Goal: Task Accomplishment & Management: Manage account settings

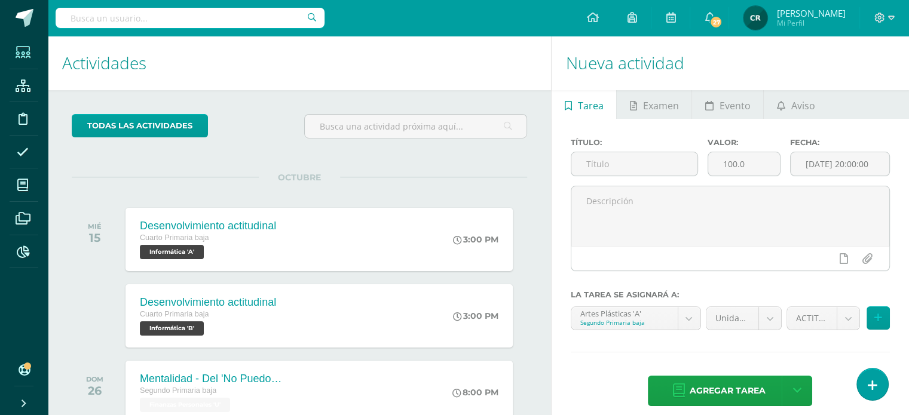
click at [21, 54] on icon at bounding box center [23, 53] width 15 height 12
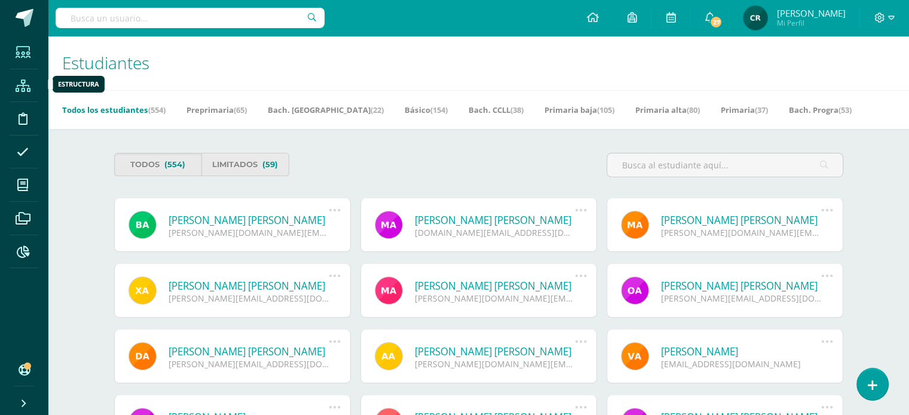
click at [19, 85] on icon at bounding box center [23, 86] width 15 height 12
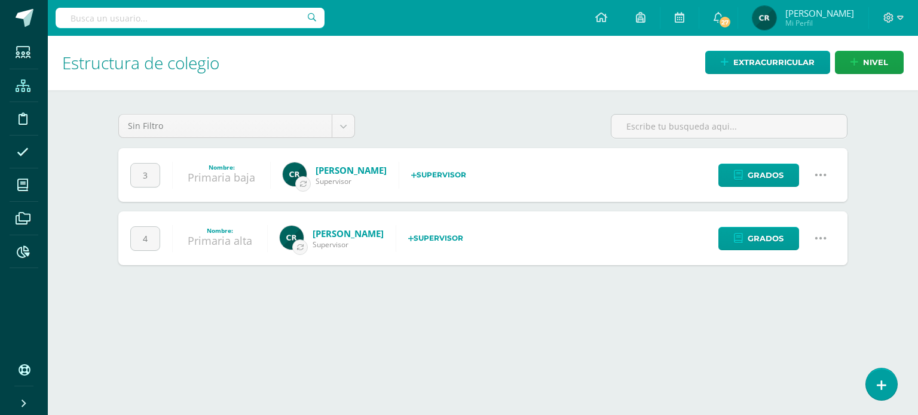
click at [822, 238] on icon at bounding box center [820, 238] width 13 height 13
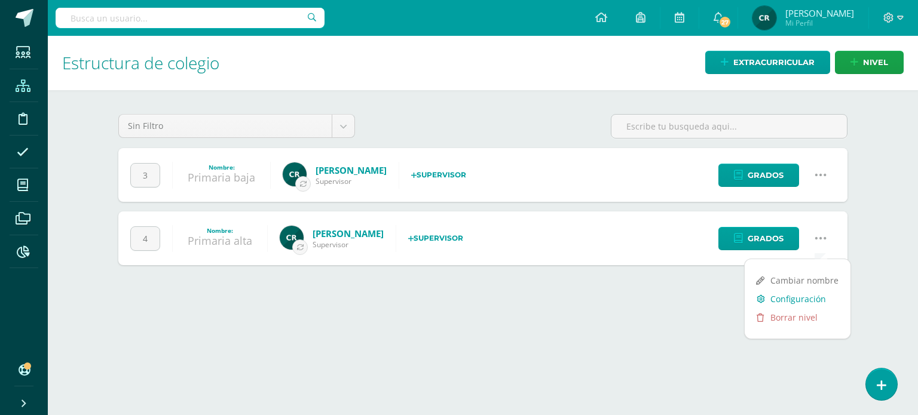
click at [820, 296] on link "Configuración" at bounding box center [798, 299] width 106 height 19
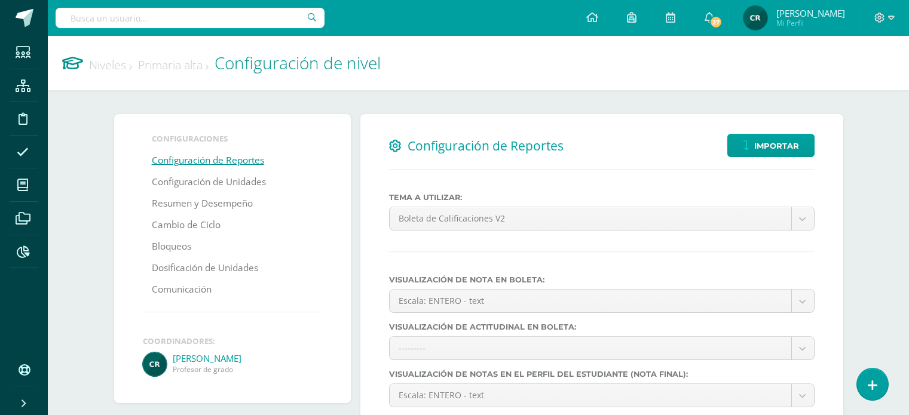
select select
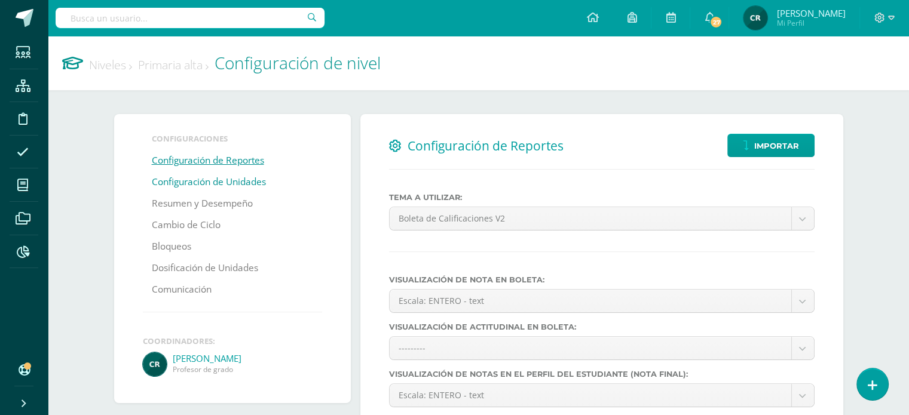
click at [210, 183] on link "Configuración de Unidades" at bounding box center [209, 183] width 114 height 22
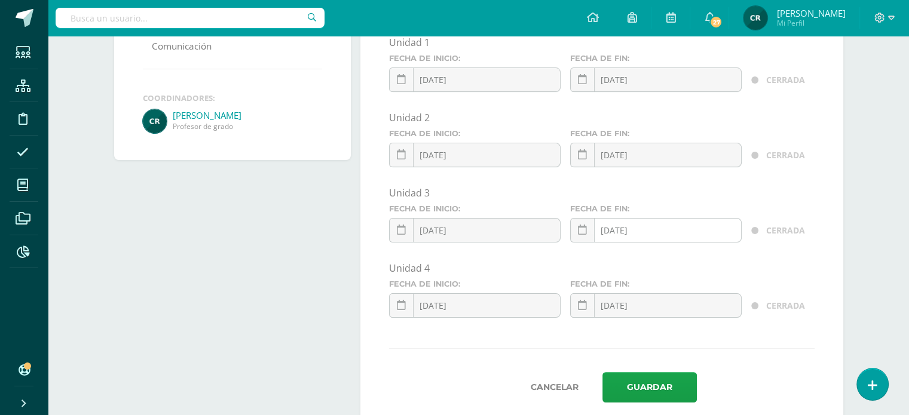
scroll to position [273, 0]
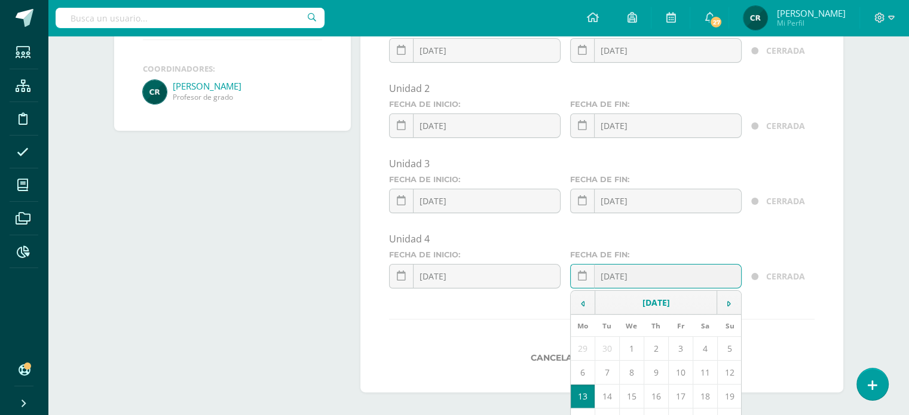
click at [671, 270] on input "[DATE]" at bounding box center [656, 276] width 170 height 23
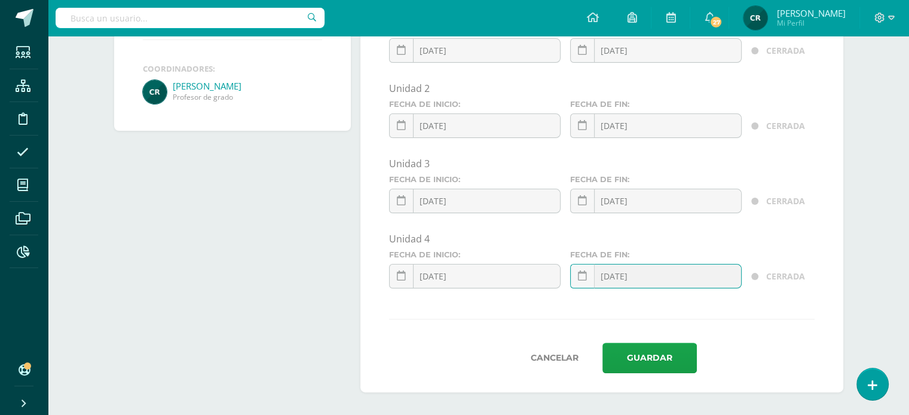
click at [671, 270] on input "[DATE]" at bounding box center [656, 276] width 170 height 23
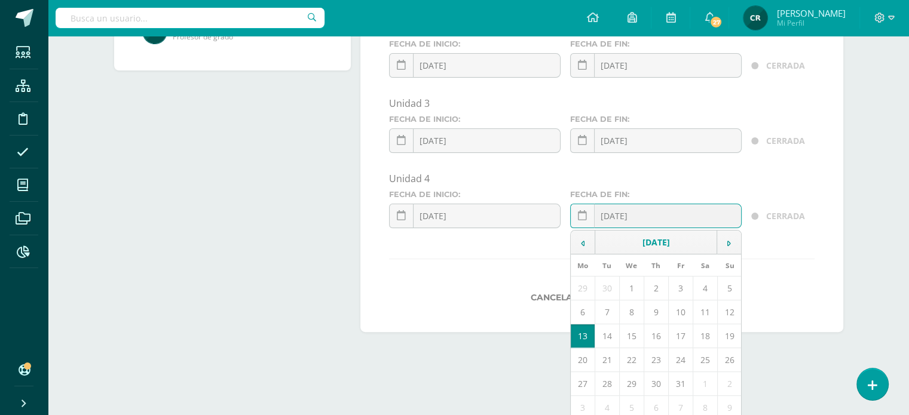
scroll to position [337, 0]
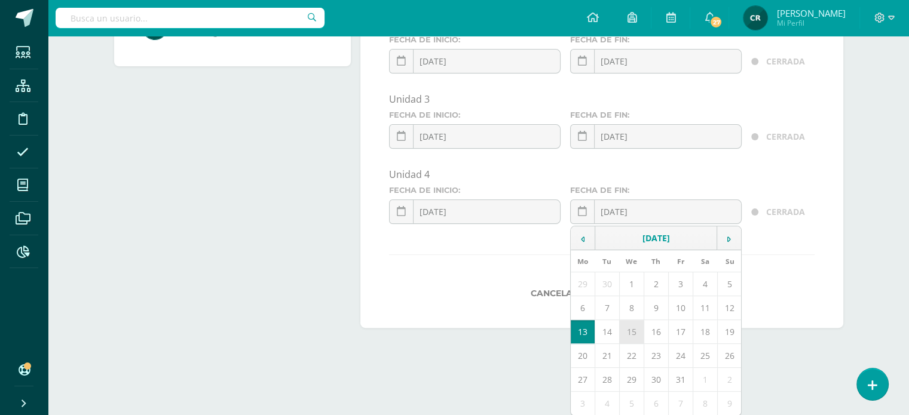
click at [632, 327] on td "15" at bounding box center [631, 332] width 25 height 24
type input "[DATE]"
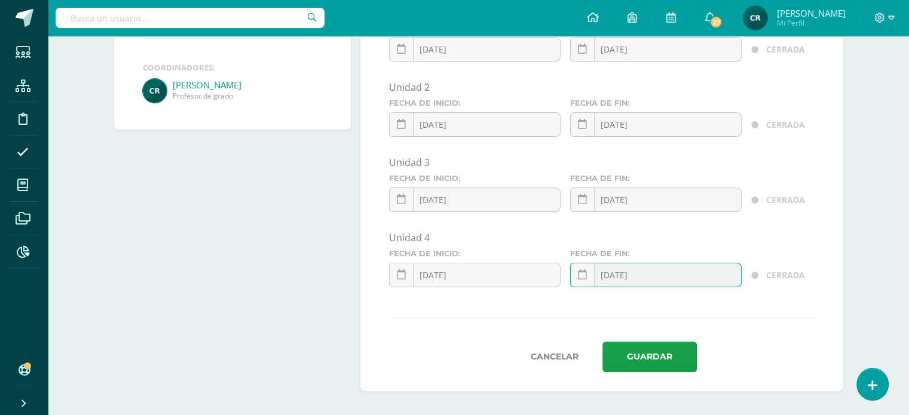
scroll to position [273, 0]
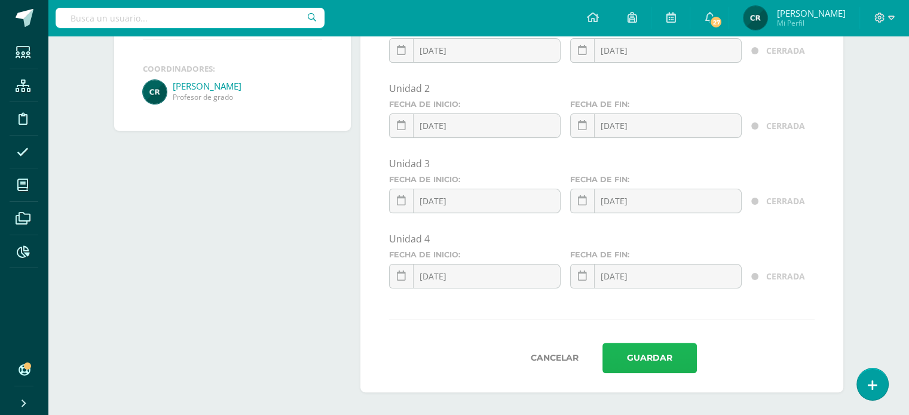
click at [653, 354] on button "Guardar" at bounding box center [649, 358] width 94 height 30
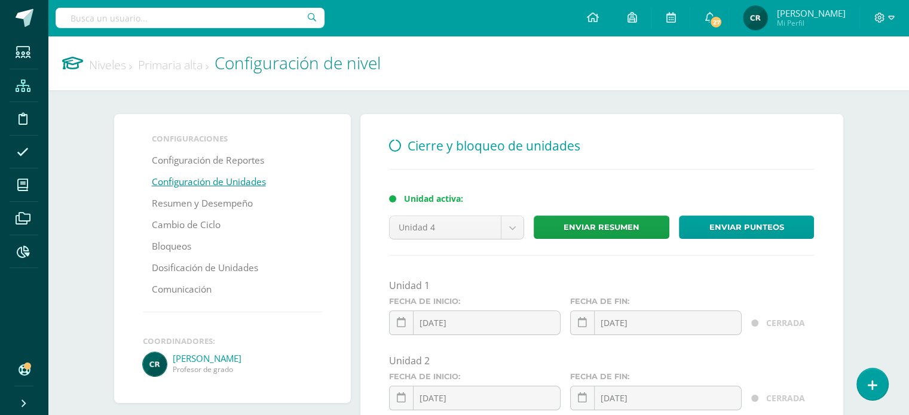
click at [22, 87] on icon at bounding box center [23, 86] width 15 height 12
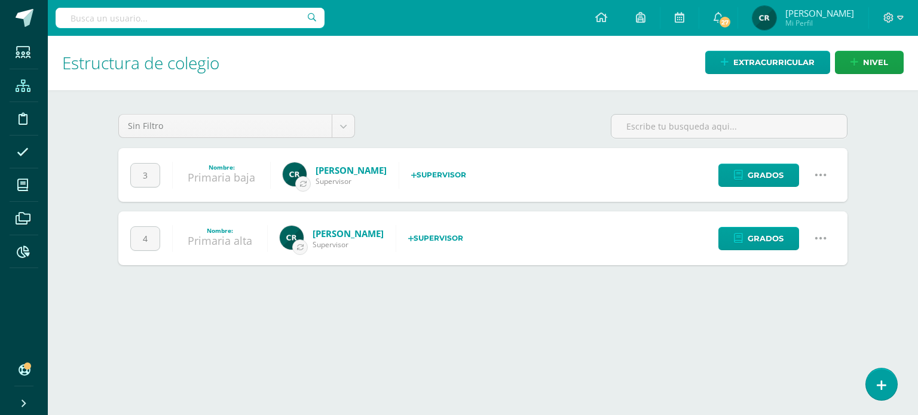
click at [825, 175] on icon at bounding box center [820, 175] width 13 height 13
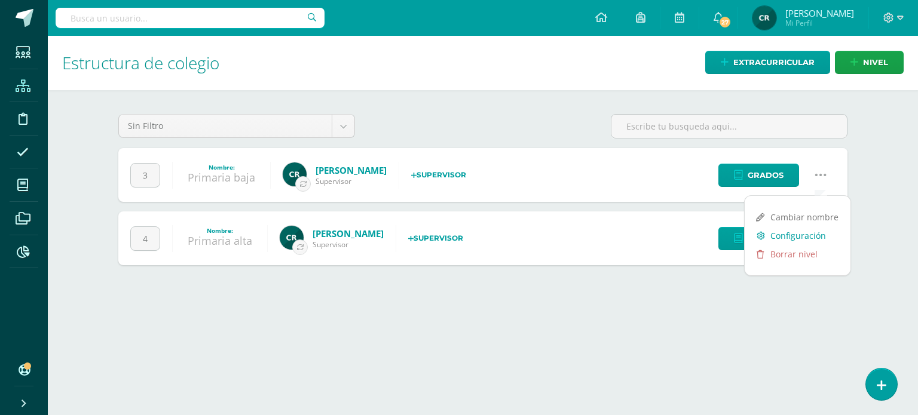
click at [815, 235] on link "Configuración" at bounding box center [798, 235] width 106 height 19
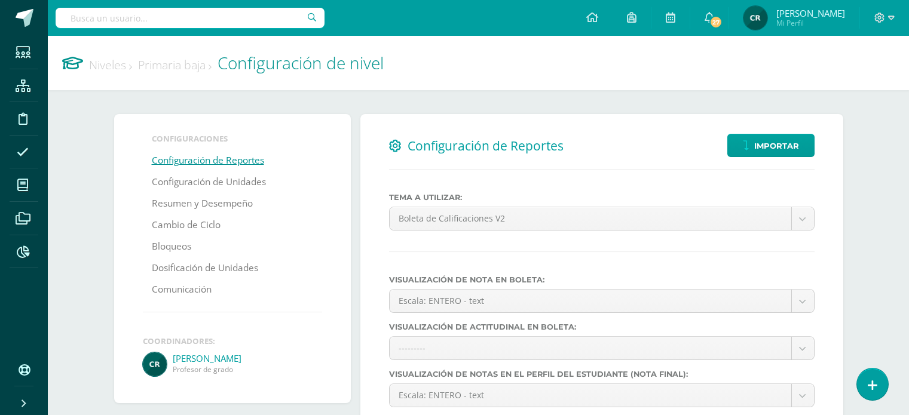
select select
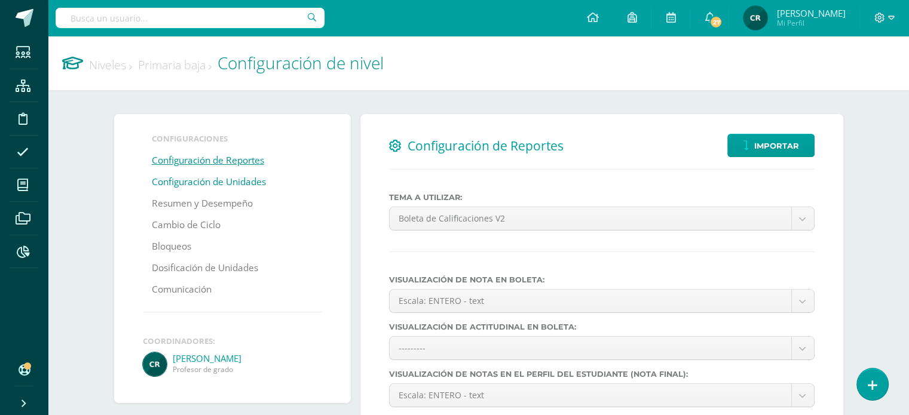
click at [249, 186] on link "Configuración de Unidades" at bounding box center [209, 183] width 114 height 22
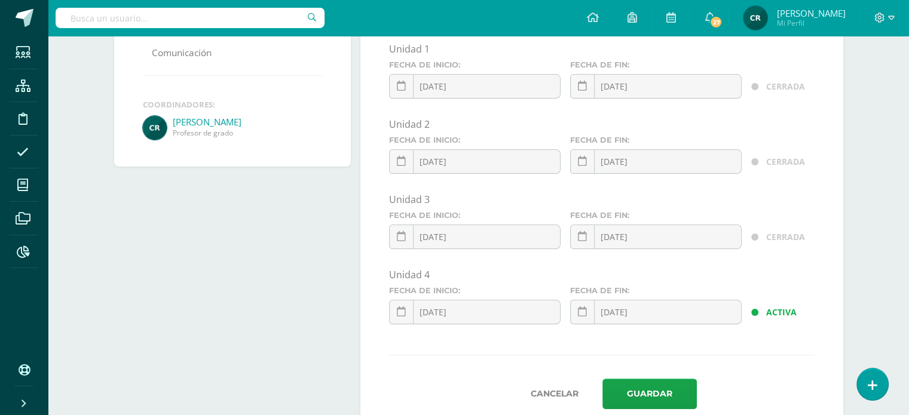
scroll to position [239, 0]
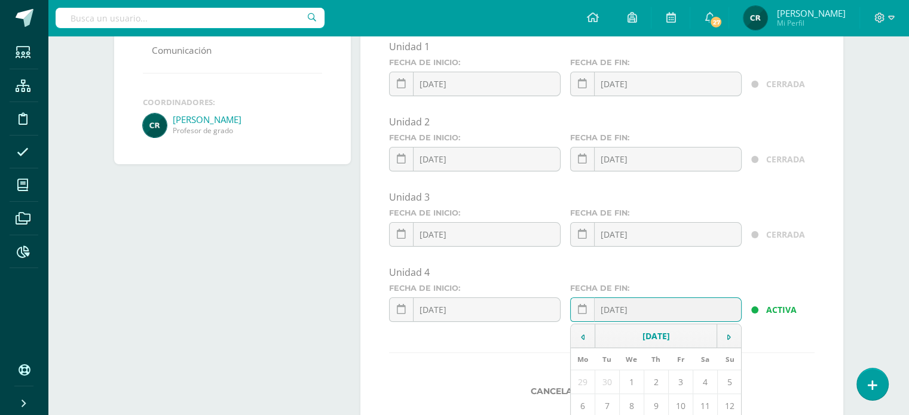
click at [653, 310] on div "2025-10-14 October, 2025 Mo Tu We Th Fr Sa Su 29 30 1 2 3 4 5 6 7 8 9 10 11 12 …" at bounding box center [656, 315] width 172 height 34
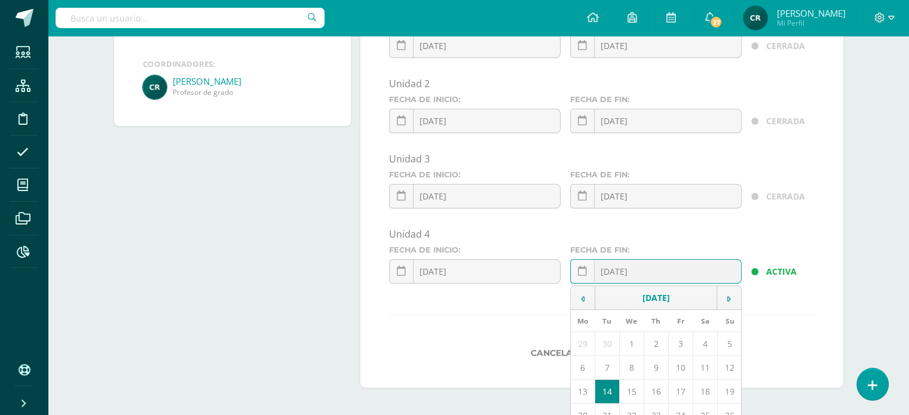
scroll to position [299, 0]
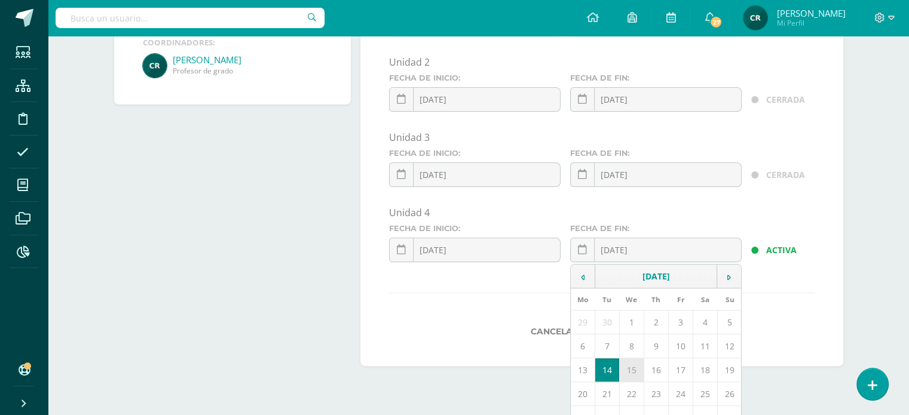
click at [630, 364] on td "15" at bounding box center [631, 371] width 25 height 24
type input "[DATE]"
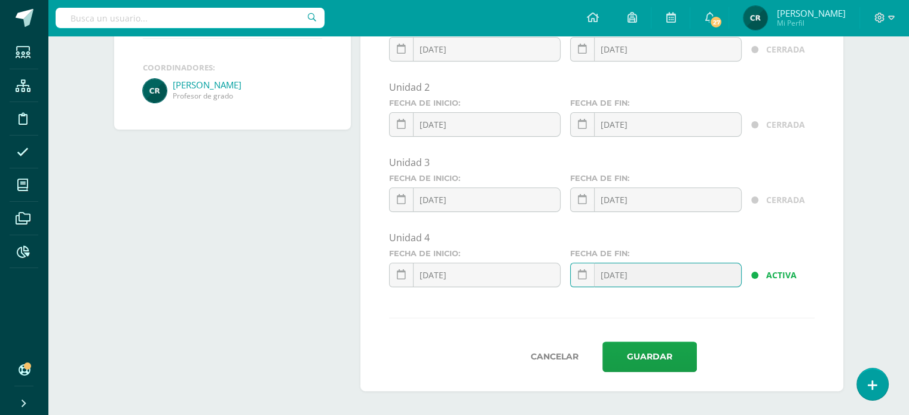
scroll to position [273, 0]
click at [648, 356] on button "Guardar" at bounding box center [649, 358] width 94 height 30
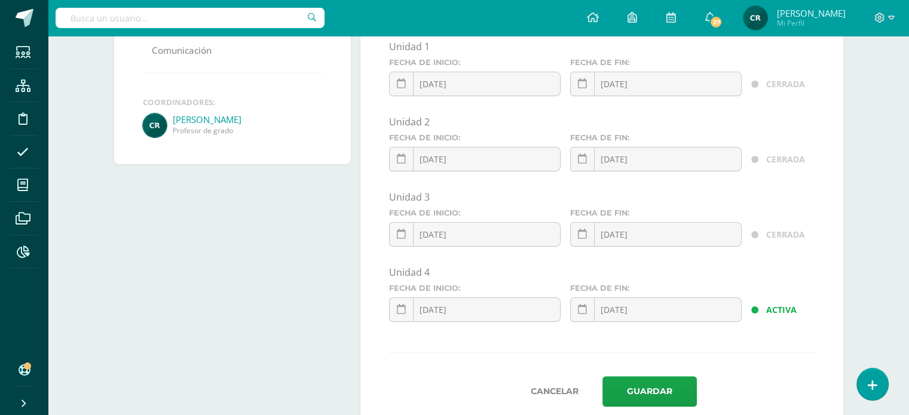
scroll to position [273, 0]
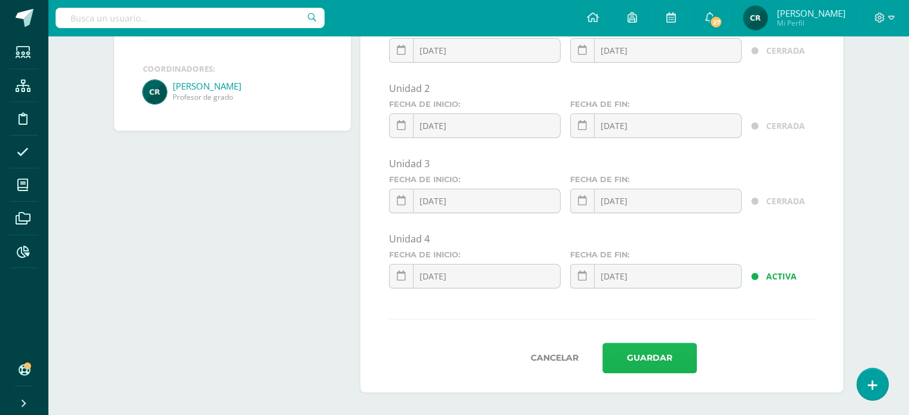
click at [657, 356] on button "Guardar" at bounding box center [649, 358] width 94 height 30
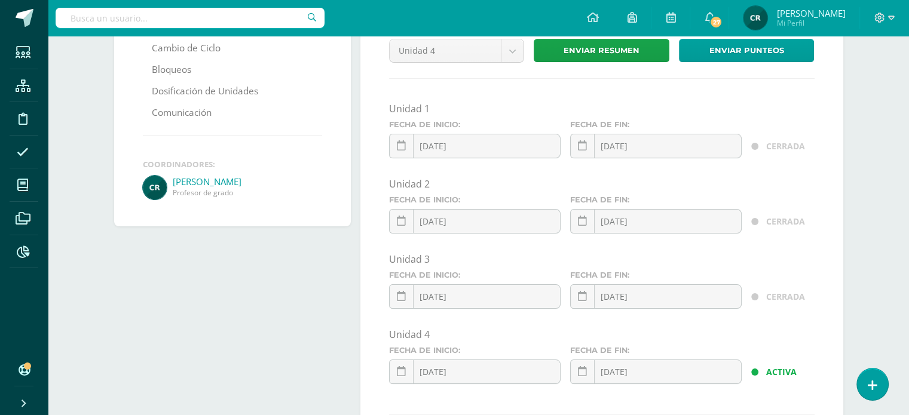
scroll to position [273, 0]
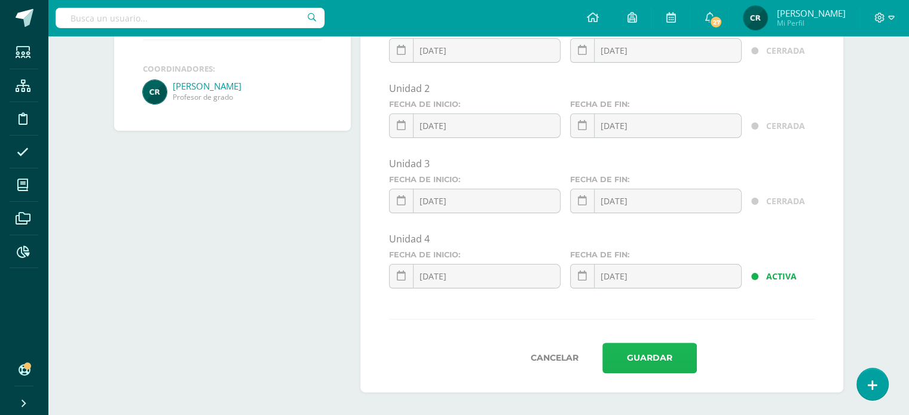
click at [656, 357] on button "Guardar" at bounding box center [649, 358] width 94 height 30
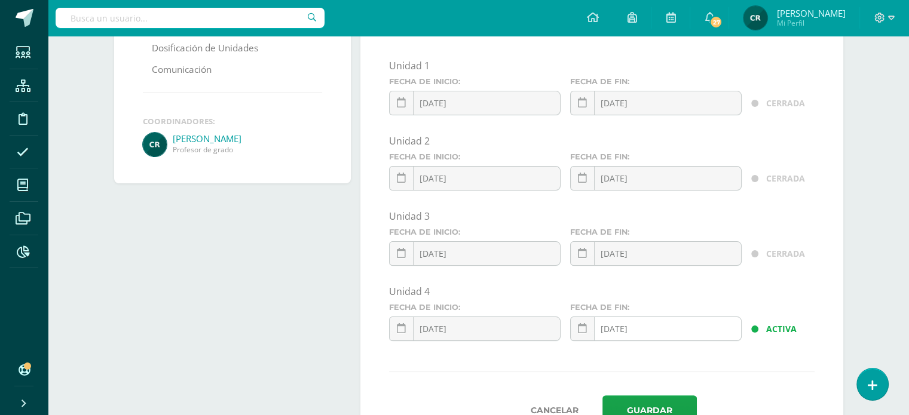
scroll to position [273, 0]
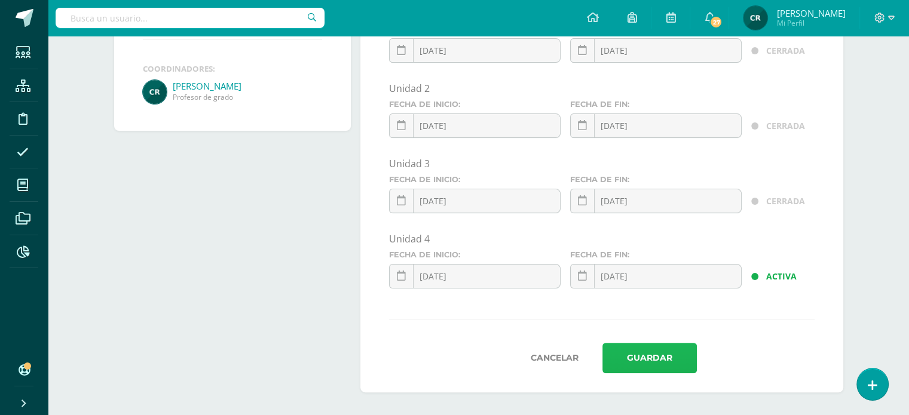
click at [650, 365] on button "Guardar" at bounding box center [649, 358] width 94 height 30
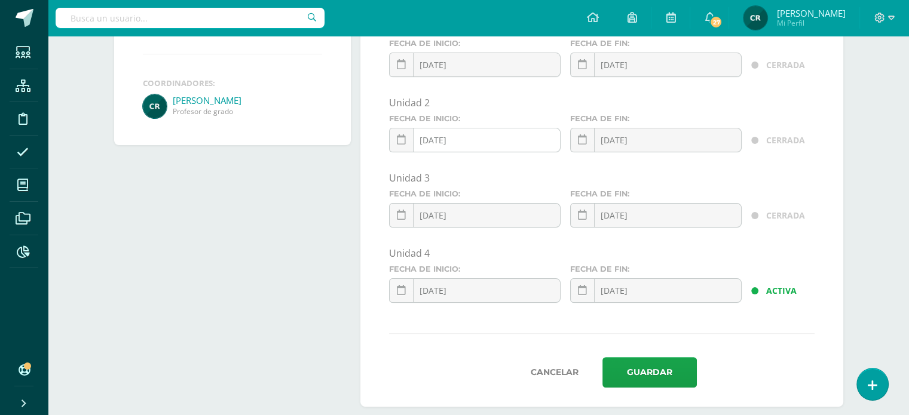
scroll to position [273, 0]
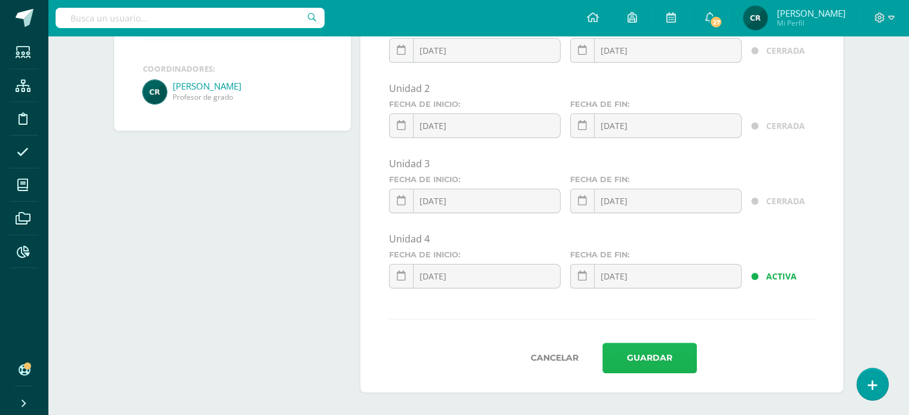
click at [661, 357] on button "Guardar" at bounding box center [649, 358] width 94 height 30
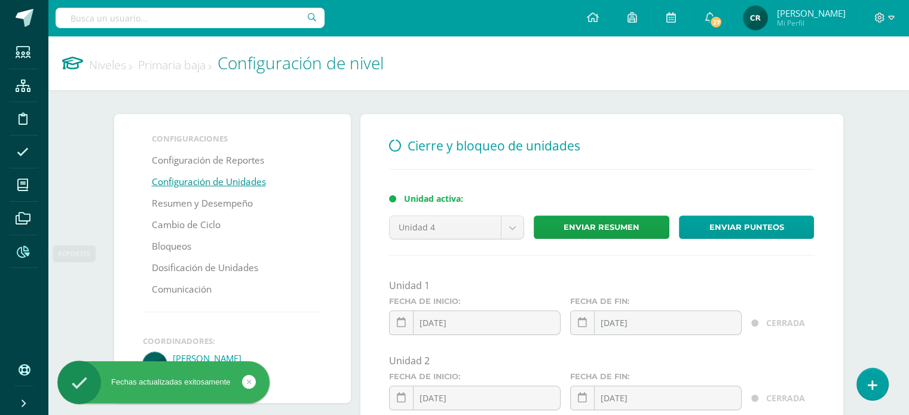
click at [24, 255] on icon at bounding box center [23, 252] width 13 height 12
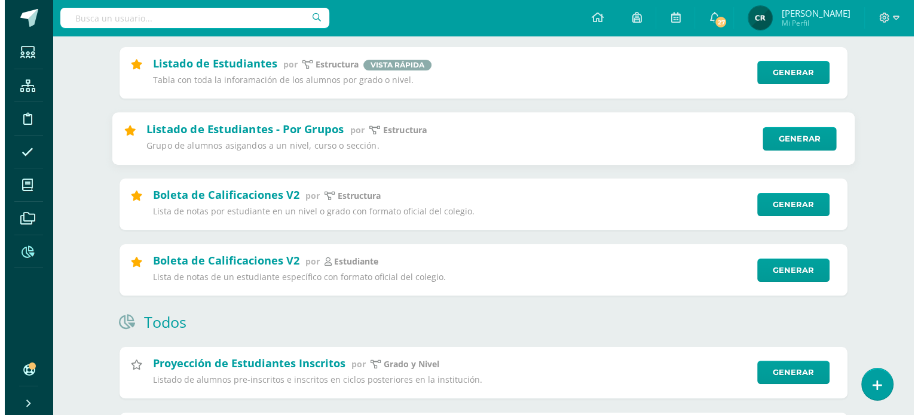
scroll to position [239, 0]
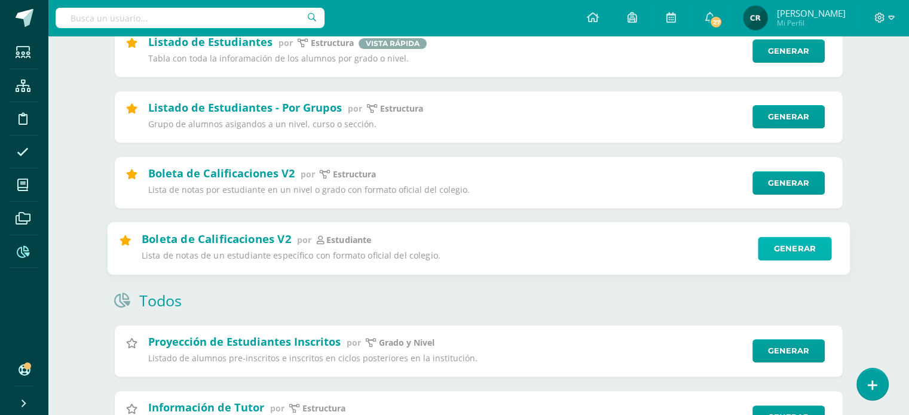
click at [795, 249] on link "Generar" at bounding box center [795, 249] width 74 height 24
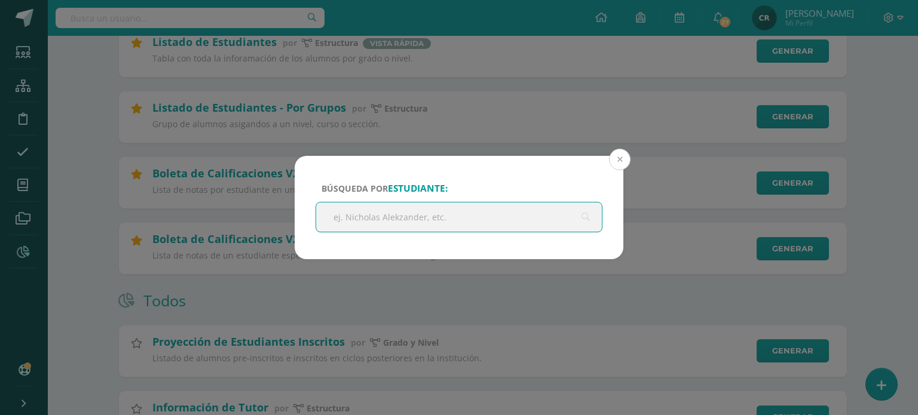
click at [614, 160] on button at bounding box center [620, 160] width 22 height 22
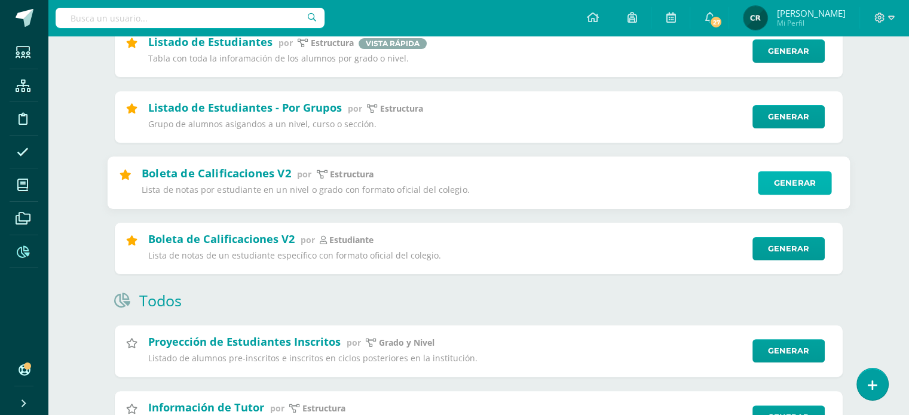
click at [782, 183] on link "Generar" at bounding box center [795, 183] width 74 height 24
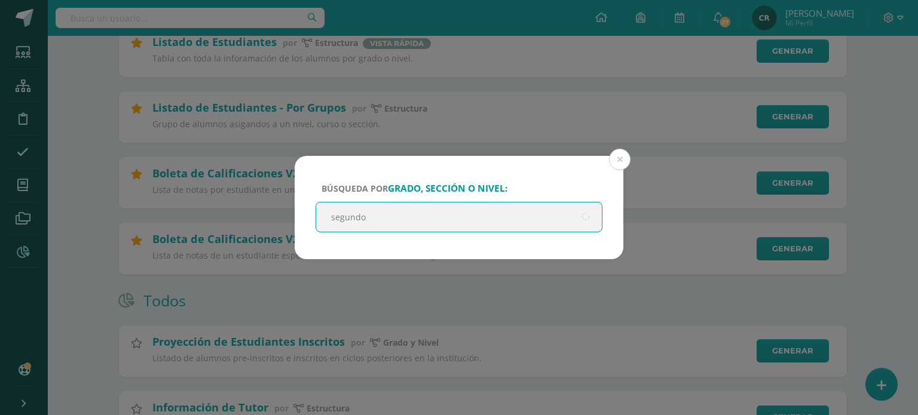
type input "segundo a"
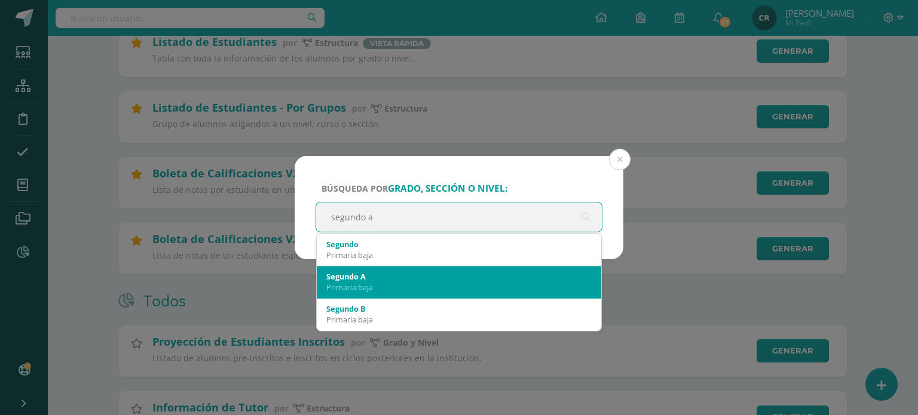
click at [445, 281] on div "Segundo A" at bounding box center [458, 276] width 265 height 11
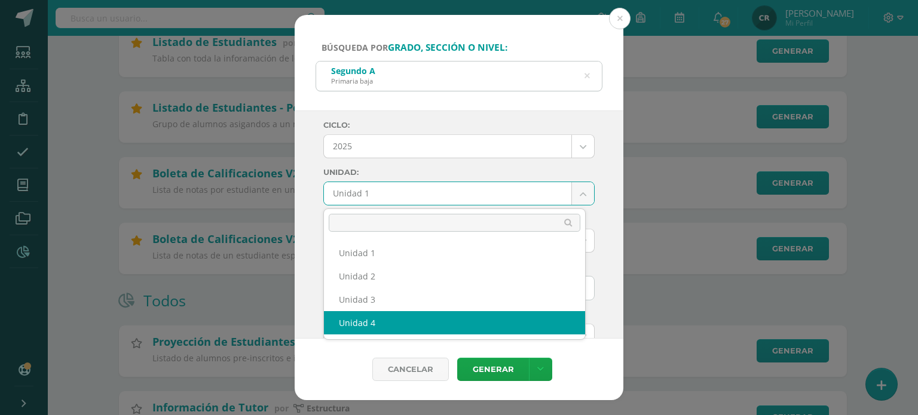
select select "Unidad 4"
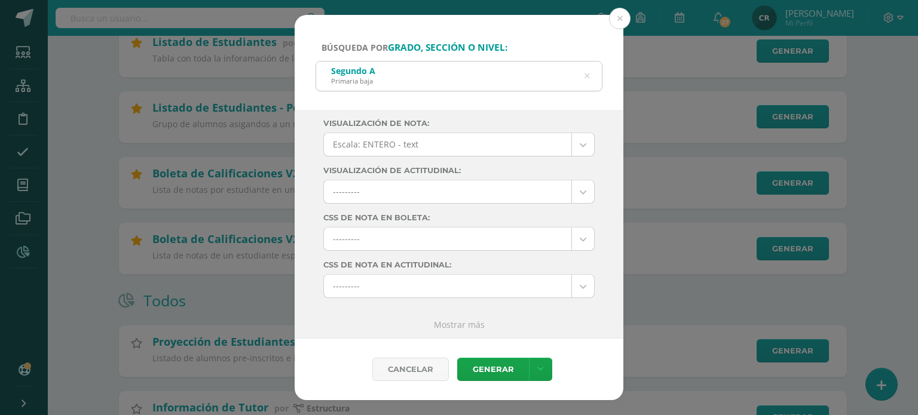
scroll to position [192, 0]
click at [506, 368] on link "Generar" at bounding box center [493, 369] width 72 height 23
click at [589, 75] on icon at bounding box center [587, 76] width 30 height 5
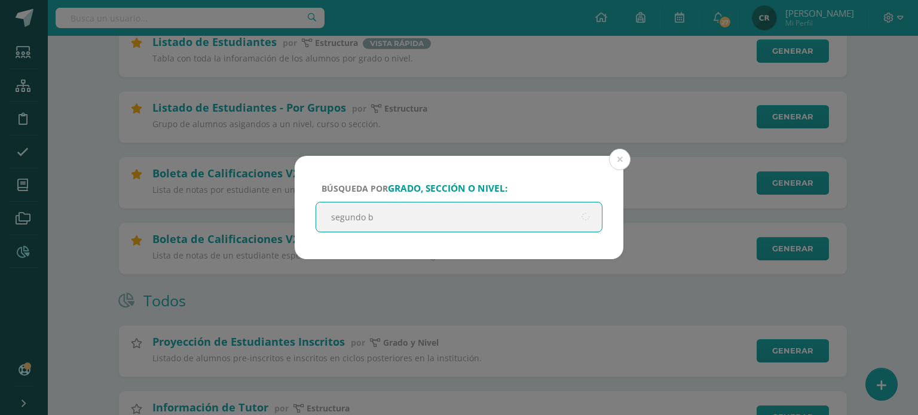
type input "segundo b"
click at [389, 215] on input "segundo b" at bounding box center [459, 217] width 286 height 29
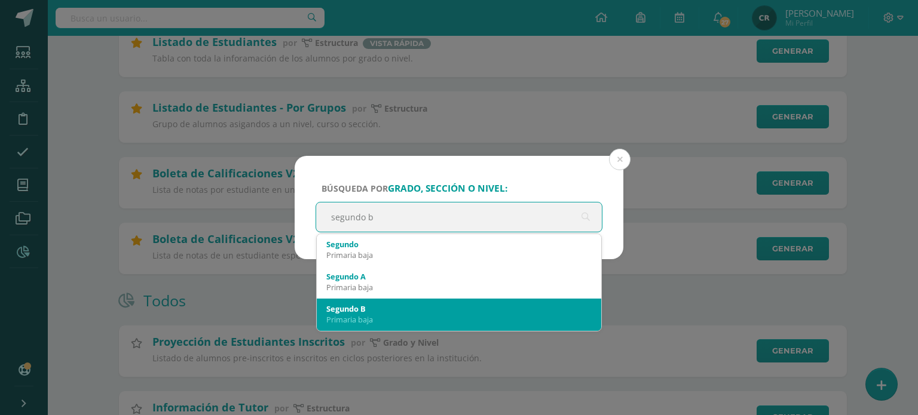
click at [420, 304] on div "Segundo B" at bounding box center [458, 309] width 265 height 11
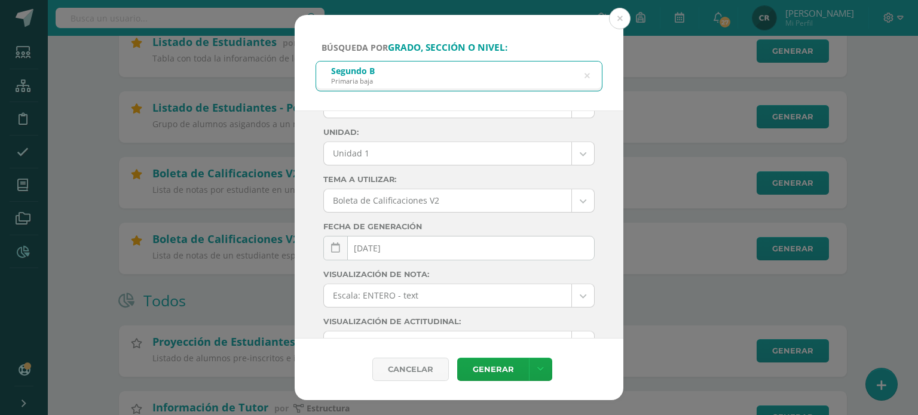
scroll to position [13, 0]
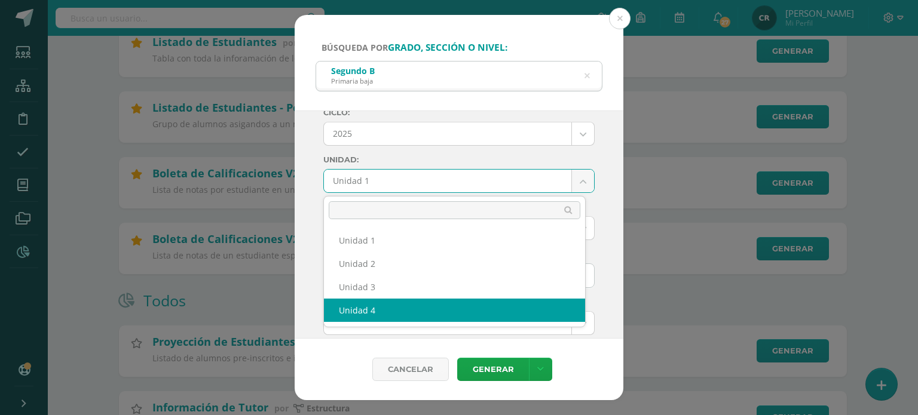
select select "Unidad 4"
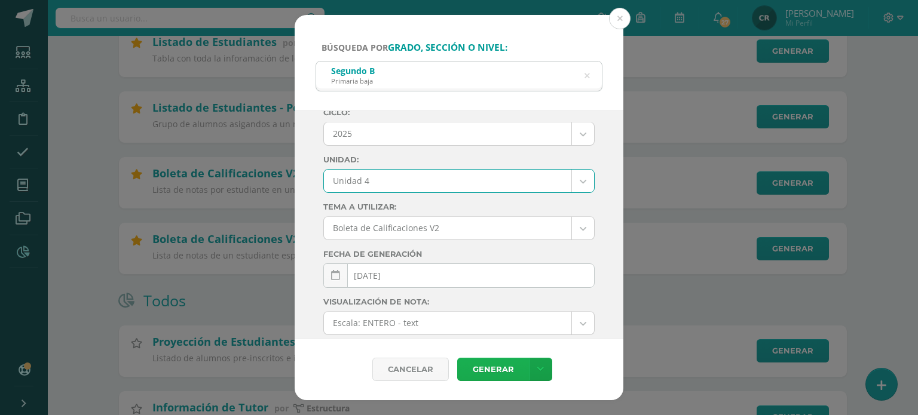
click at [510, 372] on link "Generar" at bounding box center [493, 369] width 72 height 23
click at [585, 77] on icon at bounding box center [587, 76] width 30 height 5
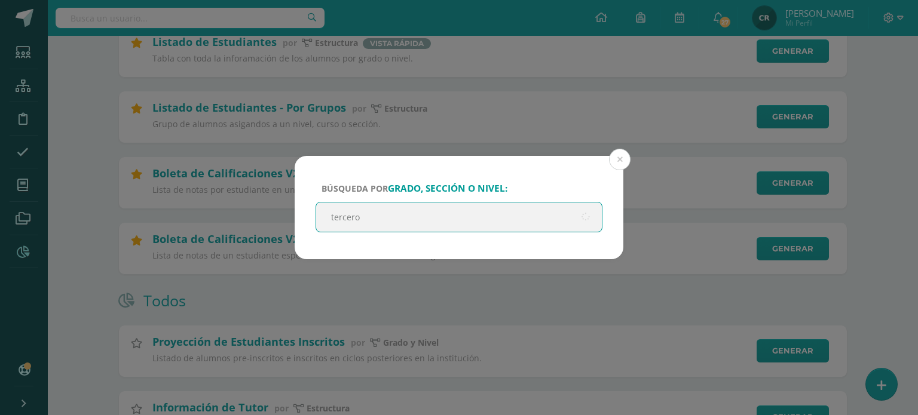
type input "tercero a"
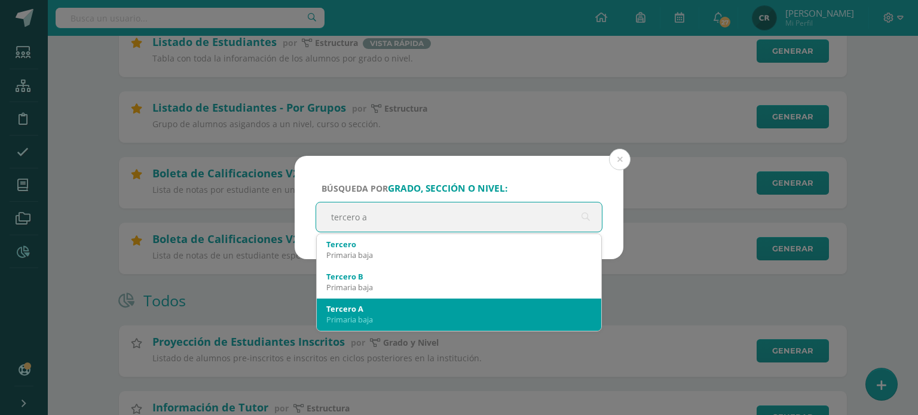
click at [484, 311] on div "Tercero A" at bounding box center [458, 309] width 265 height 11
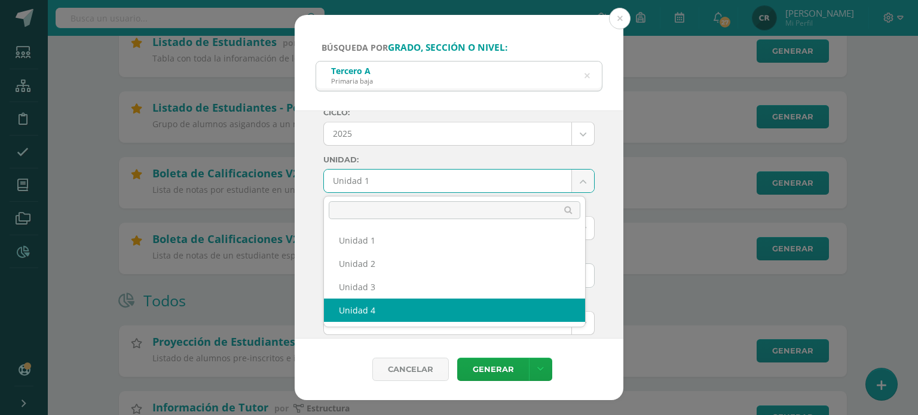
drag, startPoint x: 531, startPoint y: 313, endPoint x: 531, endPoint y: 304, distance: 9.0
select select "Unidad 4"
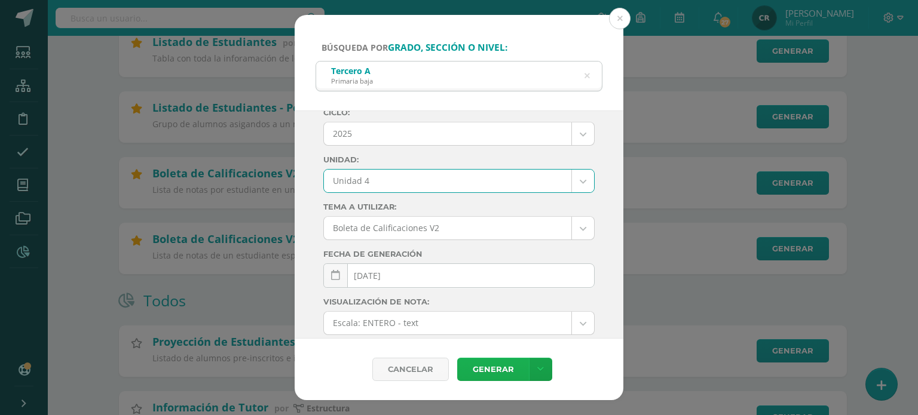
click at [506, 372] on link "Generar" at bounding box center [493, 369] width 72 height 23
click at [588, 74] on icon at bounding box center [586, 76] width 5 height 30
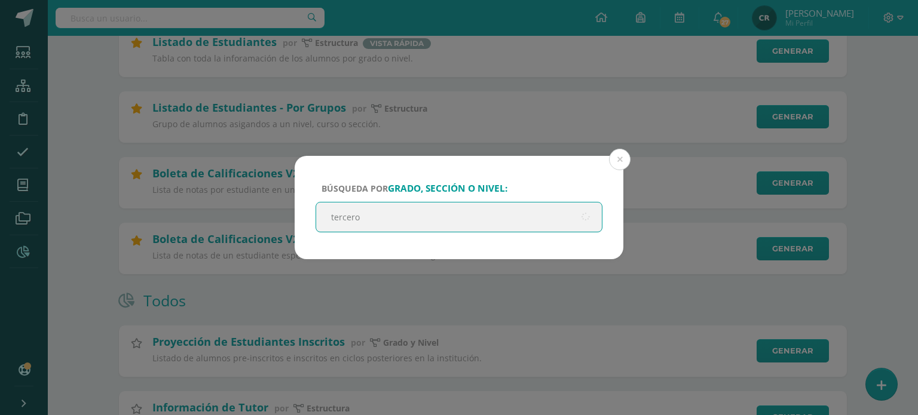
type input "tercero b"
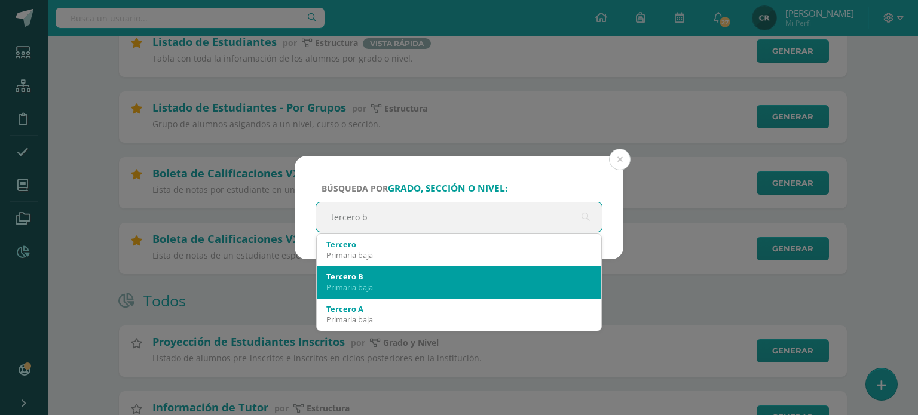
click at [425, 279] on div "Tercero B" at bounding box center [458, 276] width 265 height 11
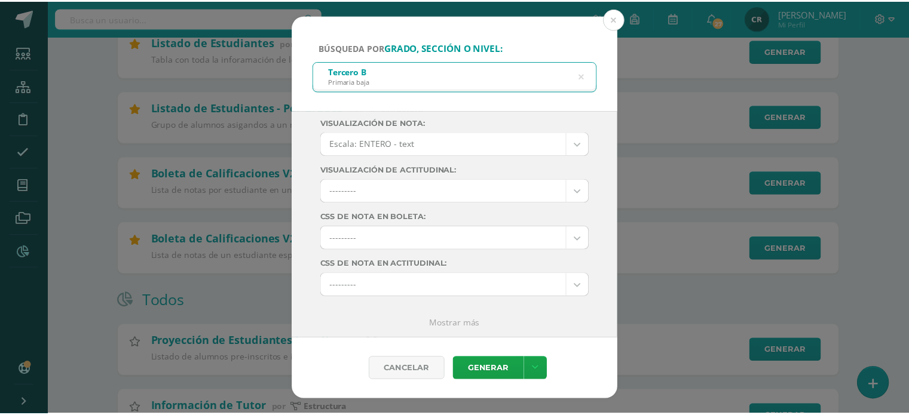
scroll to position [0, 0]
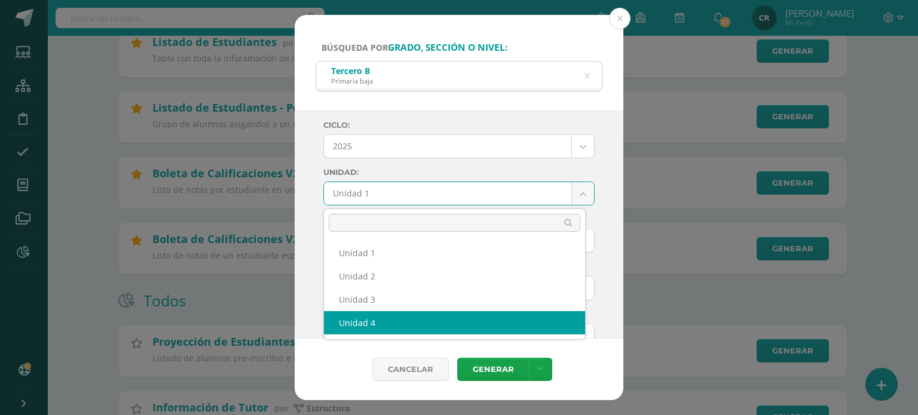
select select "Unidad 4"
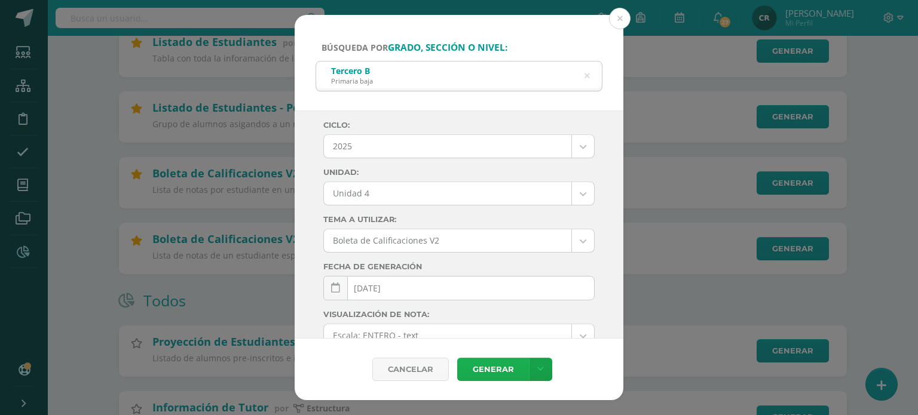
click at [500, 370] on link "Generar" at bounding box center [493, 369] width 72 height 23
click at [619, 20] on button at bounding box center [620, 19] width 22 height 22
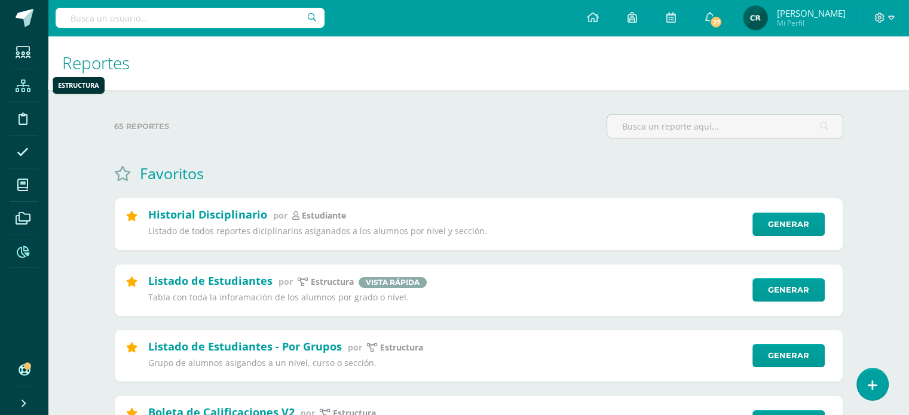
click at [24, 81] on icon at bounding box center [23, 86] width 15 height 12
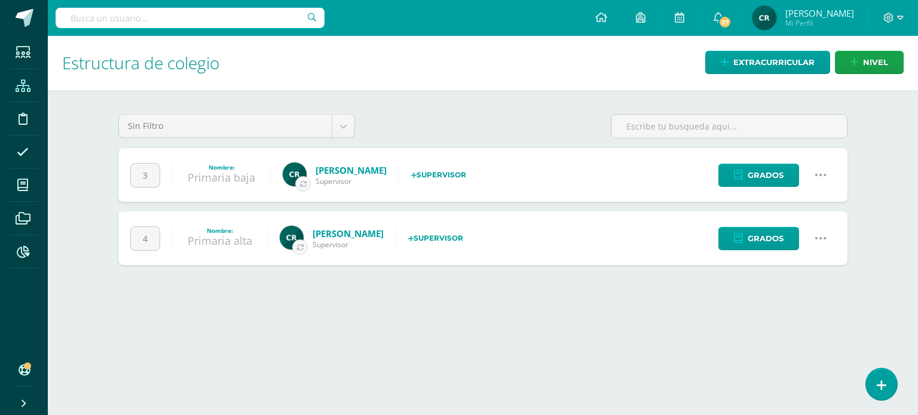
click at [817, 172] on icon at bounding box center [820, 175] width 13 height 13
click at [556, 289] on html "Estudiantes Estructura Disciplina Asistencia Mis cursos Archivos Reportes Sopor…" at bounding box center [459, 144] width 918 height 289
click at [26, 250] on icon at bounding box center [23, 252] width 13 height 12
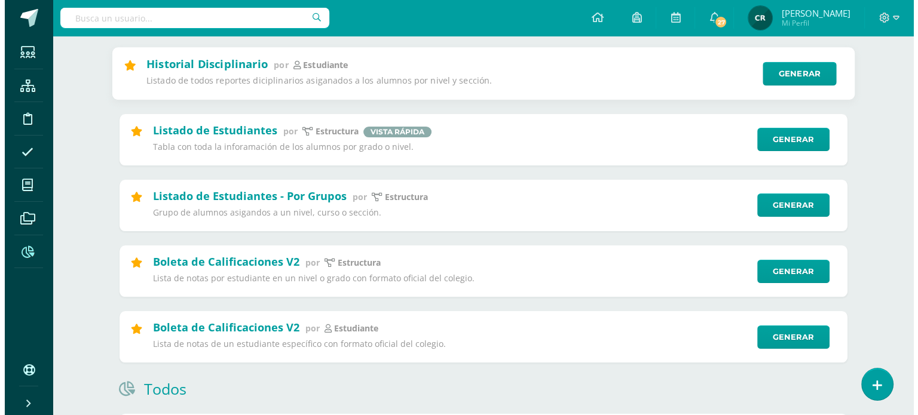
scroll to position [179, 0]
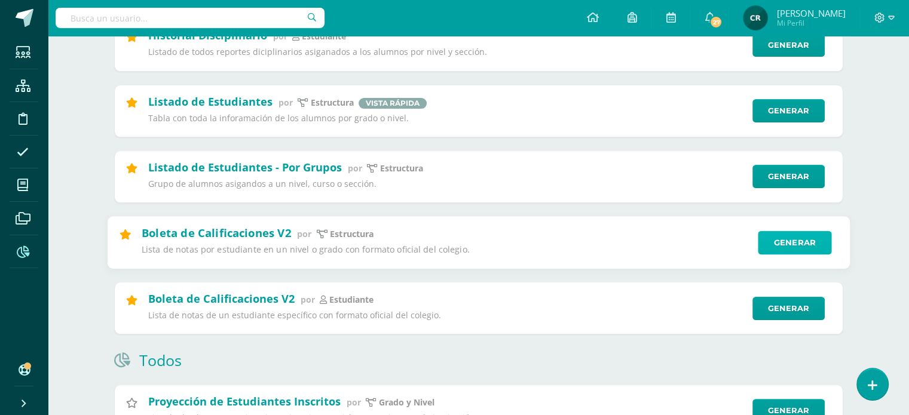
click at [804, 248] on link "Generar" at bounding box center [795, 243] width 74 height 24
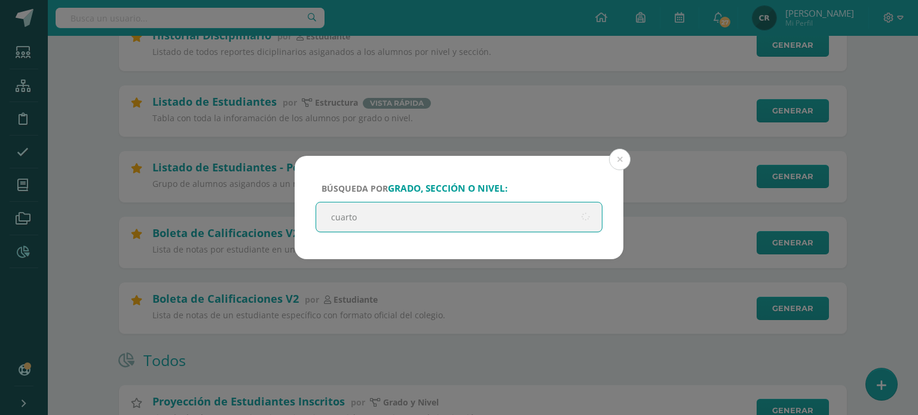
type input "cuarto a"
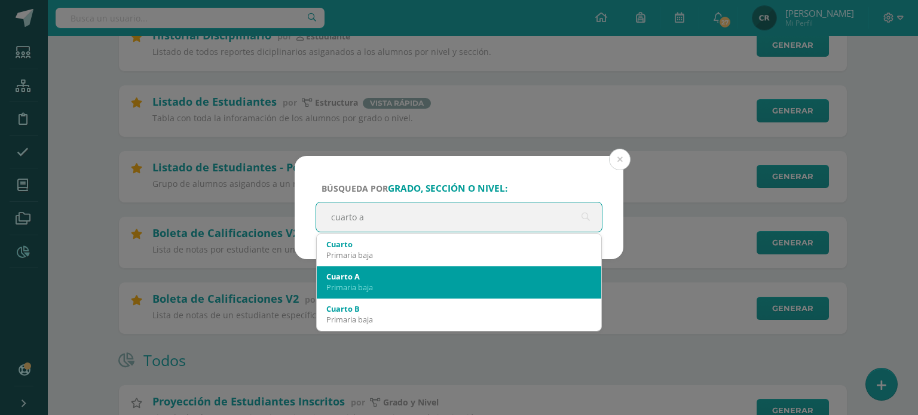
click at [421, 289] on div "Primaria baja" at bounding box center [458, 287] width 265 height 11
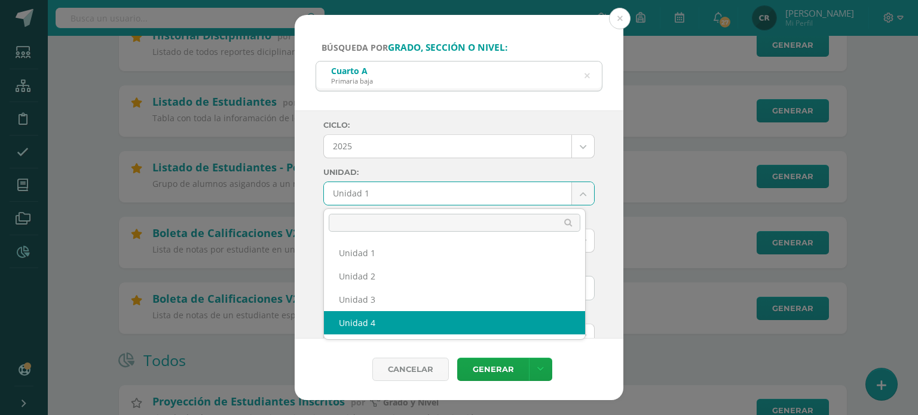
select select "Unidad 4"
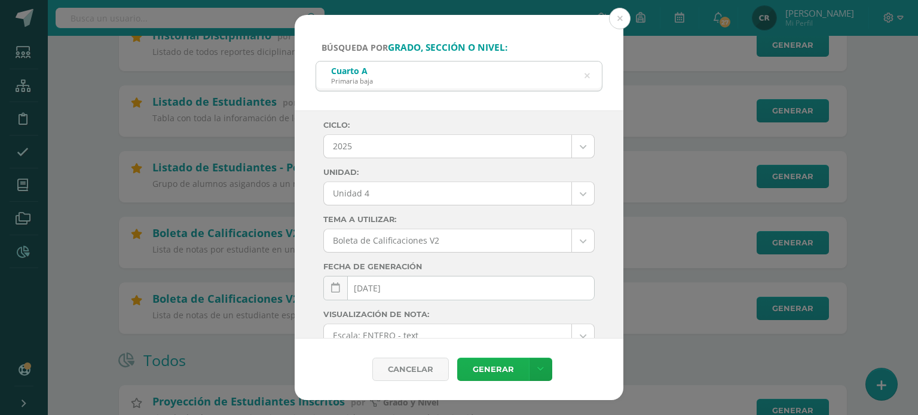
click at [504, 368] on link "Generar" at bounding box center [493, 369] width 72 height 23
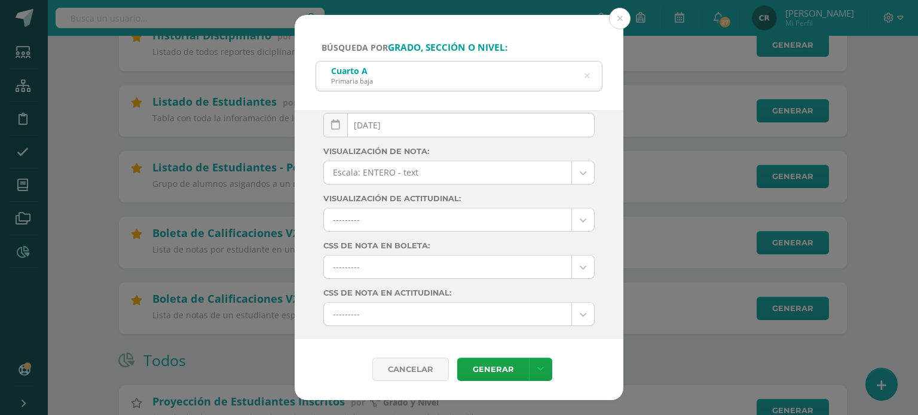
scroll to position [192, 0]
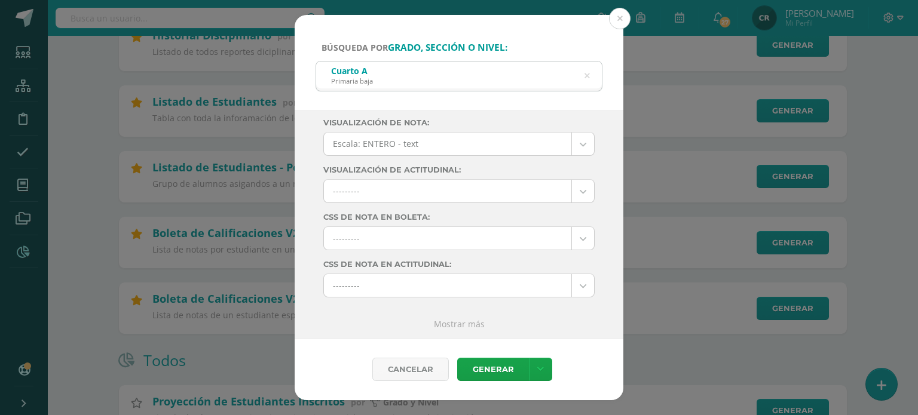
click at [460, 326] on link "Mostrar más" at bounding box center [459, 324] width 51 height 11
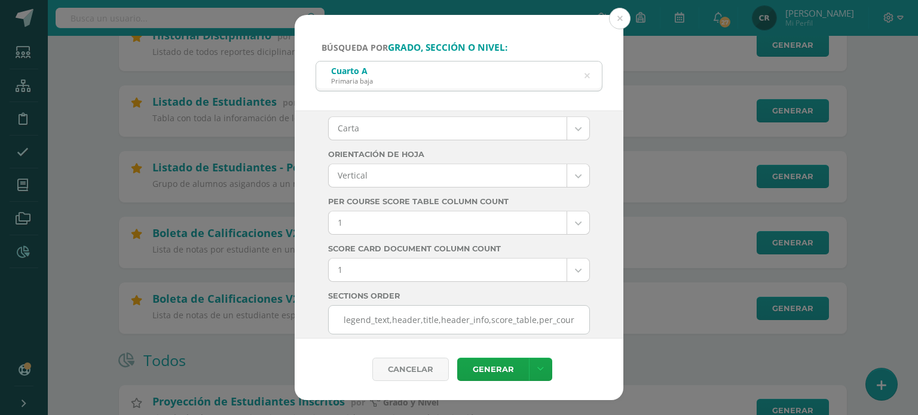
scroll to position [3375, 0]
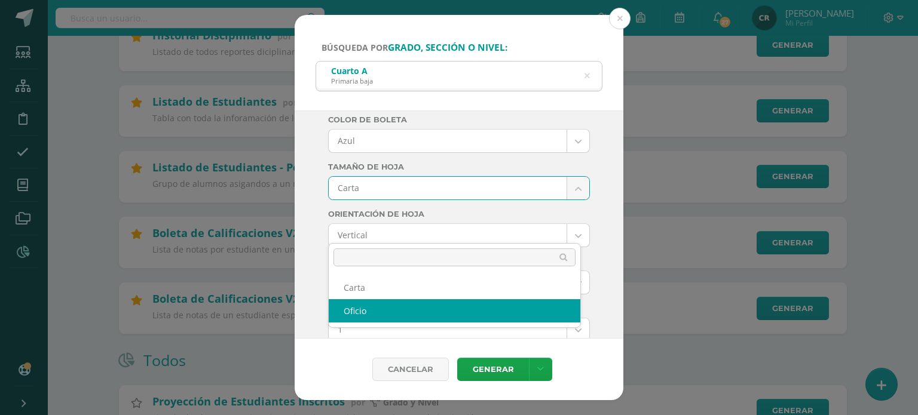
select select "US-Folio"
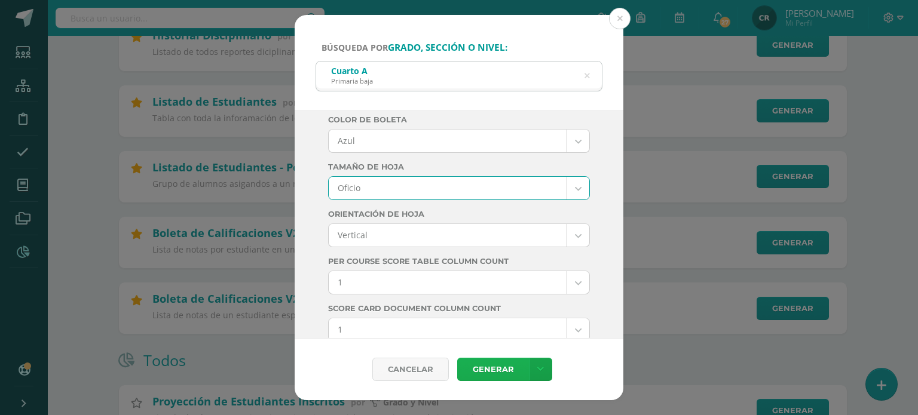
click at [503, 374] on link "Generar" at bounding box center [493, 369] width 72 height 23
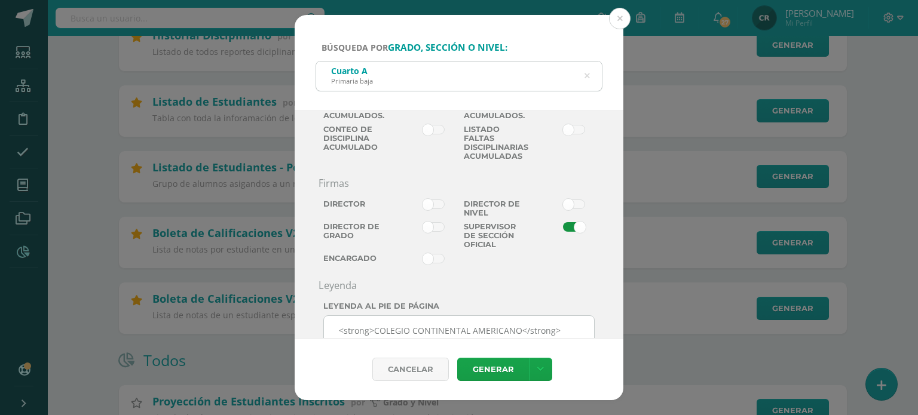
click at [590, 75] on icon at bounding box center [586, 76] width 5 height 30
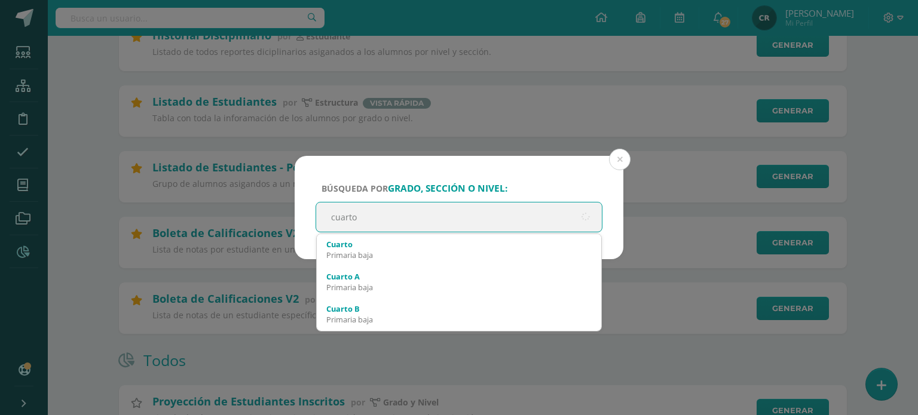
type input "cuarto b"
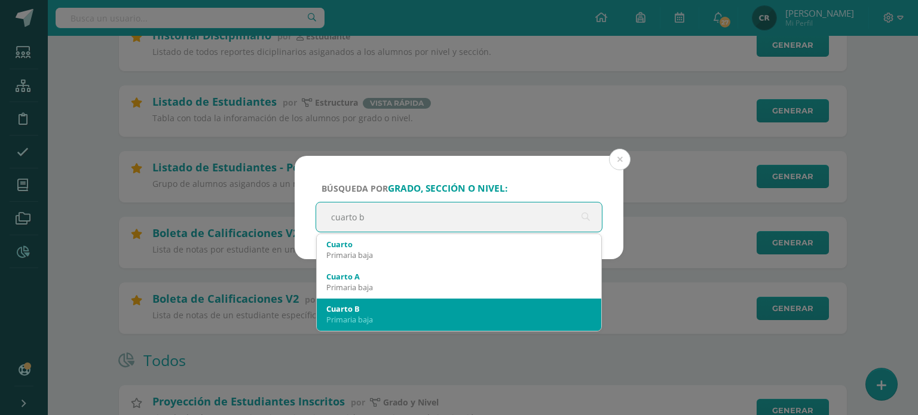
click at [474, 308] on div "Cuarto B" at bounding box center [458, 309] width 265 height 11
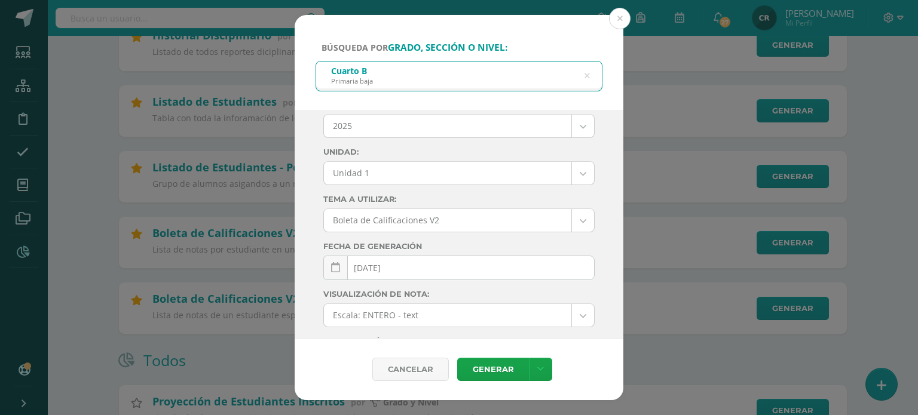
scroll to position [13, 0]
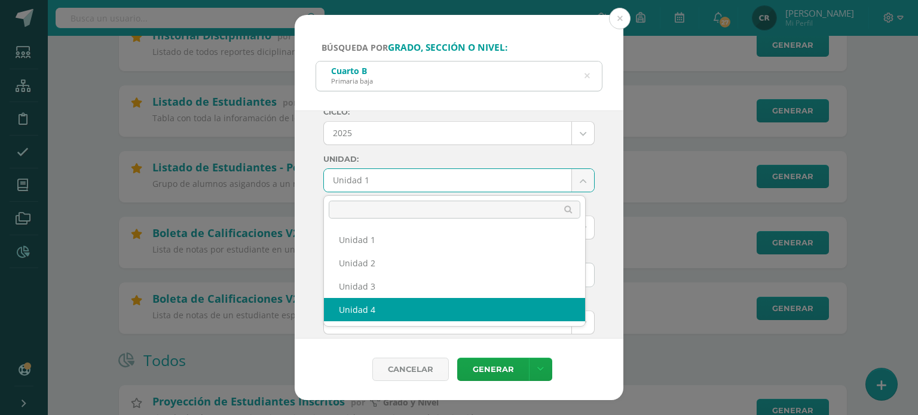
select select "Unidad 4"
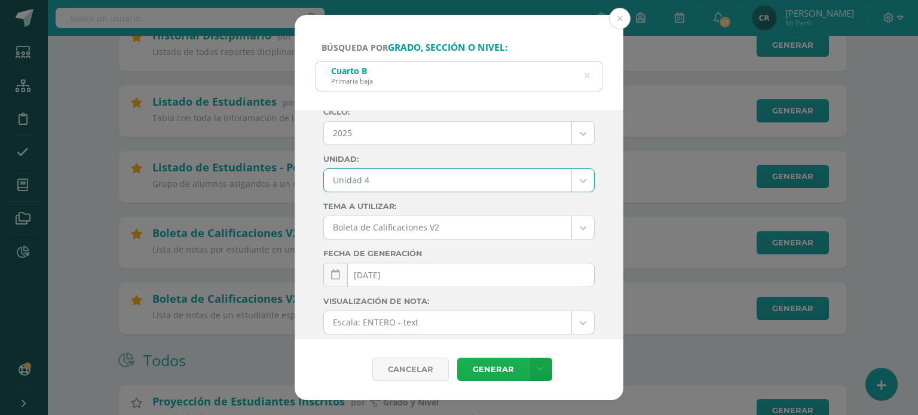
click at [498, 372] on link "Generar" at bounding box center [493, 369] width 72 height 23
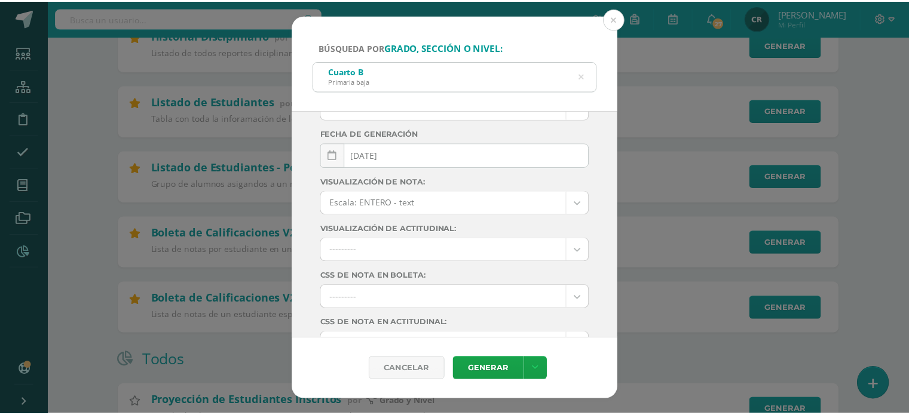
scroll to position [0, 0]
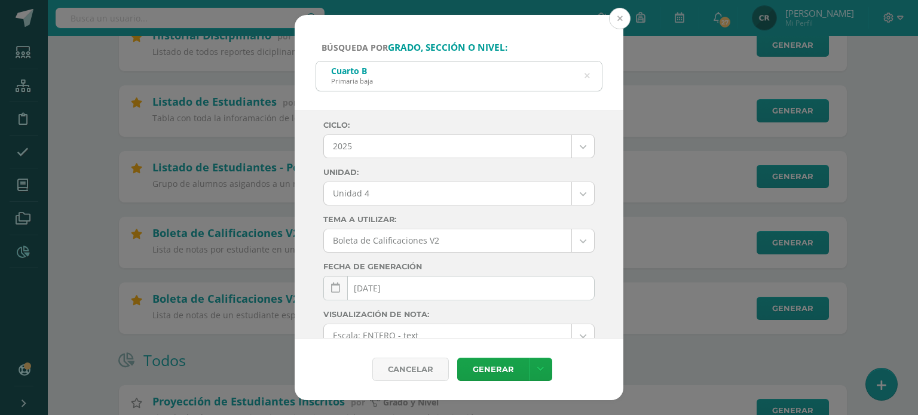
click at [621, 19] on button at bounding box center [620, 19] width 22 height 22
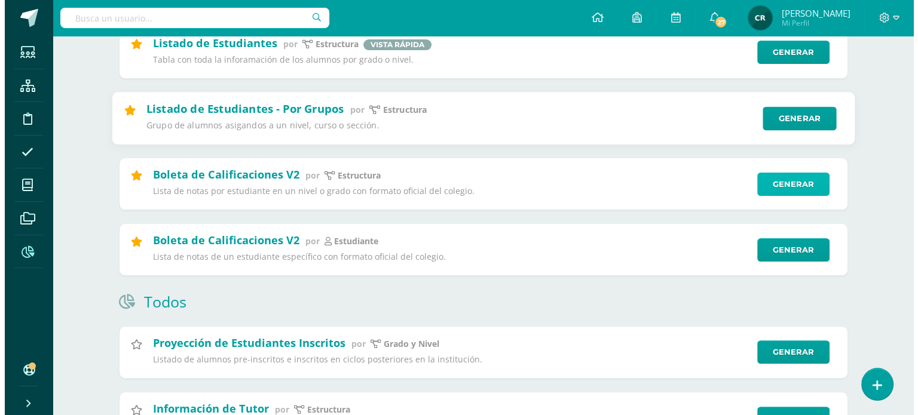
scroll to position [239, 0]
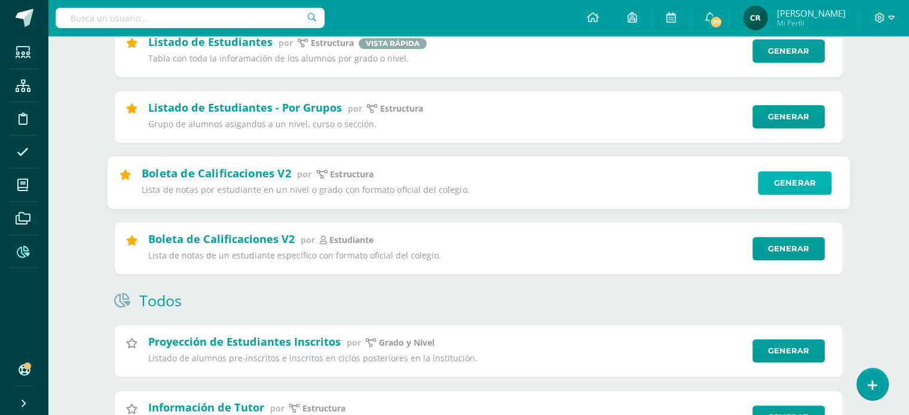
click at [784, 185] on link "Generar" at bounding box center [795, 183] width 74 height 24
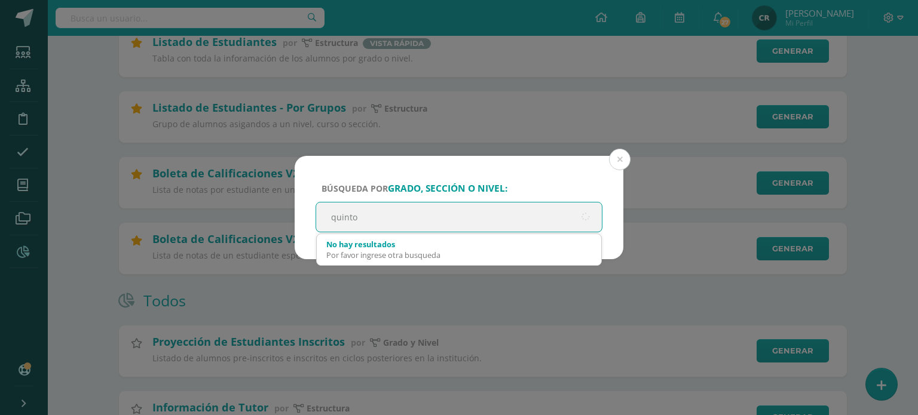
type input "quinto a"
click at [487, 205] on input "quinto a" at bounding box center [459, 217] width 286 height 29
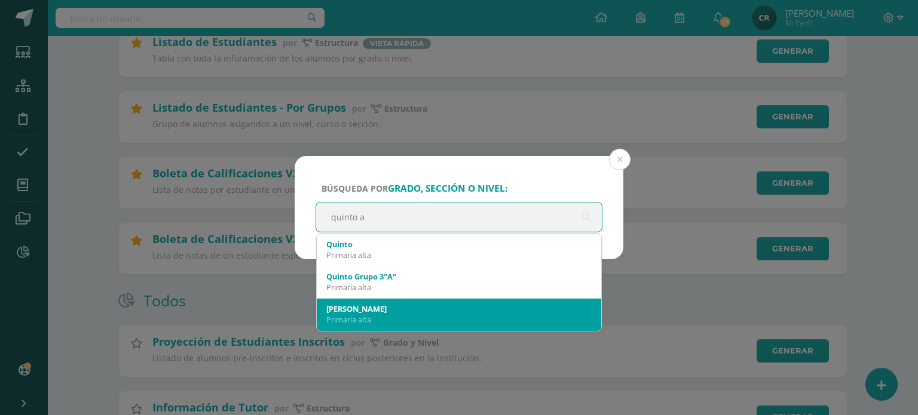
click at [494, 305] on div "Quinto A" at bounding box center [458, 309] width 265 height 11
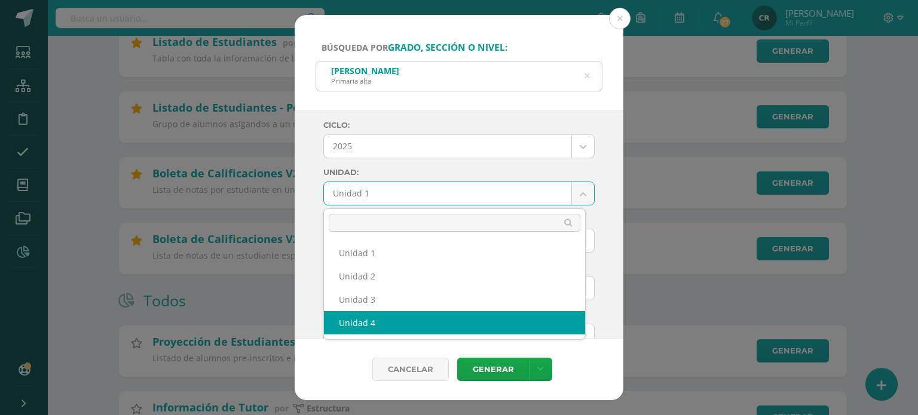
select select "Unidad 4"
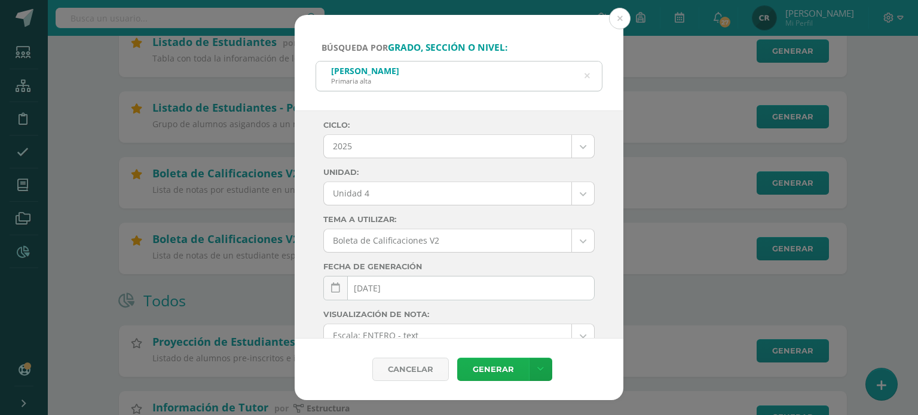
click at [509, 368] on link "Generar" at bounding box center [493, 369] width 72 height 23
click at [586, 79] on icon at bounding box center [586, 76] width 5 height 30
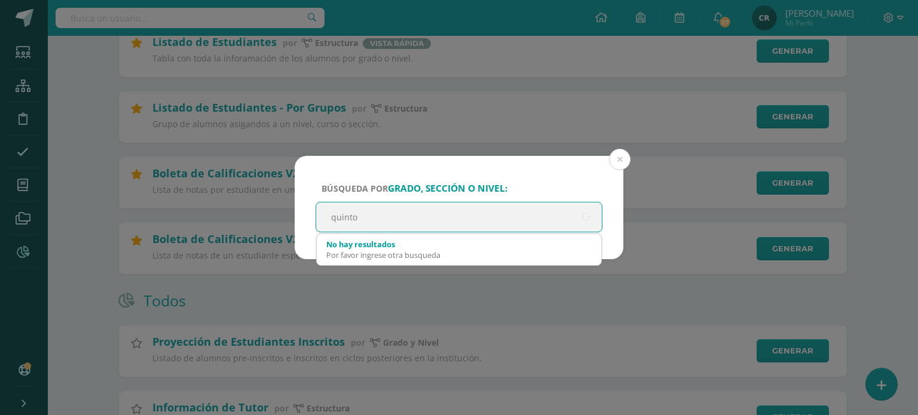
type input "quinto b"
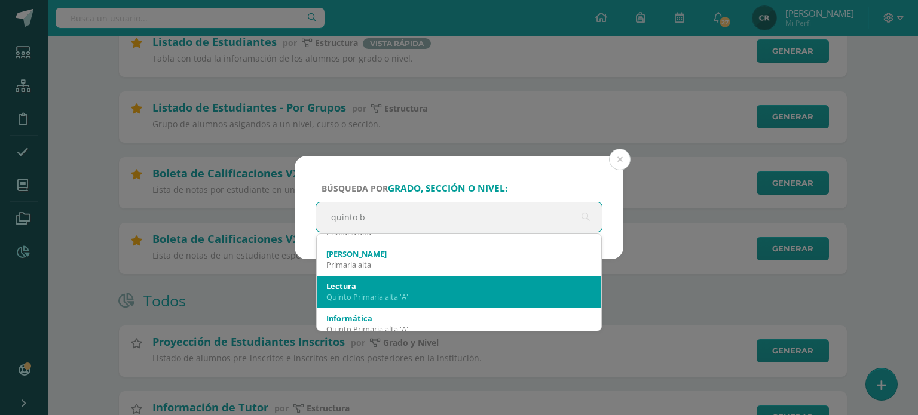
scroll to position [60, 0]
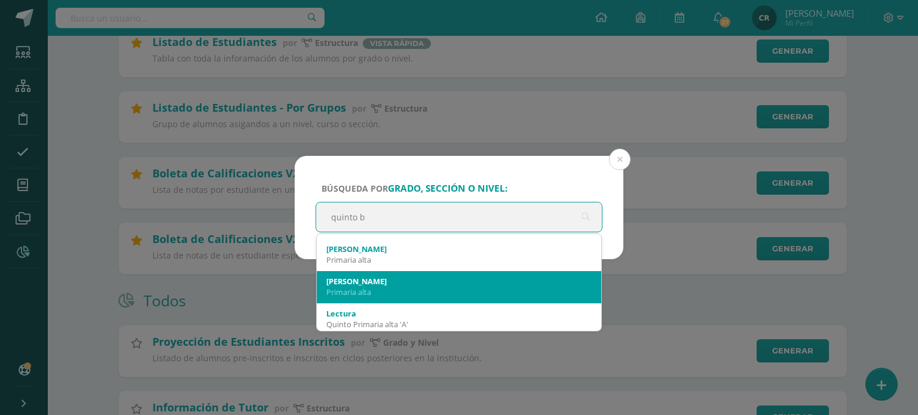
click at [460, 298] on div "Quinto B Primaria alta" at bounding box center [458, 286] width 265 height 31
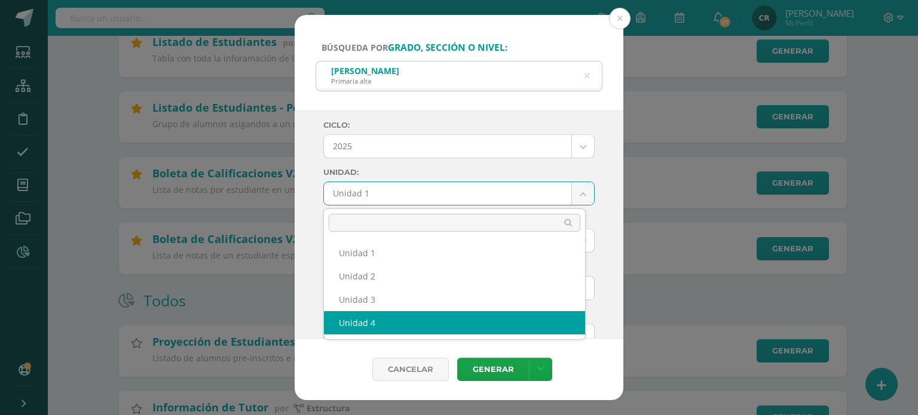
select select "Unidad 4"
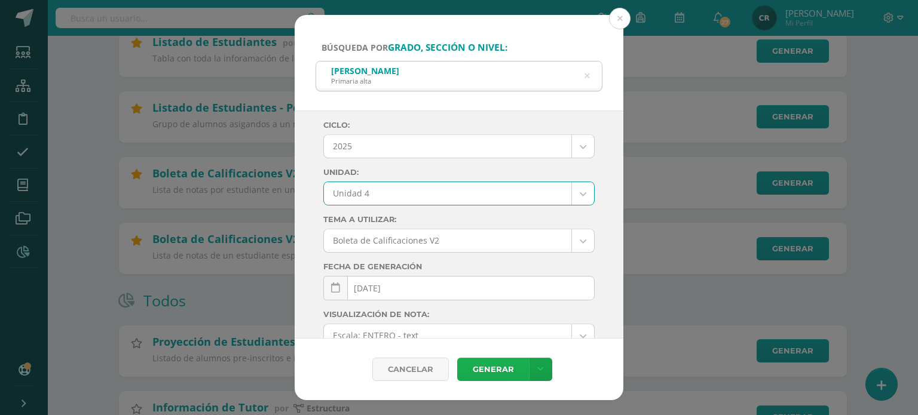
click at [507, 367] on link "Generar" at bounding box center [493, 369] width 72 height 23
click at [586, 78] on icon at bounding box center [586, 76] width 5 height 30
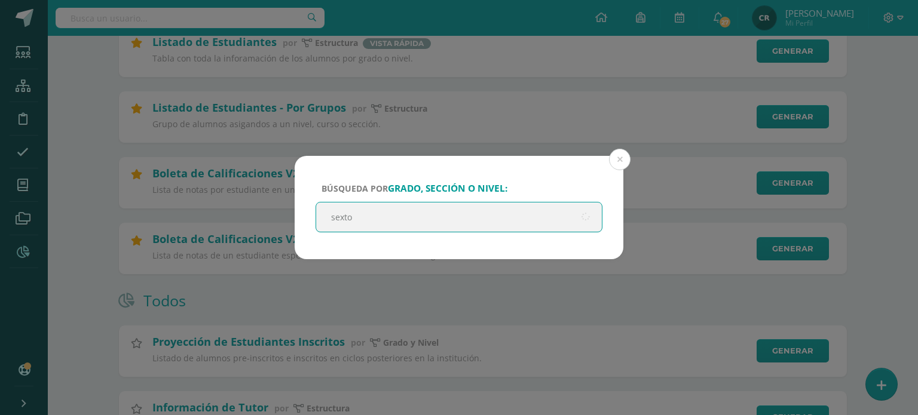
type input "sexto a"
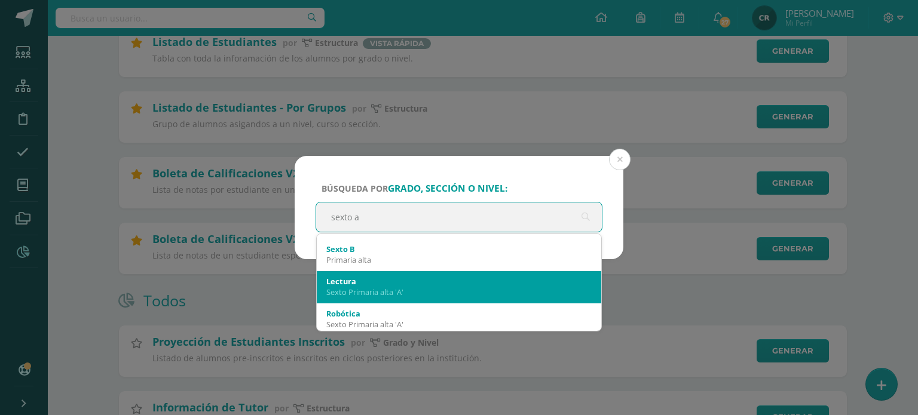
scroll to position [0, 0]
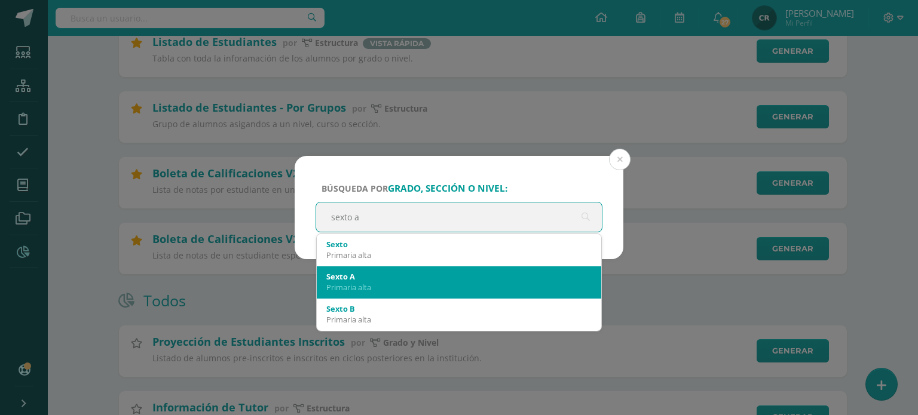
click at [475, 282] on div "Primaria alta" at bounding box center [458, 287] width 265 height 11
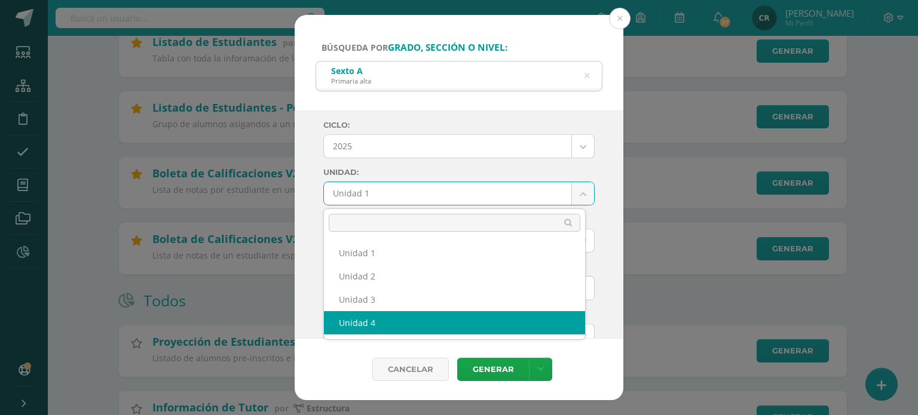
select select "Unidad 4"
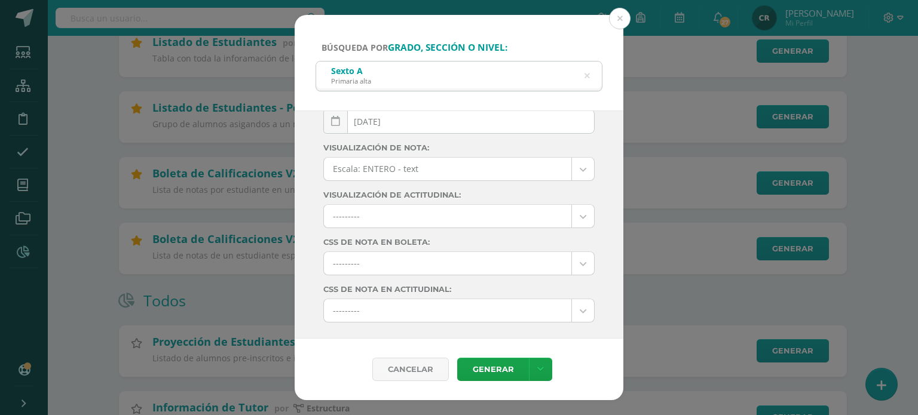
scroll to position [179, 0]
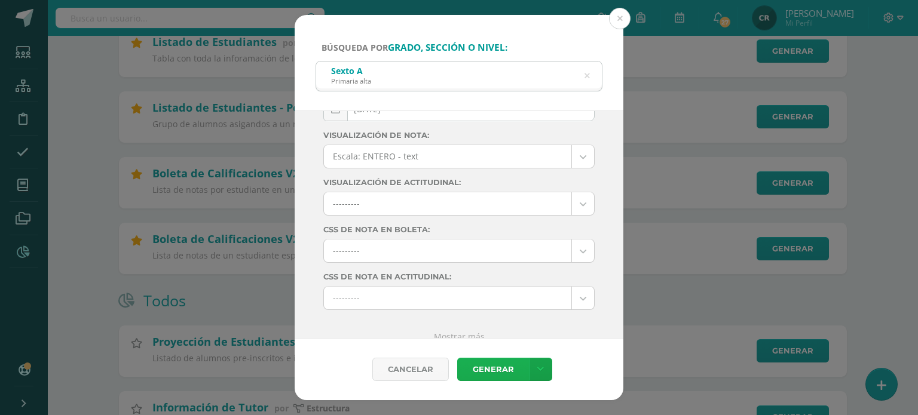
click at [511, 373] on link "Generar" at bounding box center [493, 369] width 72 height 23
click at [578, 81] on div "Sexto A Primaria alta" at bounding box center [459, 75] width 286 height 27
click at [586, 76] on icon at bounding box center [586, 76] width 5 height 30
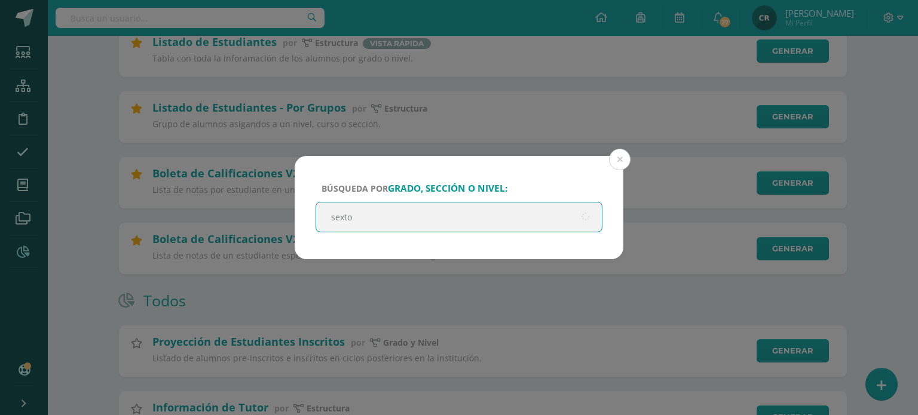
type input "sexto b"
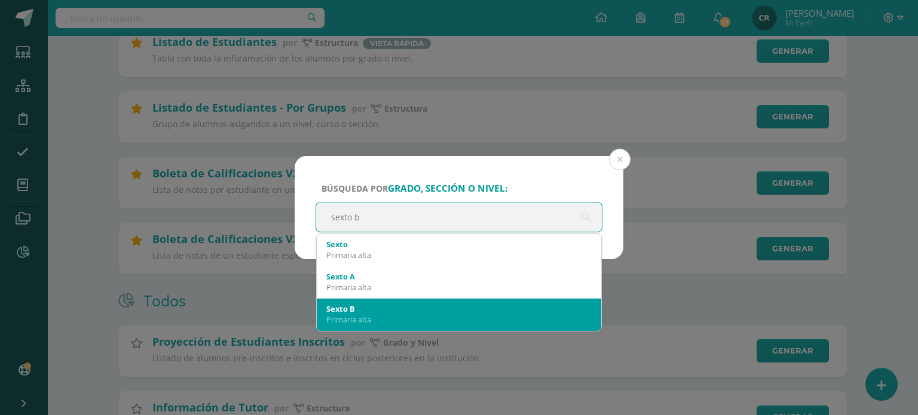
click at [475, 315] on div "Primaria alta" at bounding box center [458, 319] width 265 height 11
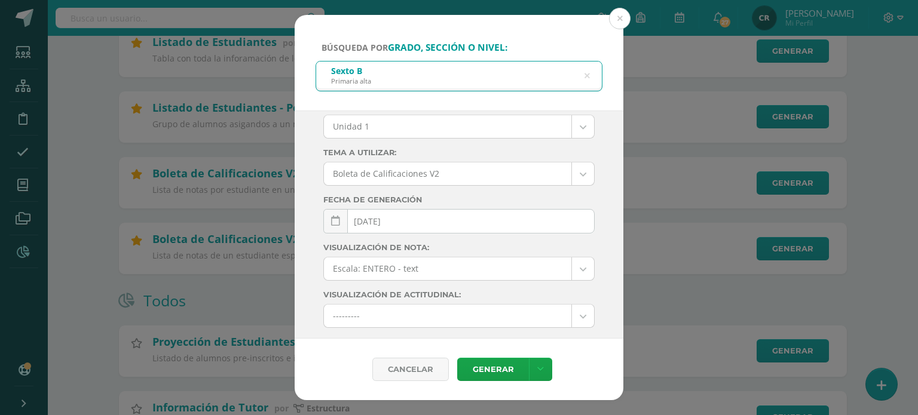
scroll to position [60, 0]
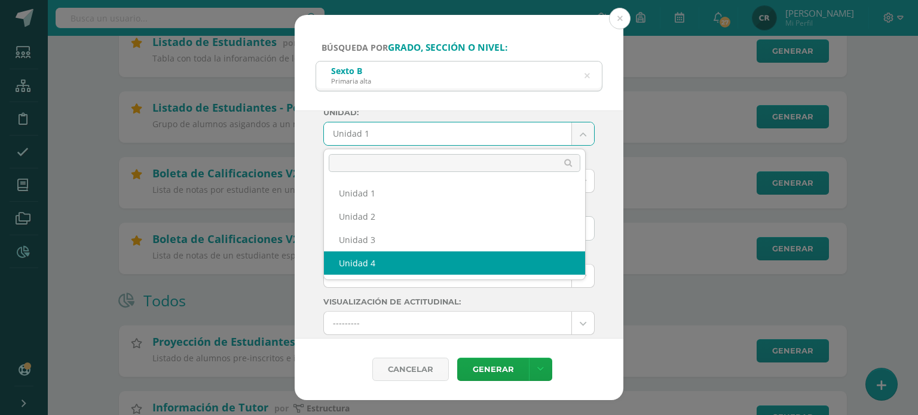
select select "Unidad 4"
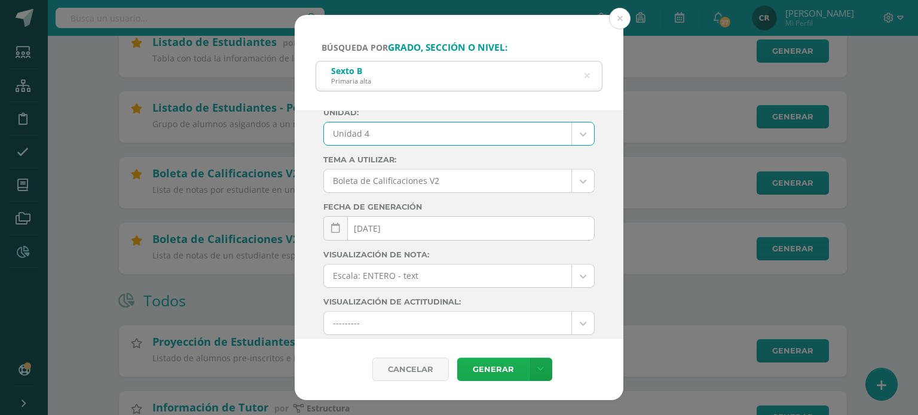
click at [496, 372] on link "Generar" at bounding box center [493, 369] width 72 height 23
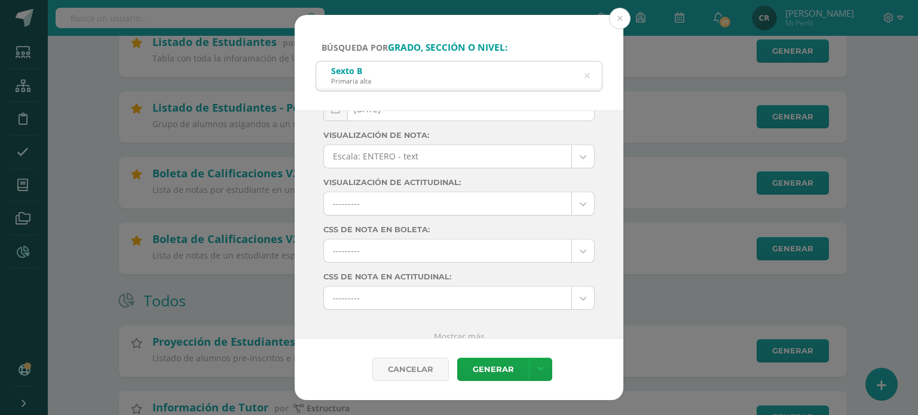
scroll to position [192, 0]
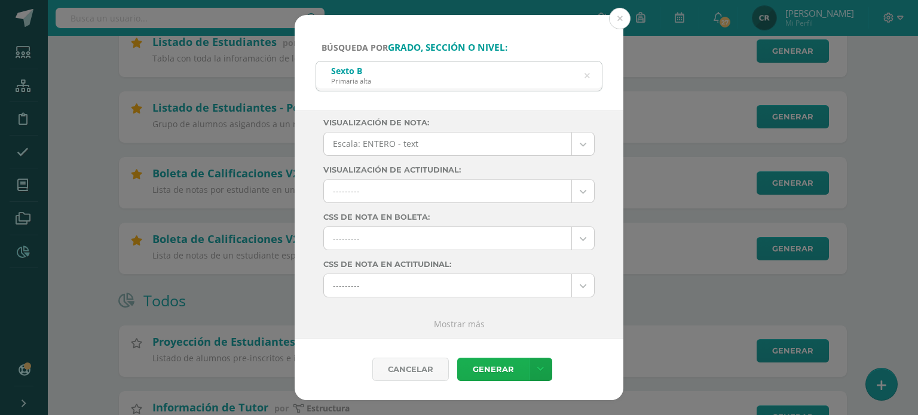
click at [499, 368] on link "Generar" at bounding box center [493, 369] width 72 height 23
click at [586, 78] on icon at bounding box center [586, 76] width 5 height 30
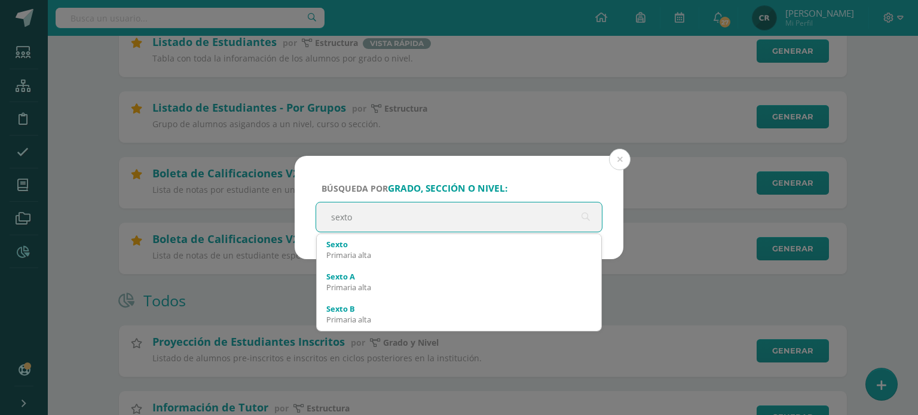
type input "sexto a"
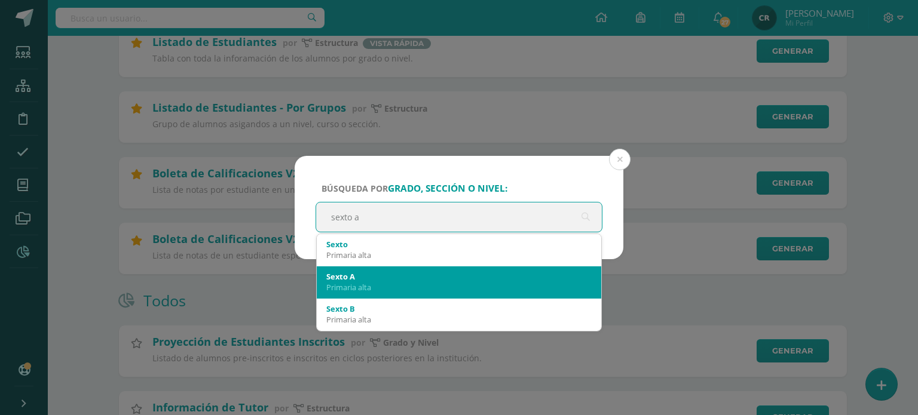
click at [394, 282] on div "Primaria alta" at bounding box center [458, 287] width 265 height 11
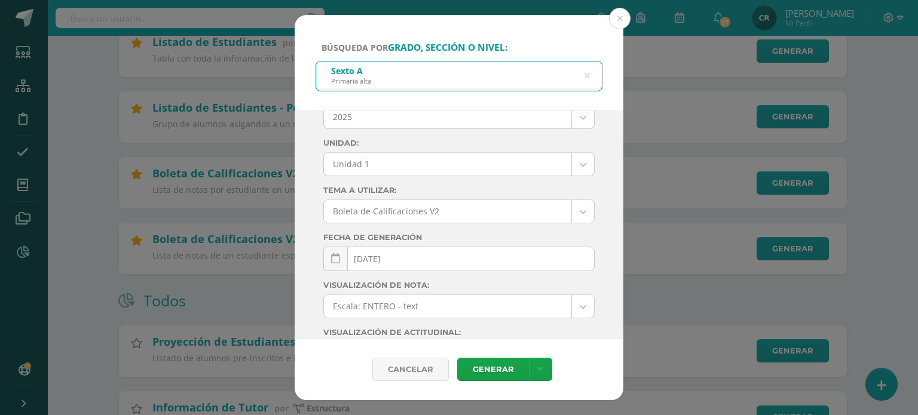
scroll to position [13, 0]
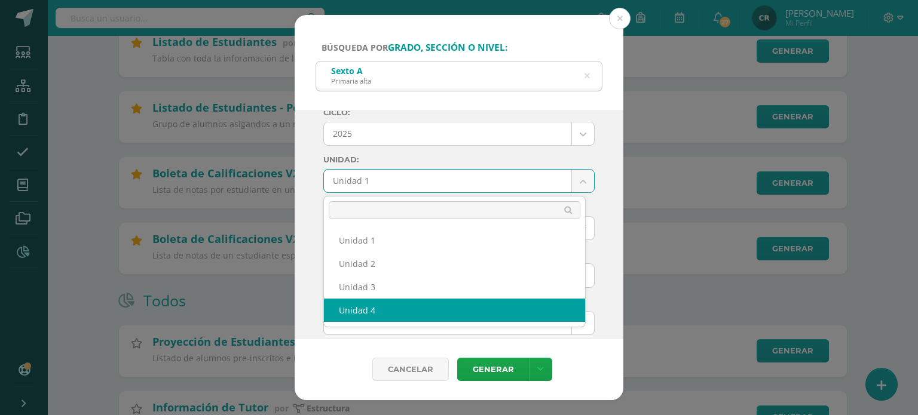
select select "Unidad 4"
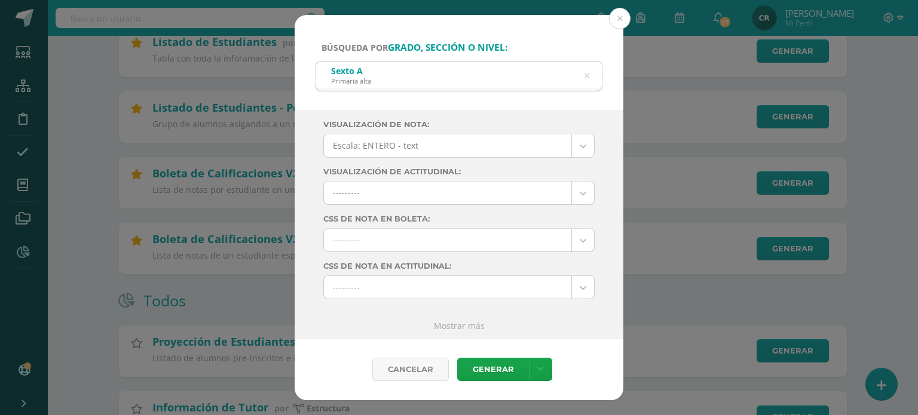
scroll to position [192, 0]
click at [485, 372] on link "Generar" at bounding box center [493, 369] width 72 height 23
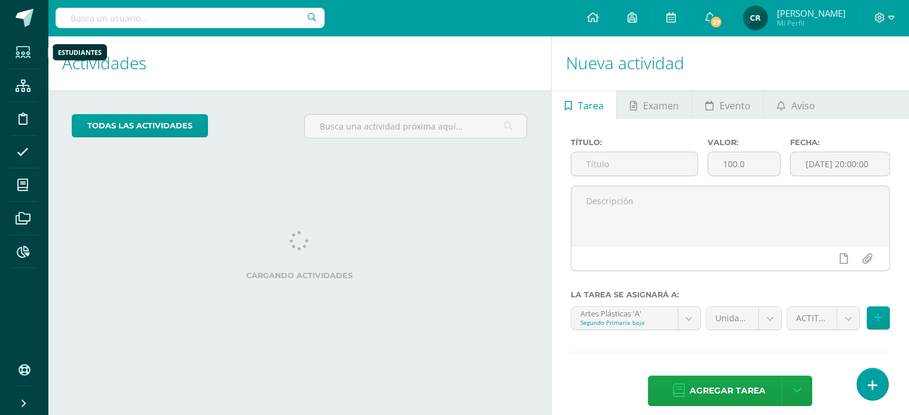
click at [24, 55] on icon at bounding box center [23, 53] width 15 height 12
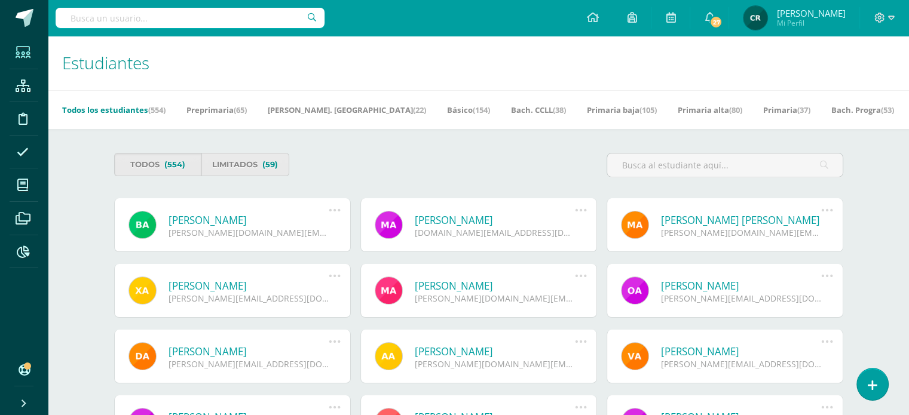
click at [216, 23] on input "text" at bounding box center [190, 18] width 269 height 20
type input "sheccid"
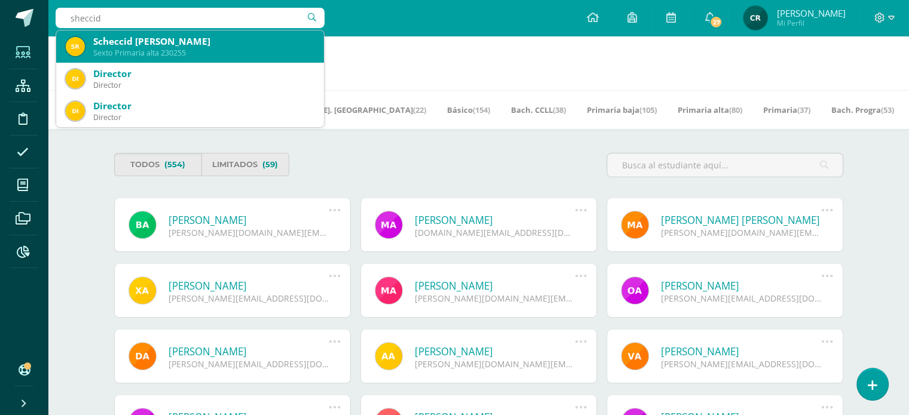
click at [188, 39] on div "Scheccid [PERSON_NAME]" at bounding box center [203, 41] width 221 height 13
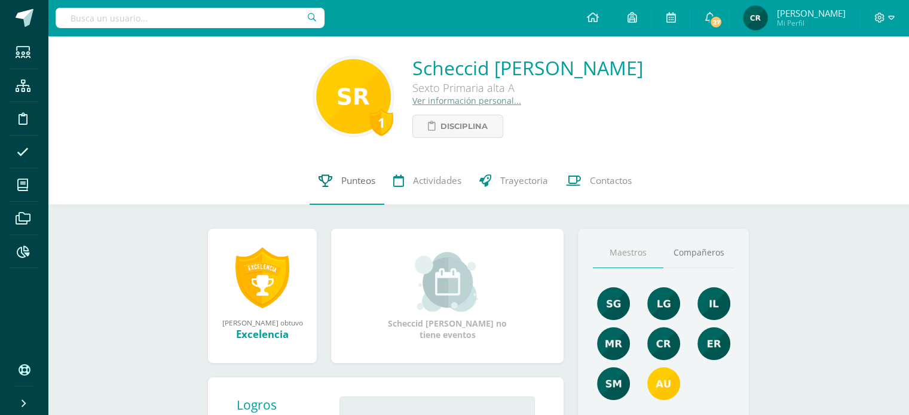
click at [361, 185] on span "Punteos" at bounding box center [358, 181] width 34 height 13
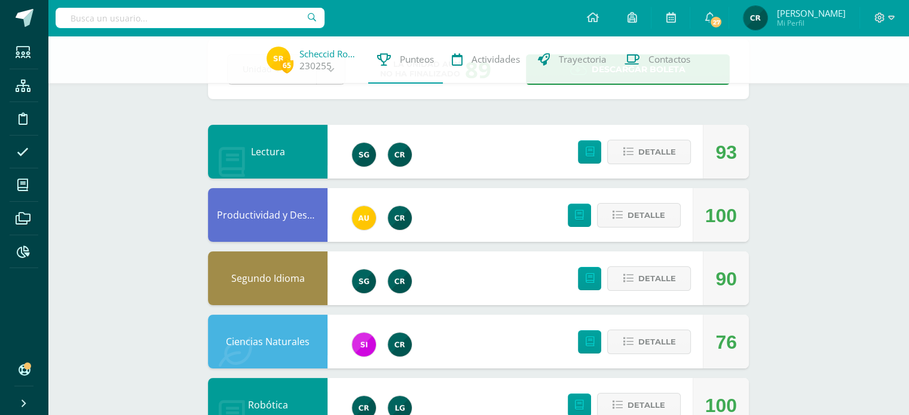
scroll to position [120, 0]
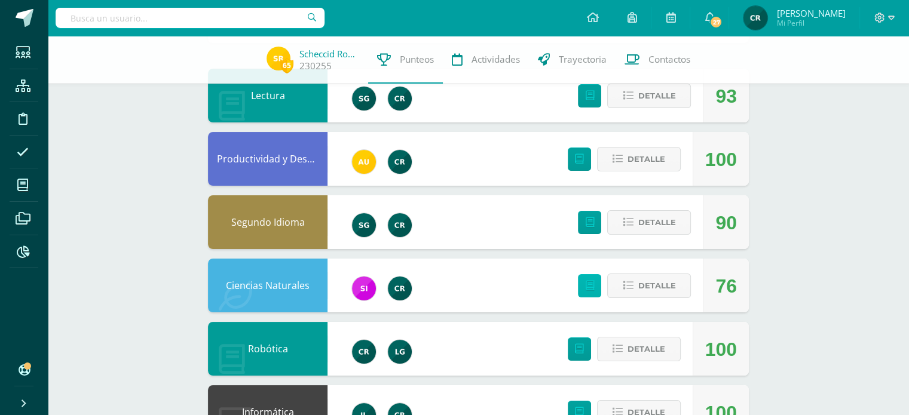
click at [593, 289] on icon at bounding box center [589, 286] width 9 height 10
click at [661, 284] on span "Detalle" at bounding box center [657, 286] width 38 height 22
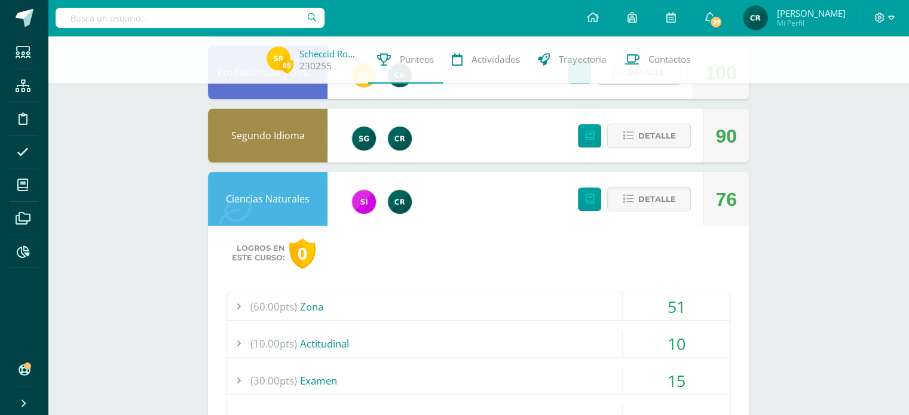
scroll to position [179, 0]
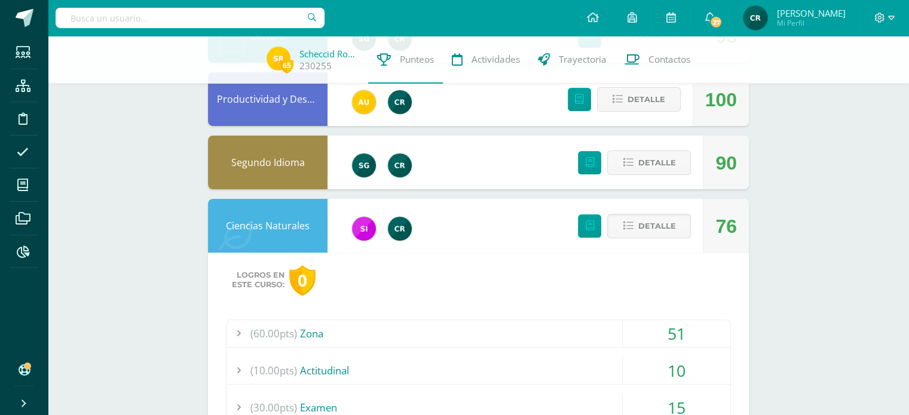
drag, startPoint x: 719, startPoint y: 231, endPoint x: 526, endPoint y: 332, distance: 218.1
click at [526, 332] on div "(60.00pts) Zona" at bounding box center [478, 333] width 504 height 27
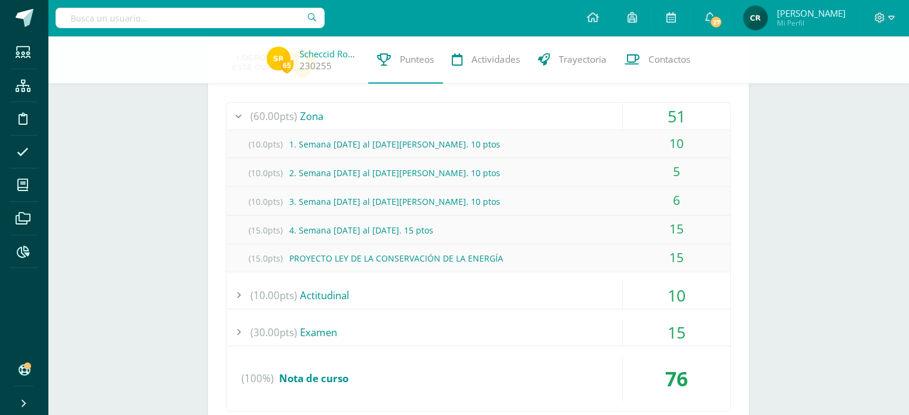
scroll to position [418, 0]
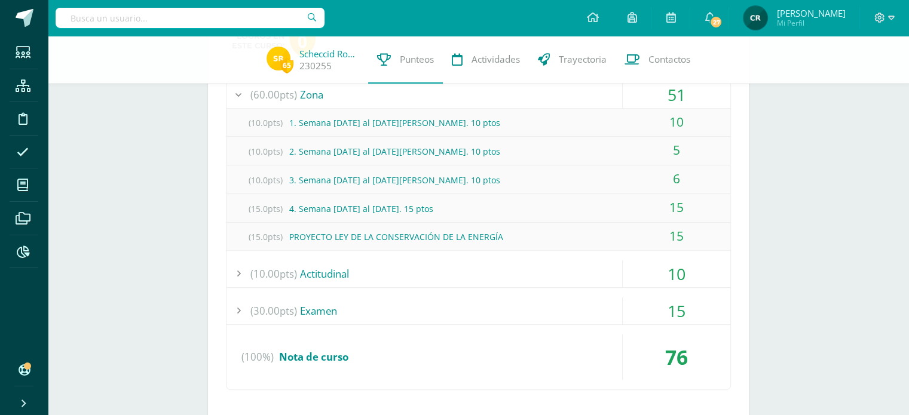
click at [545, 281] on div "(10.00pts) Actitudinal" at bounding box center [478, 274] width 504 height 27
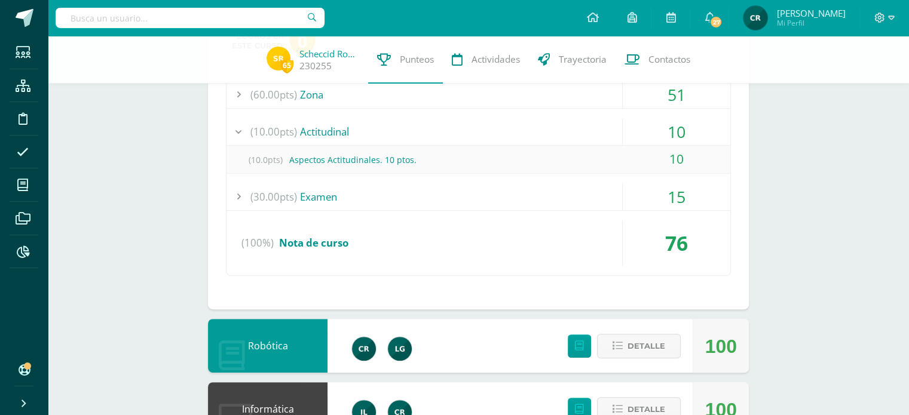
click at [490, 198] on div "(30.00pts) Examen" at bounding box center [478, 196] width 504 height 27
click at [418, 222] on div "(100%) Nota de curso" at bounding box center [478, 243] width 504 height 45
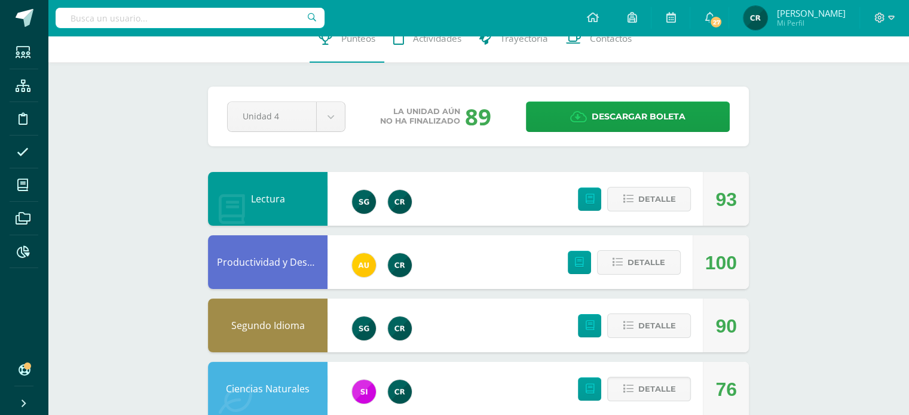
scroll to position [0, 0]
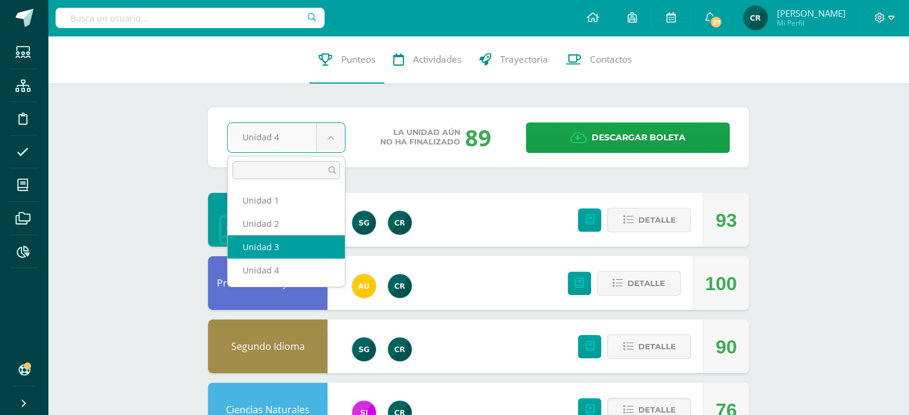
select select "Unidad 3"
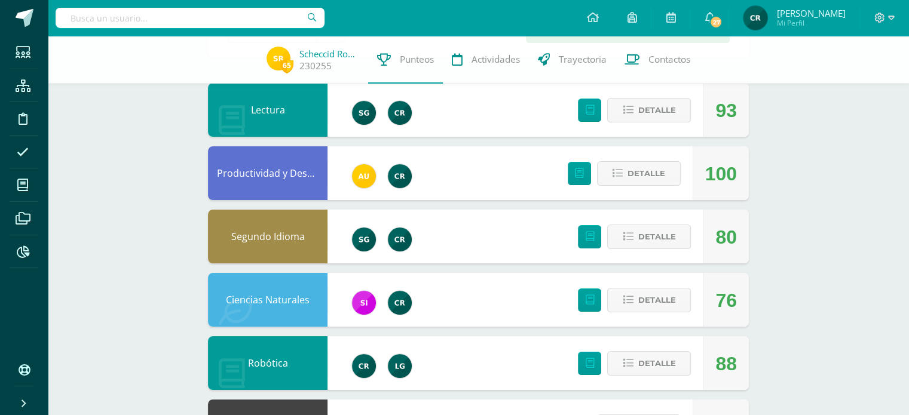
scroll to position [120, 0]
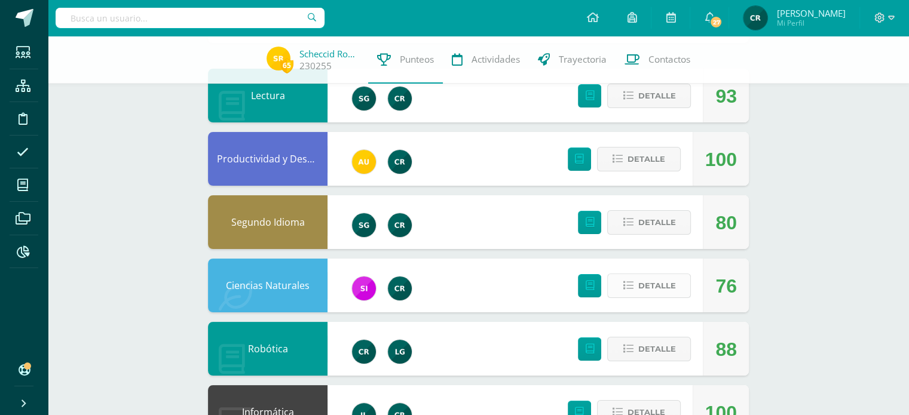
click at [647, 283] on span "Detalle" at bounding box center [657, 286] width 38 height 22
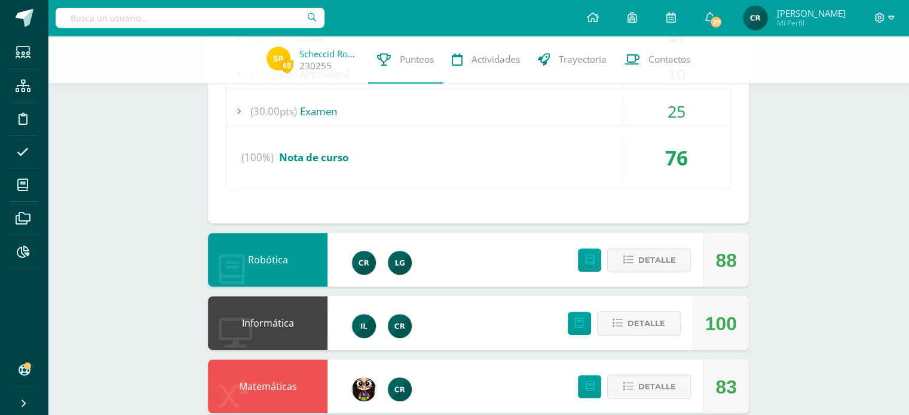
scroll to position [478, 0]
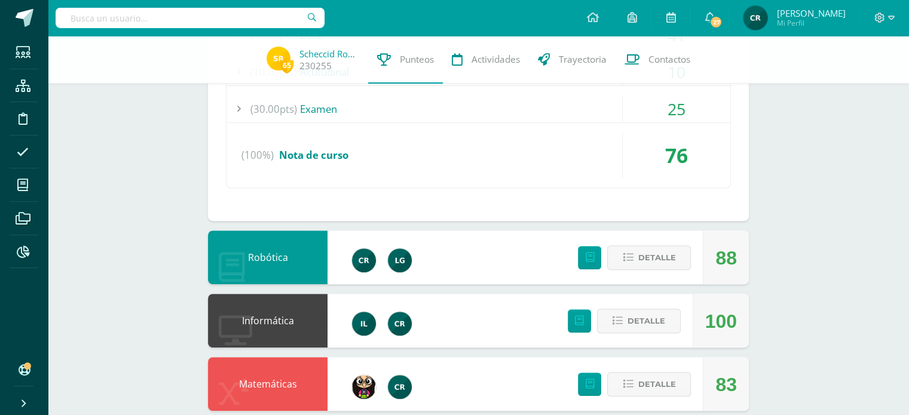
drag, startPoint x: 693, startPoint y: 147, endPoint x: 657, endPoint y: 161, distance: 39.2
click at [657, 161] on div "76" at bounding box center [677, 155] width 108 height 45
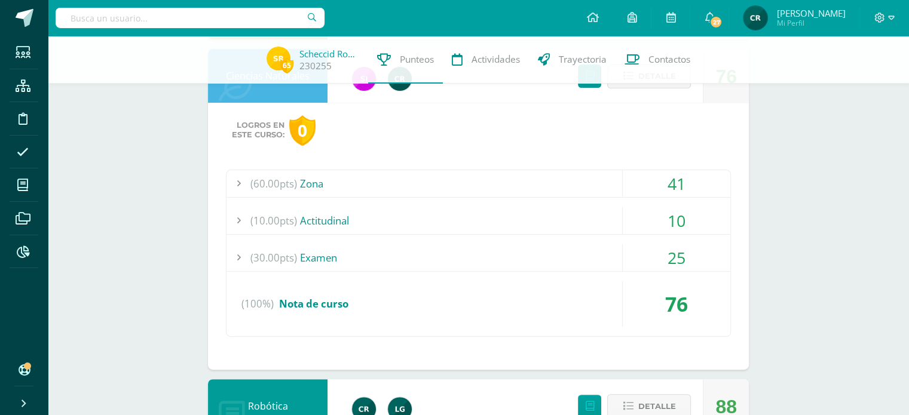
scroll to position [350, 0]
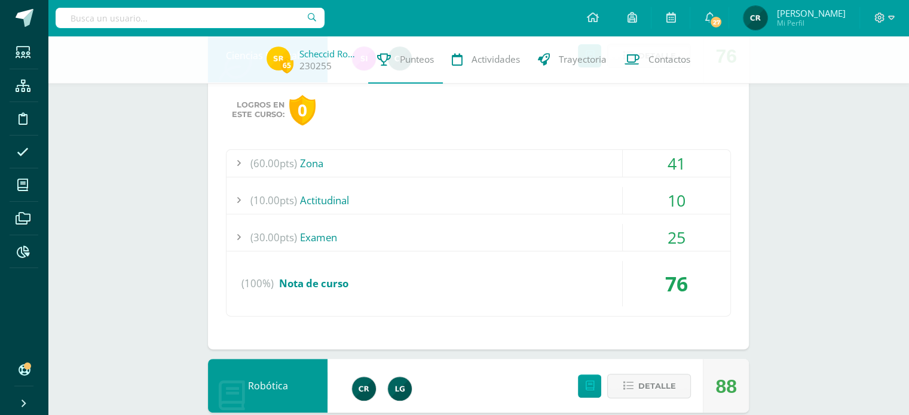
click at [334, 284] on span "Nota de curso" at bounding box center [313, 284] width 69 height 14
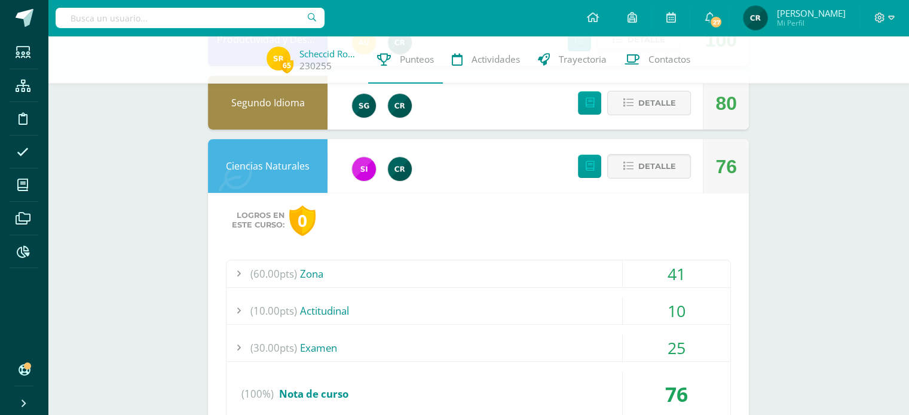
scroll to position [179, 0]
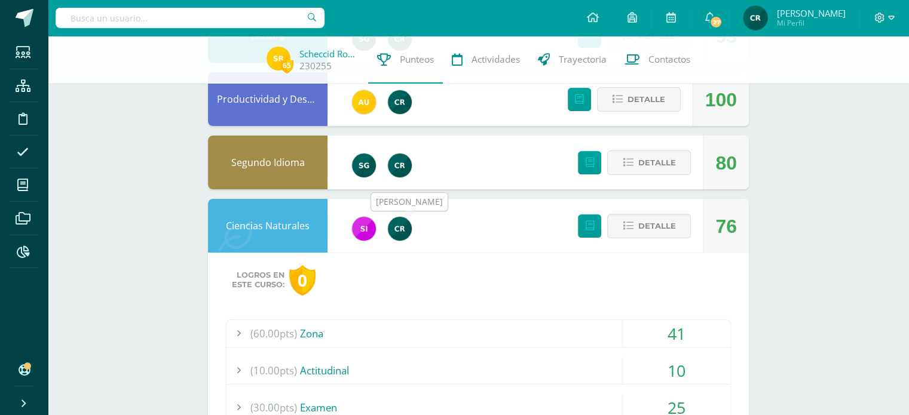
click at [402, 229] on img at bounding box center [400, 229] width 24 height 24
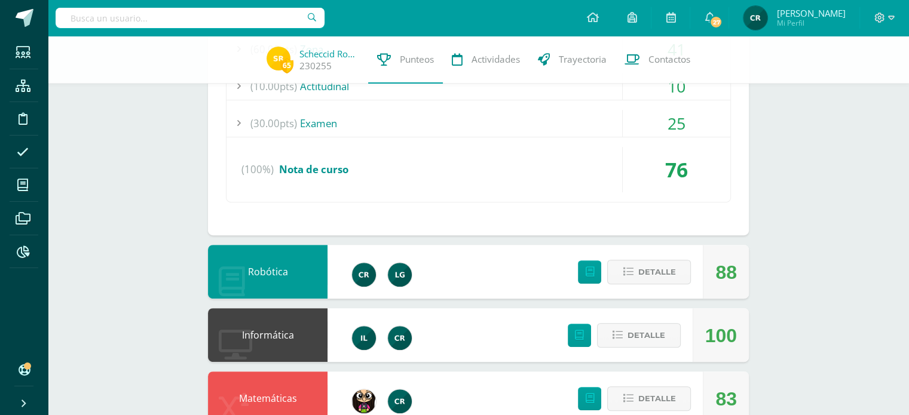
scroll to position [478, 0]
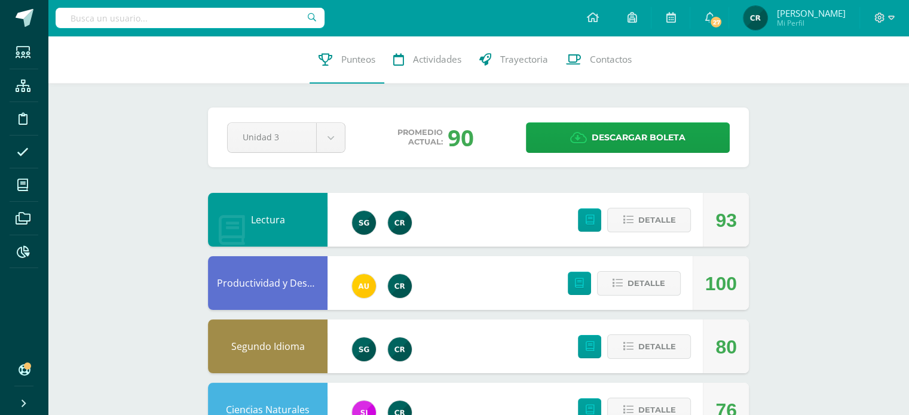
click at [163, 20] on input "text" at bounding box center [190, 18] width 269 height 20
type input "ciencias naturalesç"
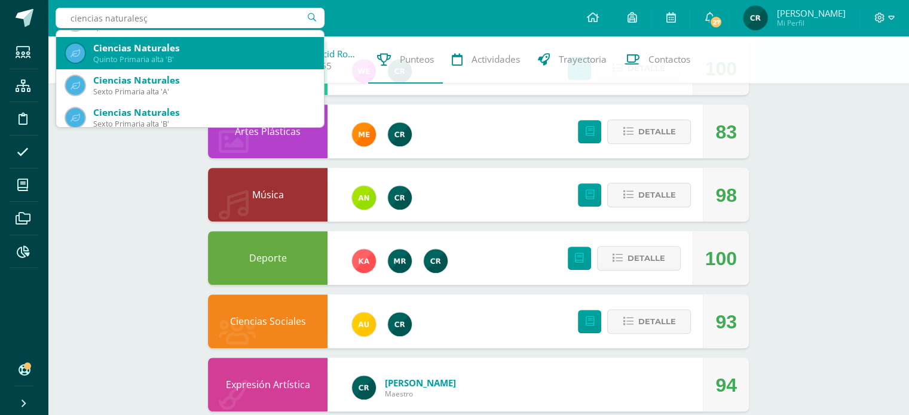
scroll to position [120, 0]
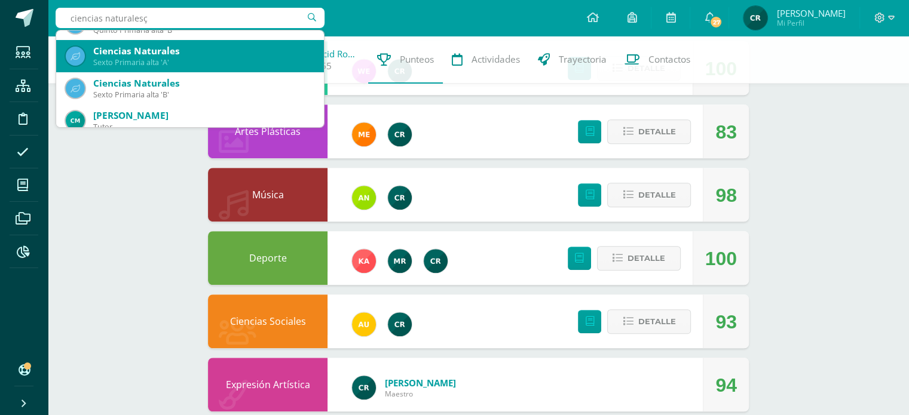
click at [213, 66] on div "Sexto Primaria alta 'A'" at bounding box center [203, 62] width 221 height 10
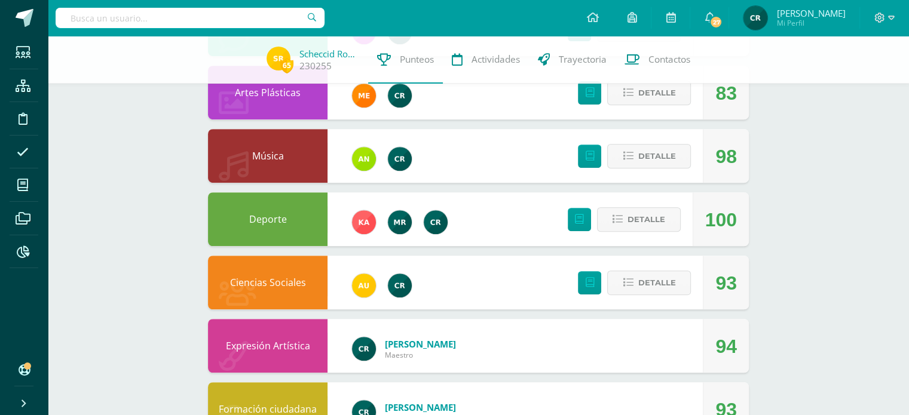
scroll to position [801, 0]
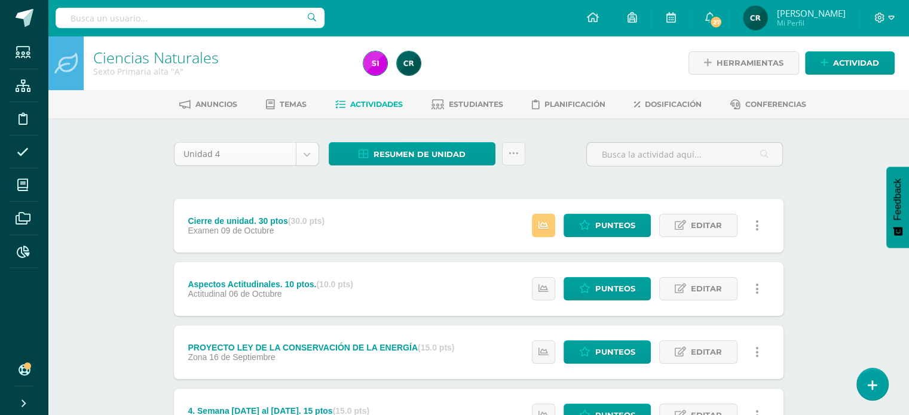
click at [308, 150] on body "Estudiantes Estructura Disciplina Asistencia Mis cursos Archivos Reportes Sopor…" at bounding box center [454, 356] width 909 height 712
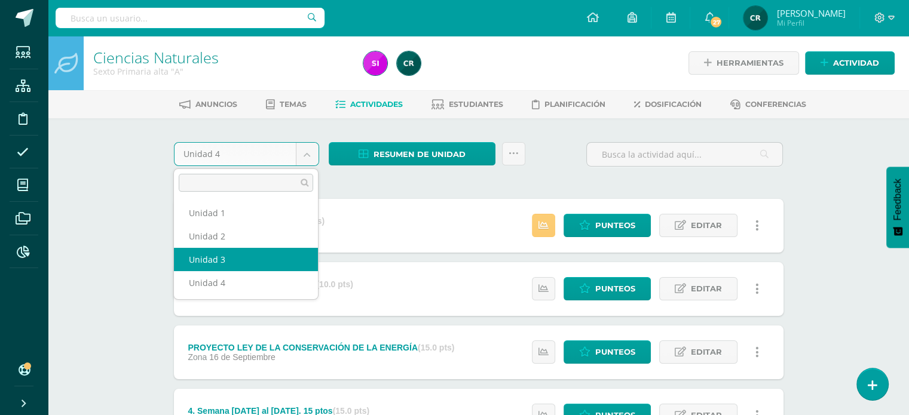
select select "Unidad 3"
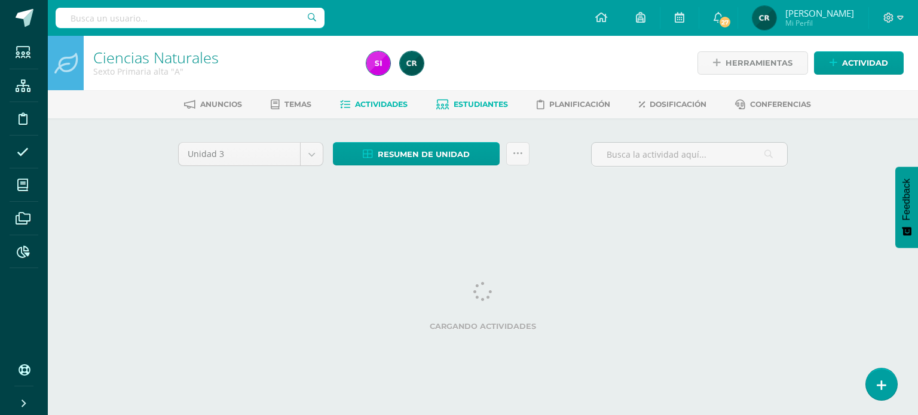
click at [477, 103] on span "Estudiantes" at bounding box center [481, 104] width 54 height 9
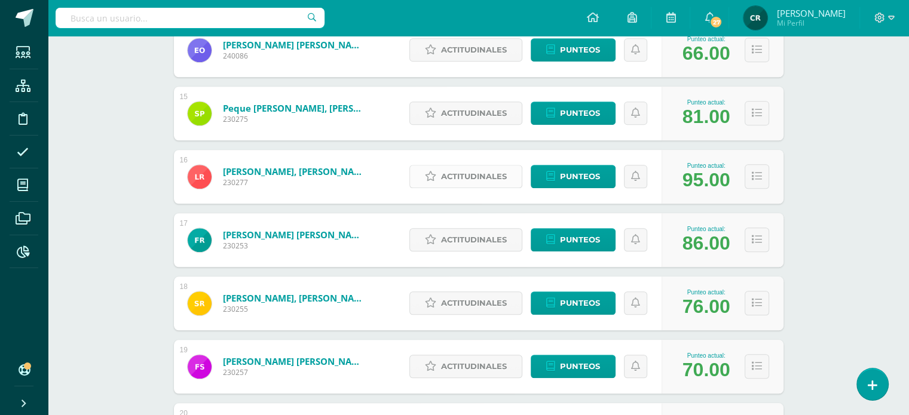
scroll to position [1081, 0]
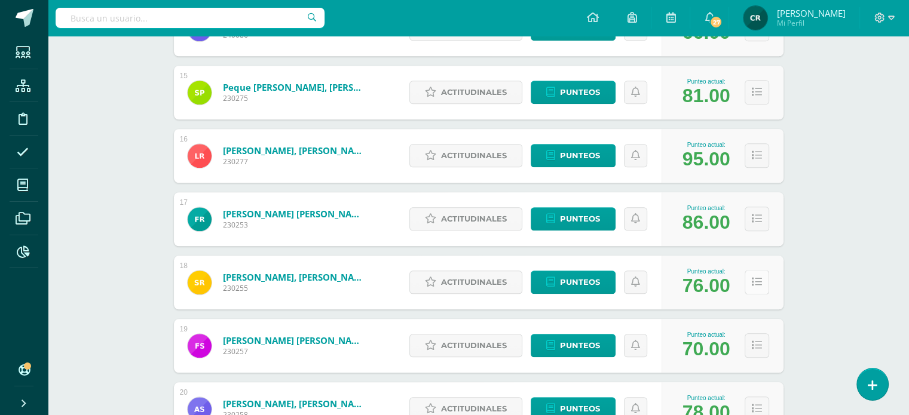
click at [755, 282] on icon at bounding box center [757, 282] width 10 height 10
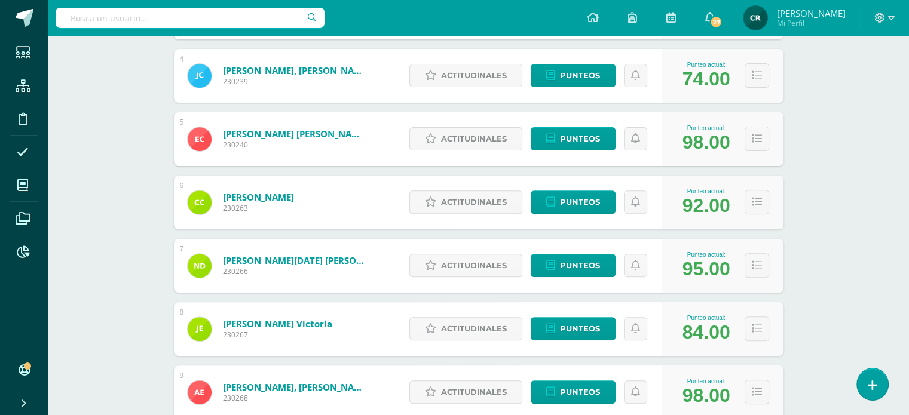
scroll to position [239, 0]
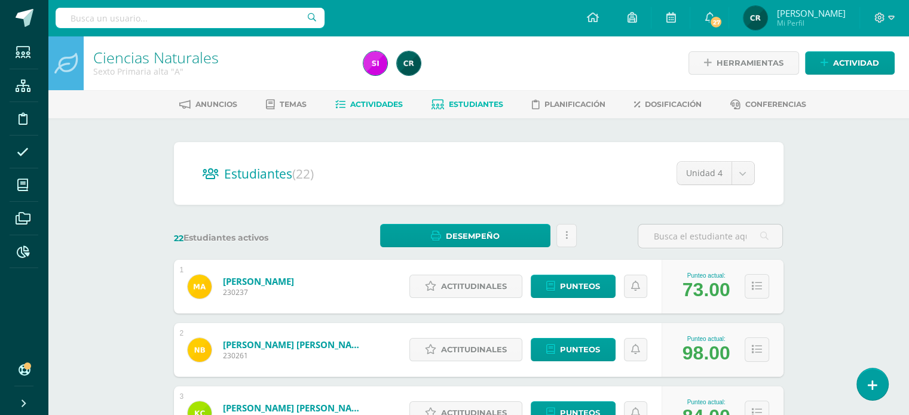
click at [356, 106] on span "Actividades" at bounding box center [376, 104] width 53 height 9
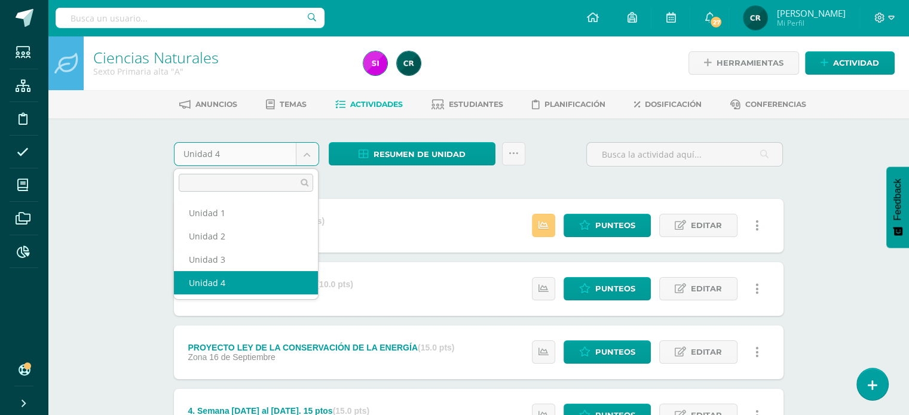
click at [307, 153] on body "Estudiantes Estructura Disciplina Asistencia Mis cursos Archivos Reportes Sopor…" at bounding box center [454, 356] width 909 height 712
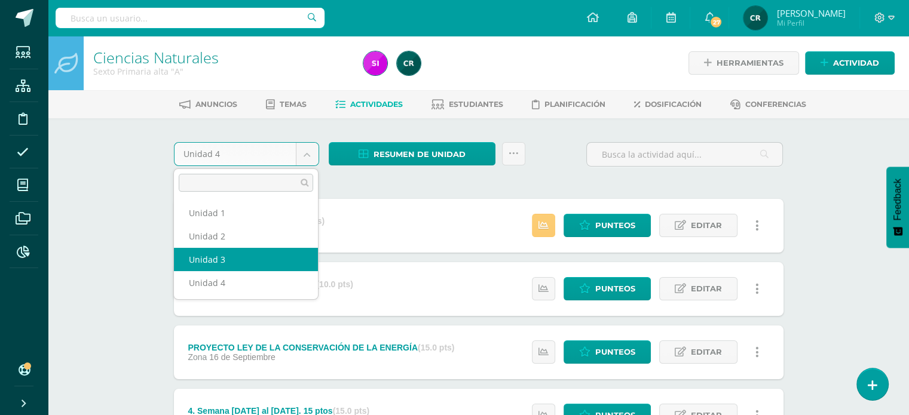
select select "Unidad 3"
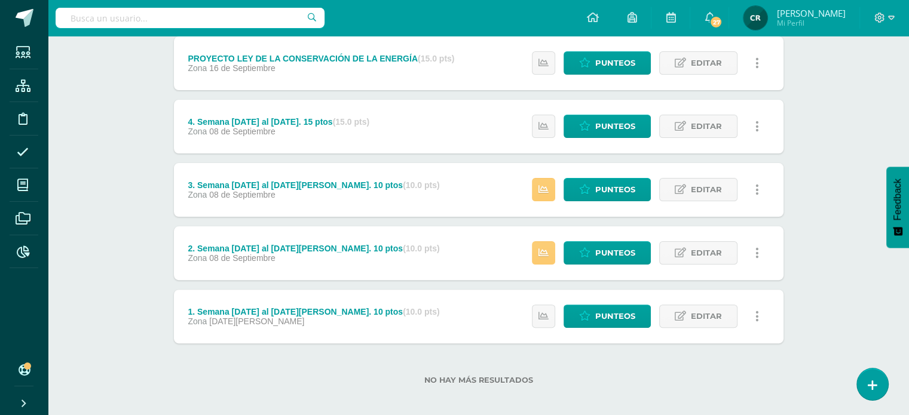
scroll to position [296, 0]
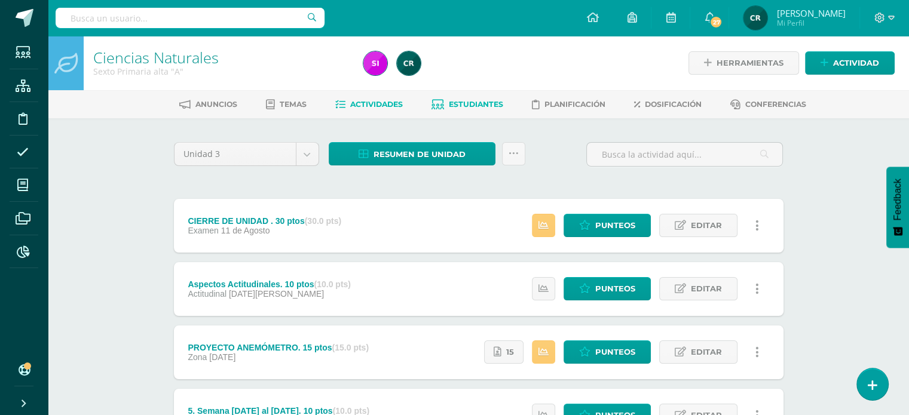
click at [491, 105] on span "Estudiantes" at bounding box center [476, 104] width 54 height 9
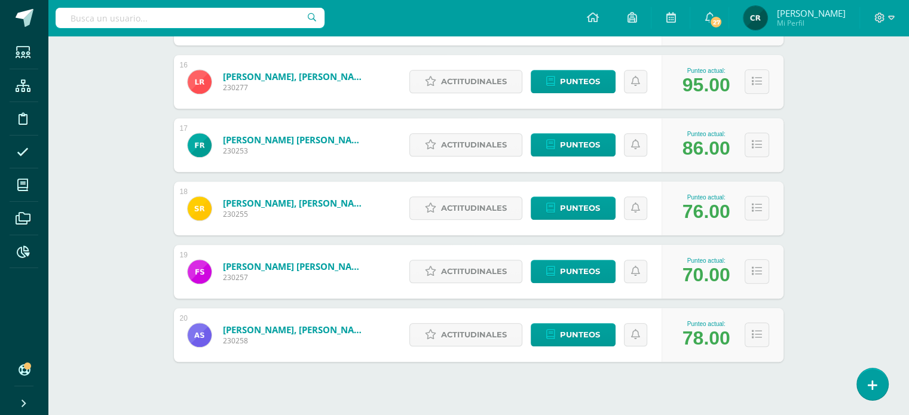
scroll to position [1177, 0]
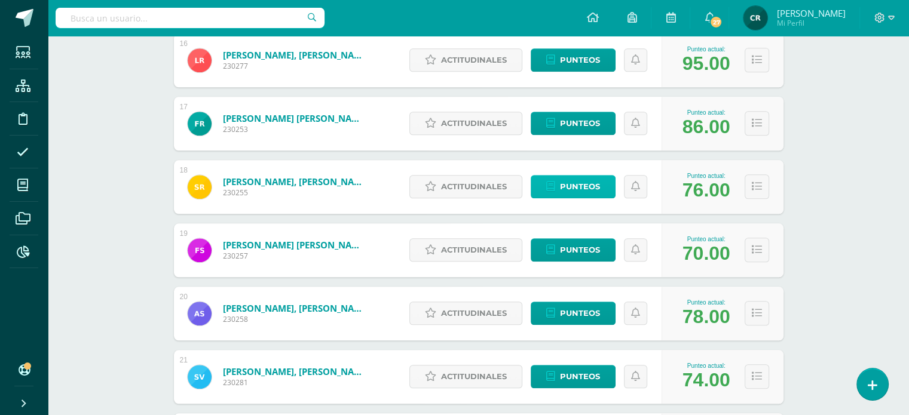
click at [583, 186] on span "Punteos" at bounding box center [580, 187] width 40 height 22
click at [754, 186] on icon at bounding box center [757, 187] width 10 height 10
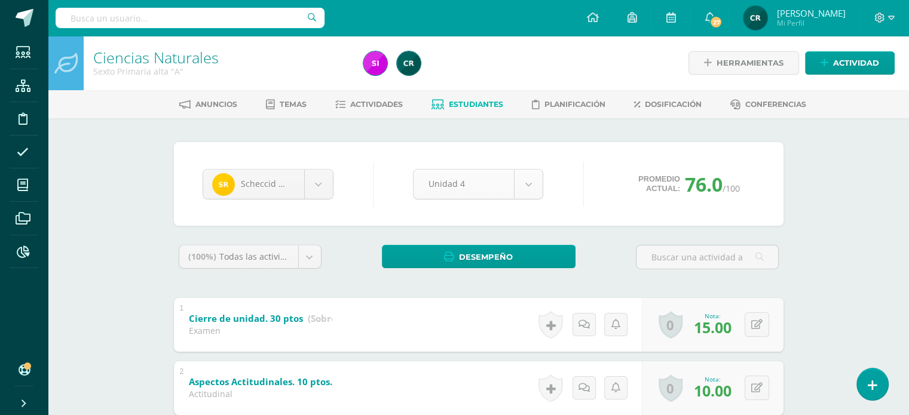
click at [535, 188] on body "Estudiantes Estructura Disciplina Asistencia Mis cursos Archivos Reportes Sopor…" at bounding box center [454, 406] width 909 height 812
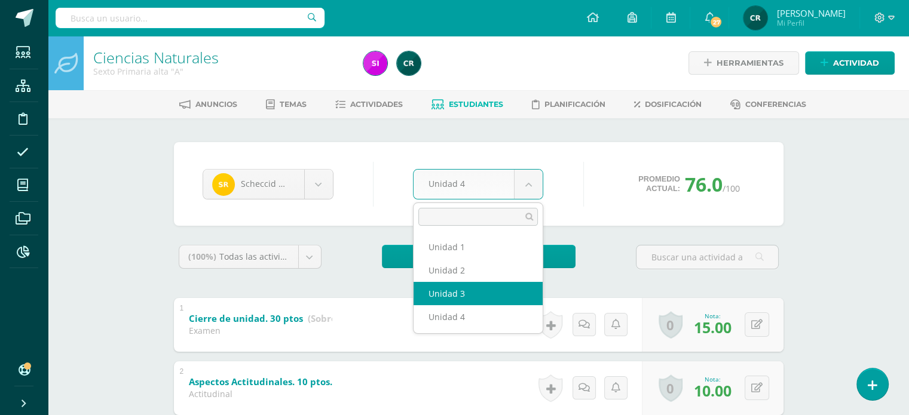
select select "Unidad 3"
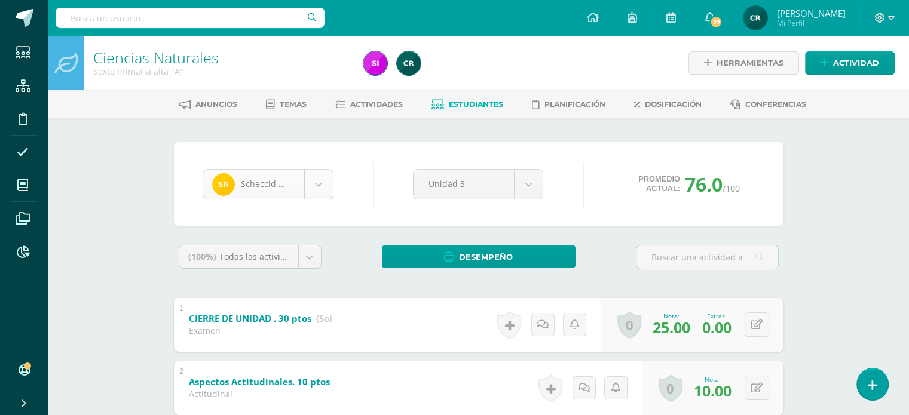
click at [280, 187] on body "Estudiantes Estructura Disciplina Asistencia Mis cursos Archivos Reportes Sopor…" at bounding box center [454, 406] width 909 height 812
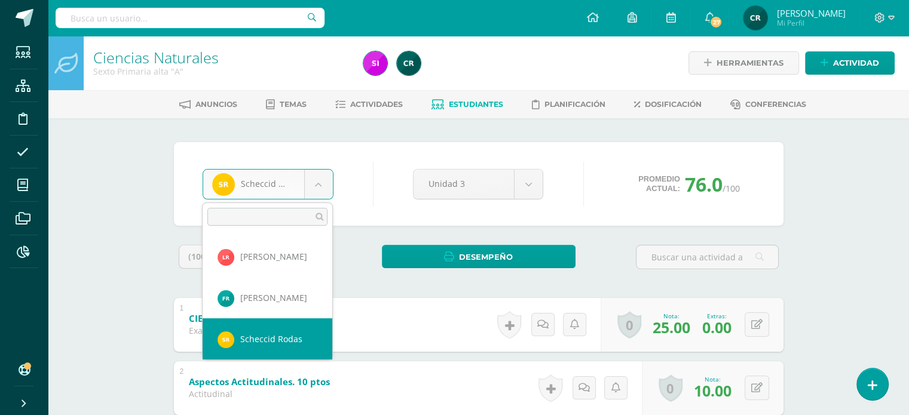
scroll to position [582, 0]
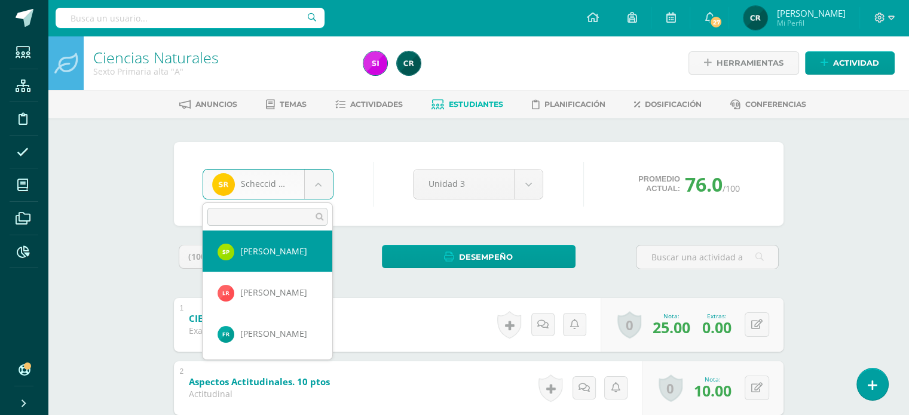
click at [473, 102] on body "Estudiantes Estructura Disciplina Asistencia Mis cursos Archivos Reportes Sopor…" at bounding box center [454, 406] width 909 height 812
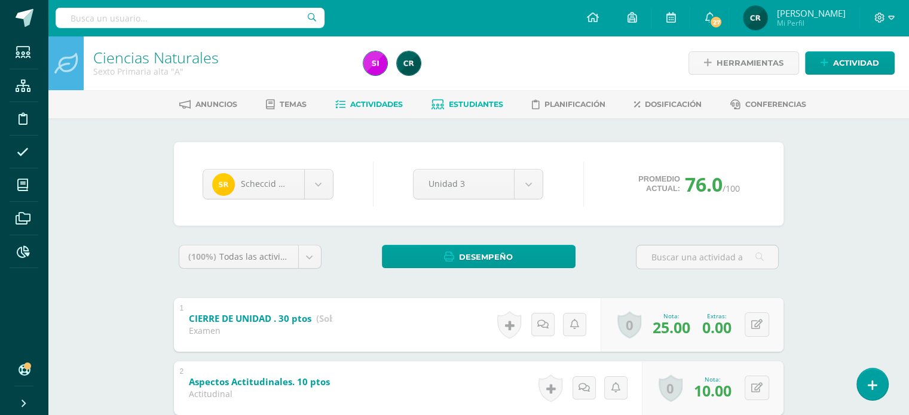
click at [387, 106] on span "Actividades" at bounding box center [376, 104] width 53 height 9
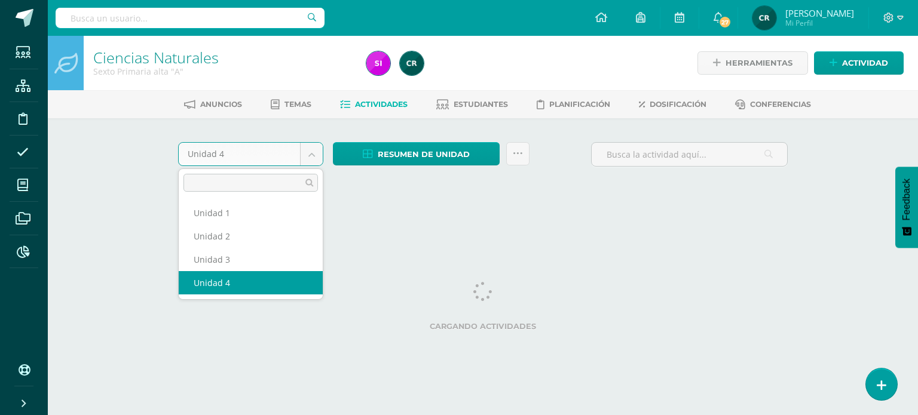
click at [313, 152] on body "Estudiantes Estructura Disciplina Asistencia Mis cursos Archivos Reportes Sopor…" at bounding box center [459, 111] width 918 height 223
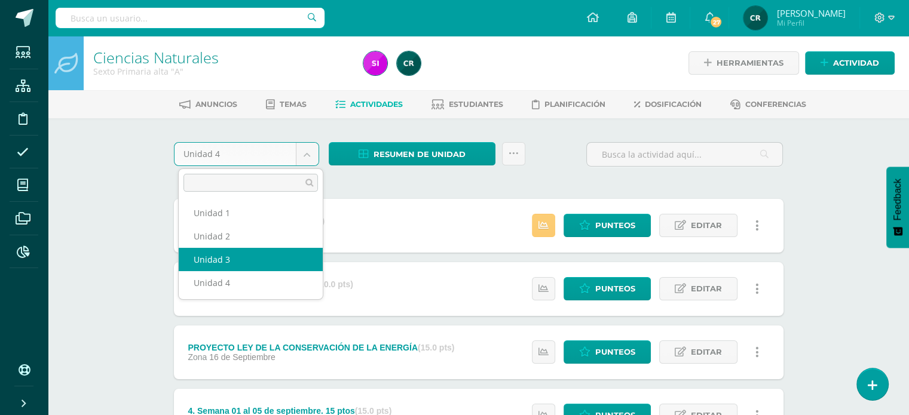
select select "Unidad 3"
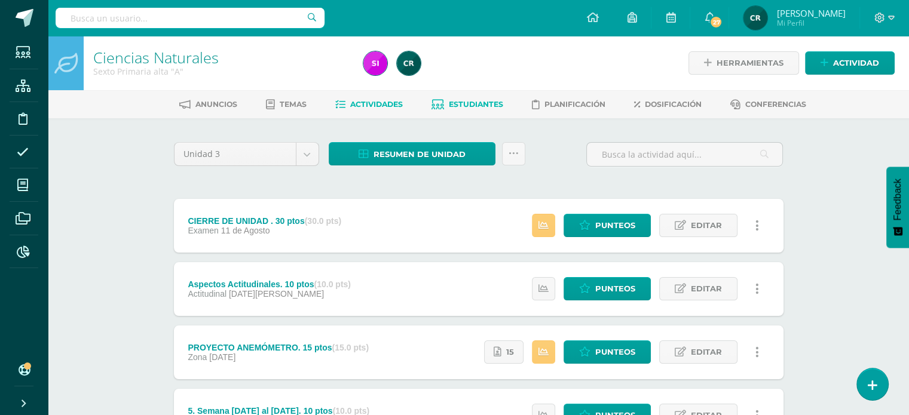
click at [474, 107] on span "Estudiantes" at bounding box center [476, 104] width 54 height 9
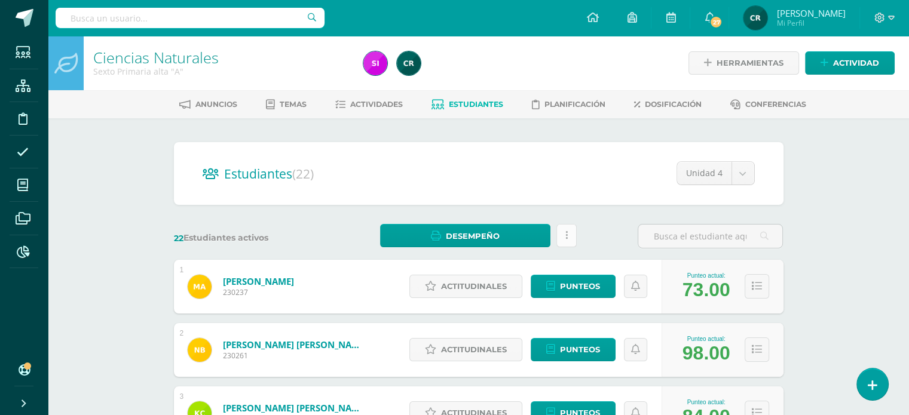
click at [568, 237] on link at bounding box center [566, 235] width 20 height 23
click at [603, 224] on div "22 Estudiantes activos Desempeño Descargar como HTML Descargar como PDF Estás p…" at bounding box center [478, 236] width 619 height 25
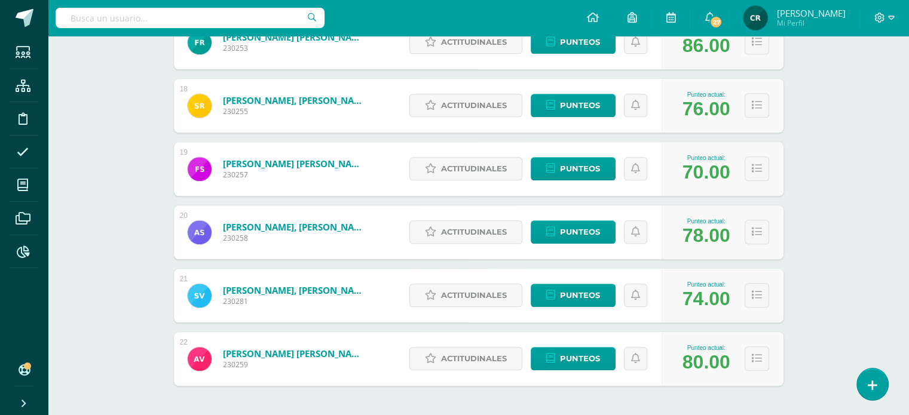
scroll to position [1188, 0]
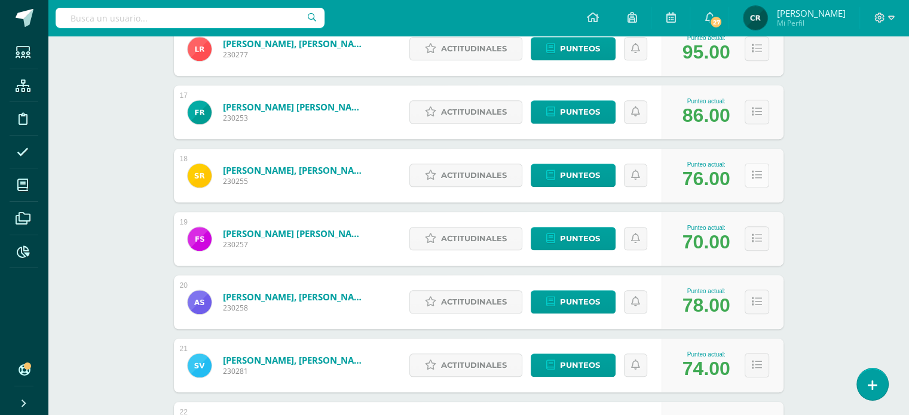
click at [754, 176] on icon at bounding box center [757, 175] width 10 height 10
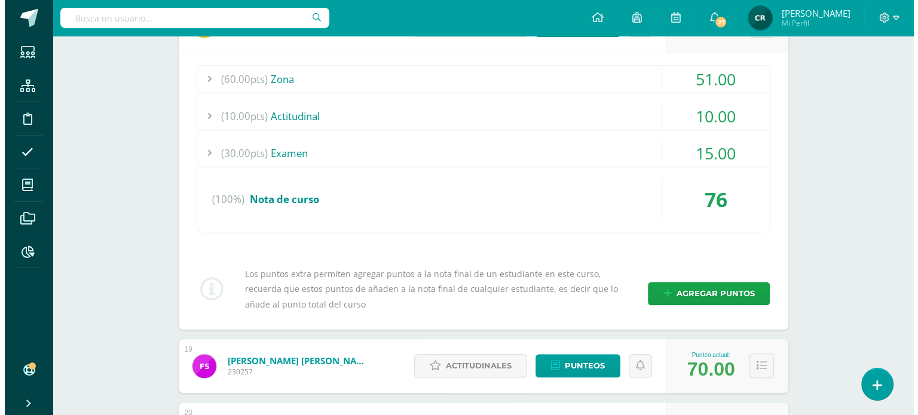
scroll to position [1367, 0]
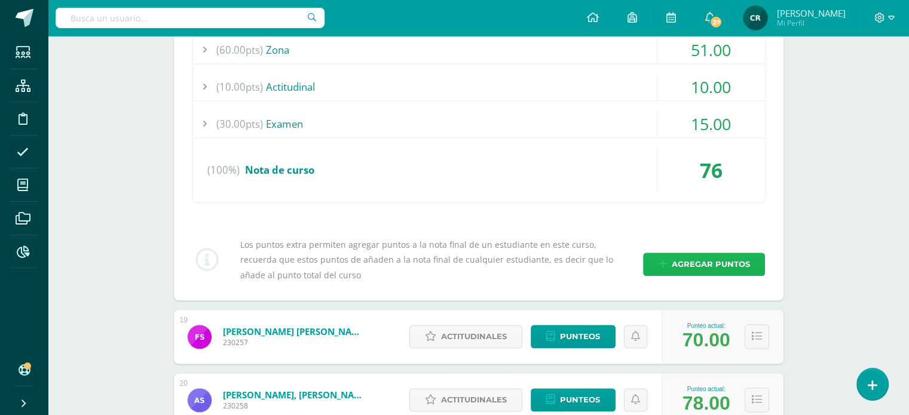
click at [705, 263] on span "Agregar puntos" at bounding box center [710, 264] width 78 height 22
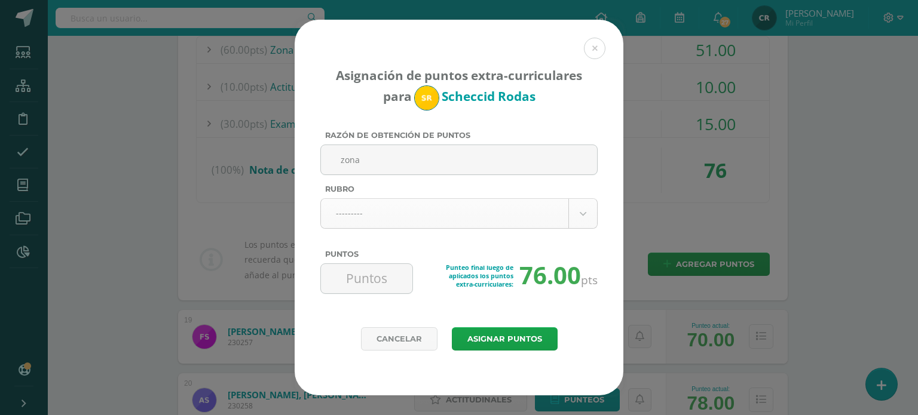
type input "zona"
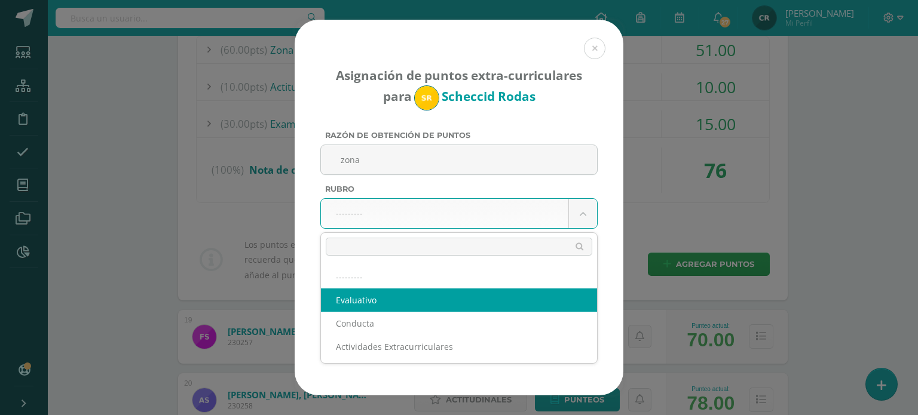
select select "1"
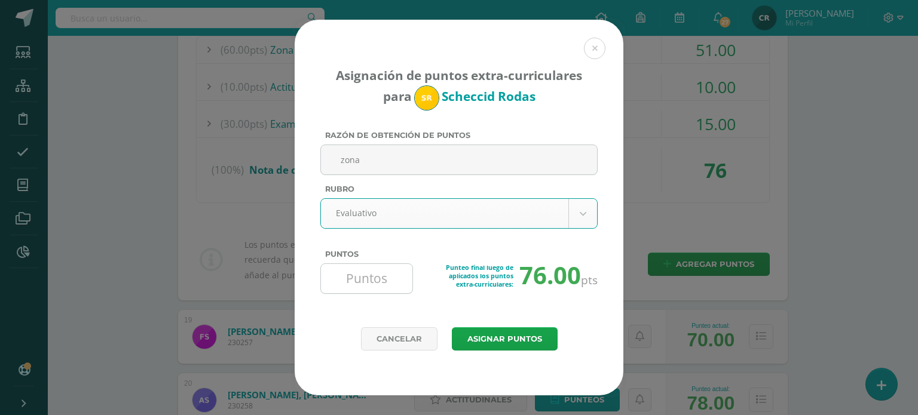
click at [359, 272] on input "Puntos" at bounding box center [367, 278] width 82 height 29
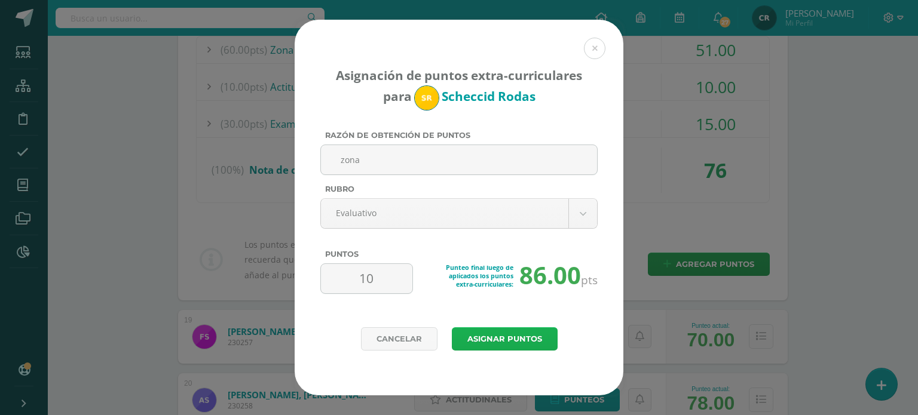
type input "10"
click at [524, 336] on button "Asignar puntos" at bounding box center [505, 338] width 106 height 23
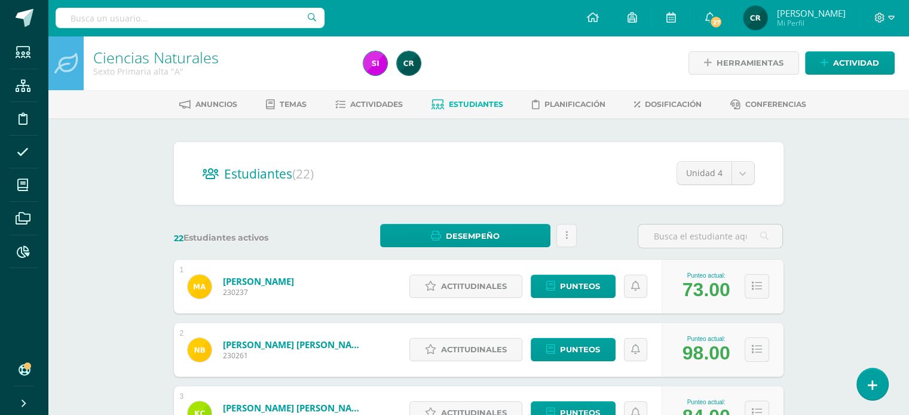
click at [209, 13] on input "text" at bounding box center [190, 18] width 269 height 20
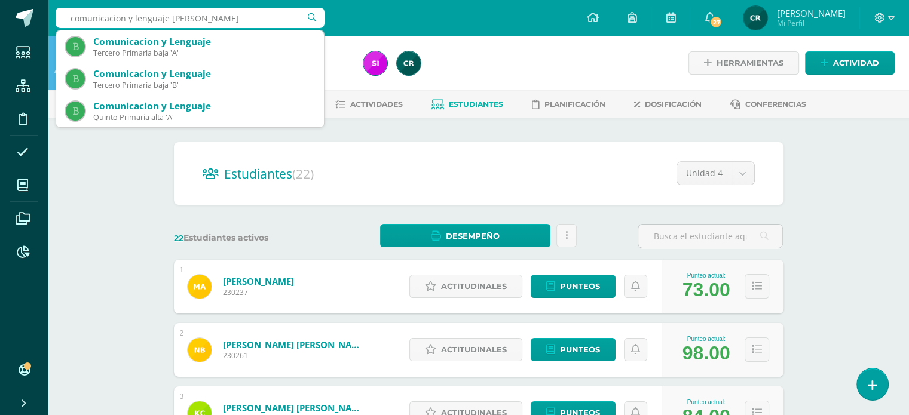
type input "comunicacion y lenguaje quinto"
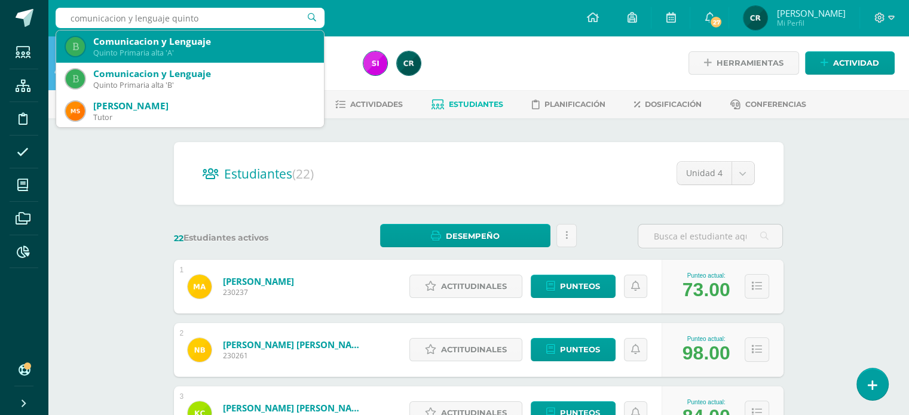
click at [204, 54] on div "Quinto Primaria alta 'A'" at bounding box center [203, 53] width 221 height 10
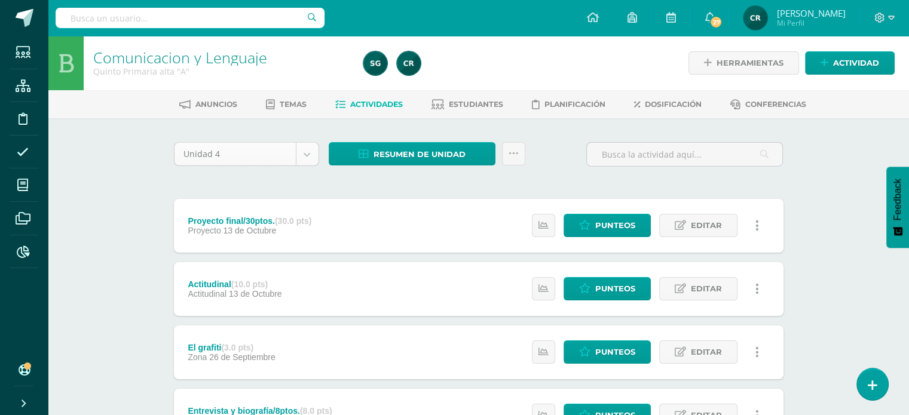
click at [313, 157] on body "Estudiantes Estructura Disciplina Asistencia Mis cursos Archivos Reportes Sopor…" at bounding box center [454, 388] width 909 height 776
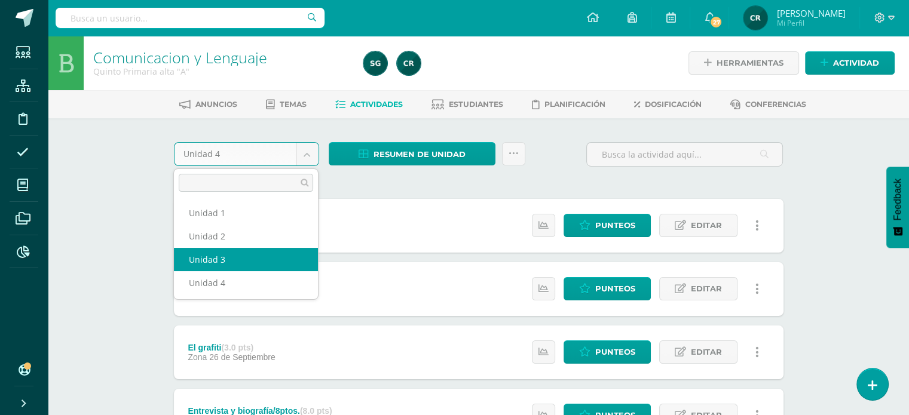
select select "Unidad 3"
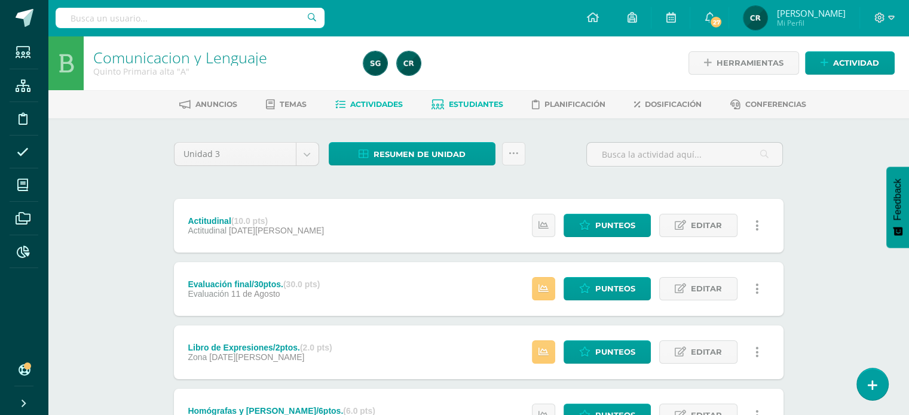
click at [479, 105] on span "Estudiantes" at bounding box center [476, 104] width 54 height 9
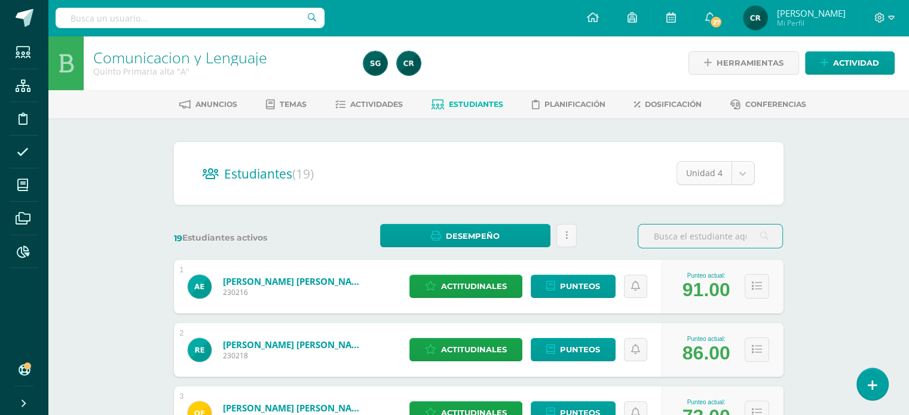
select select "/dashboard/teacher/section/2198/students/?unit=92916"
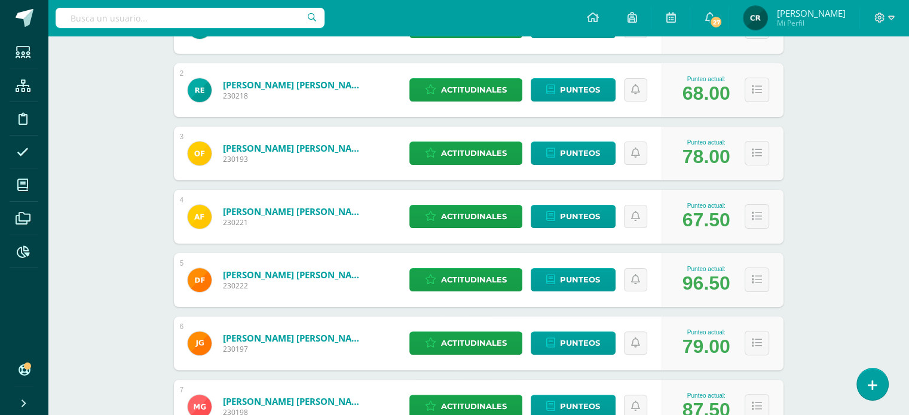
scroll to position [299, 0]
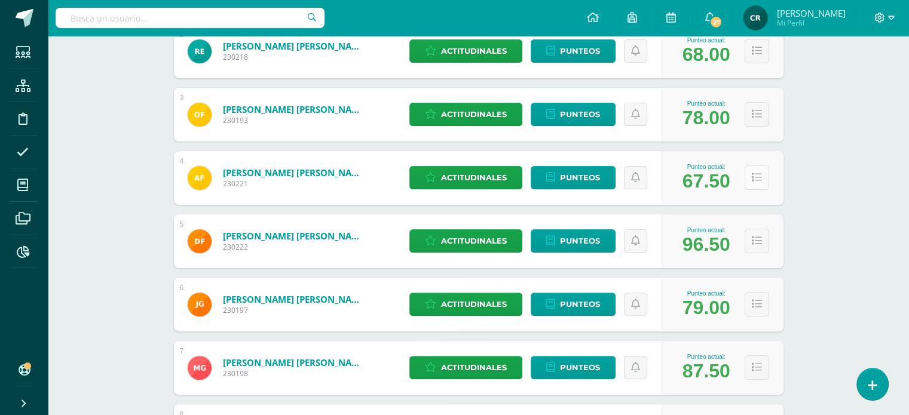
click at [755, 176] on icon at bounding box center [757, 178] width 10 height 10
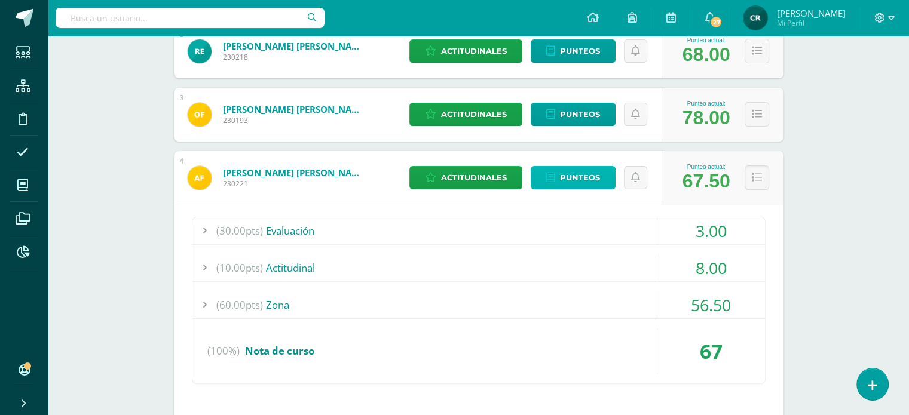
click at [595, 180] on span "Punteos" at bounding box center [580, 178] width 40 height 22
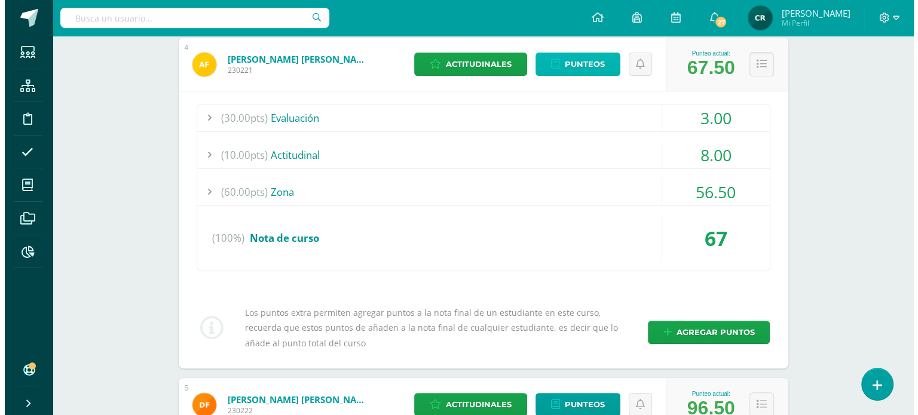
scroll to position [478, 0]
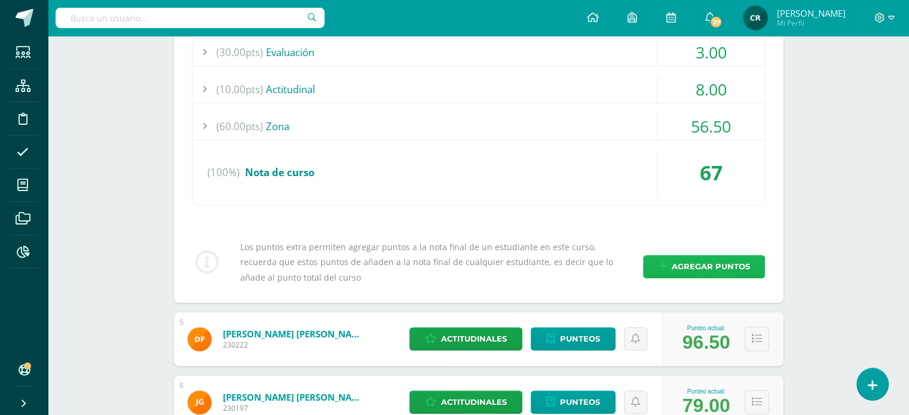
click at [678, 262] on span "Agregar puntos" at bounding box center [710, 267] width 78 height 22
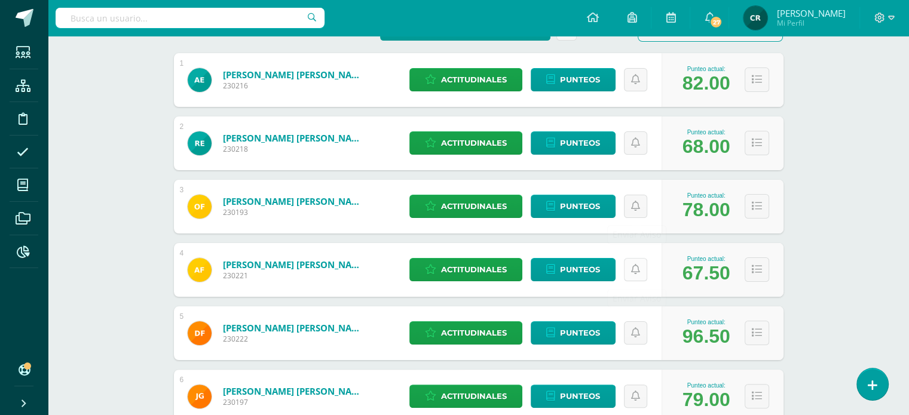
scroll to position [239, 0]
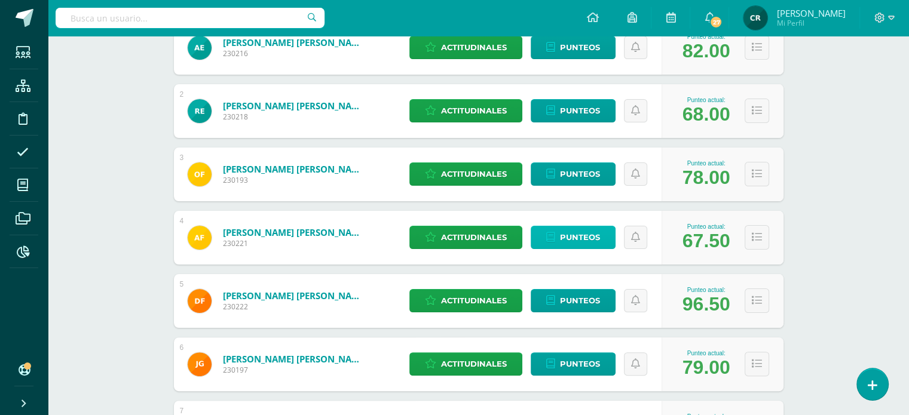
click at [587, 239] on span "Punteos" at bounding box center [580, 237] width 40 height 22
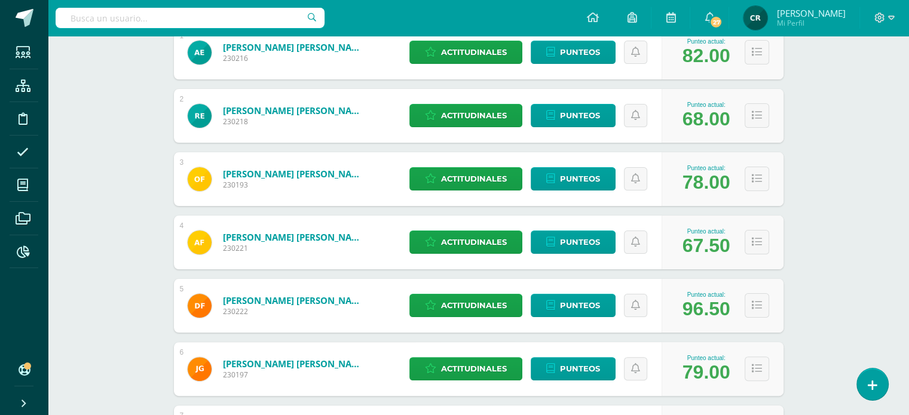
scroll to position [299, 0]
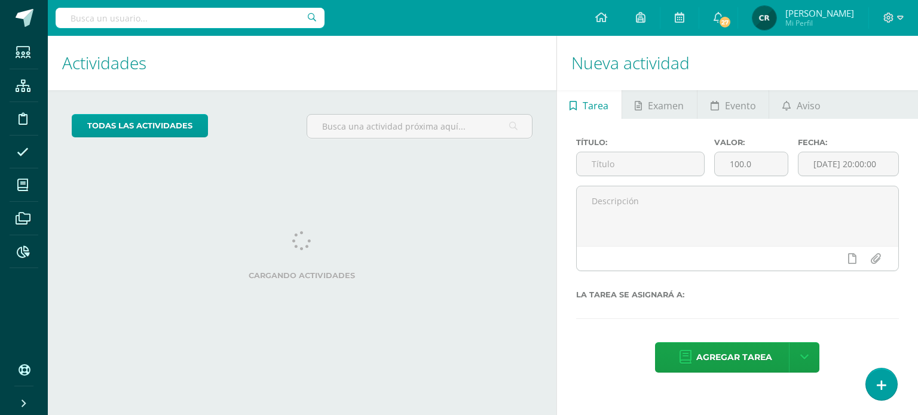
click at [148, 18] on input "text" at bounding box center [190, 18] width 269 height 20
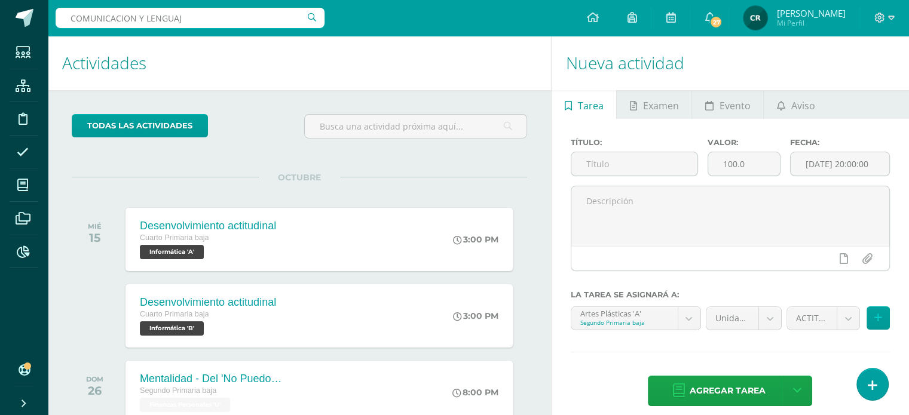
type input "COMUNICACION Y LENGUAJE"
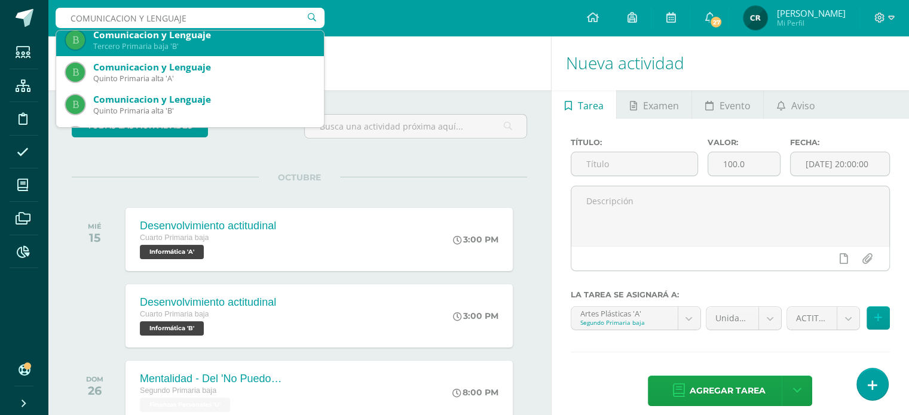
scroll to position [60, 0]
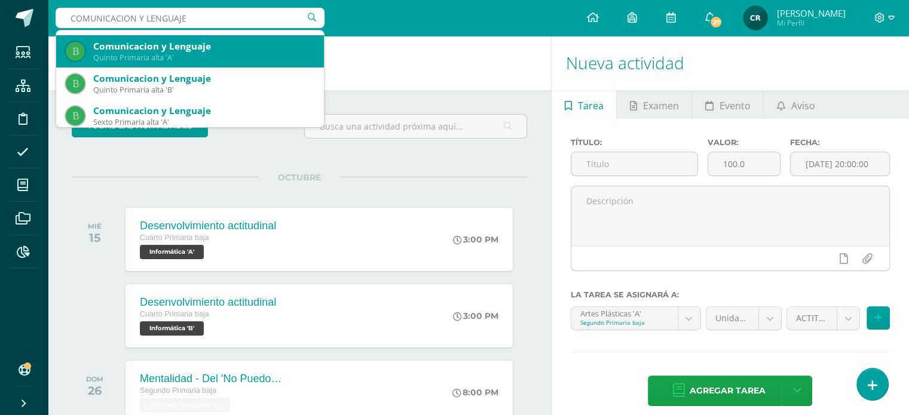
click at [223, 65] on div "Comunicacion y Lenguaje Quinto Primaria alta 'A'" at bounding box center [190, 51] width 249 height 32
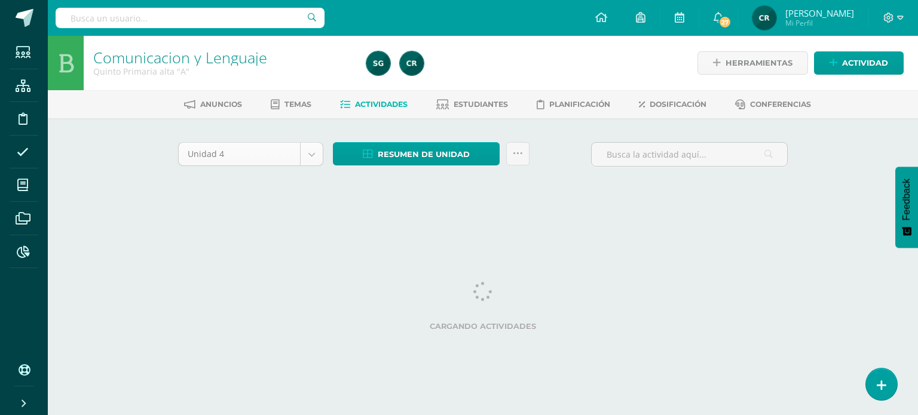
click at [308, 155] on body "Estudiantes Estructura Disciplina Asistencia Mis cursos Archivos Reportes Sopor…" at bounding box center [459, 111] width 918 height 223
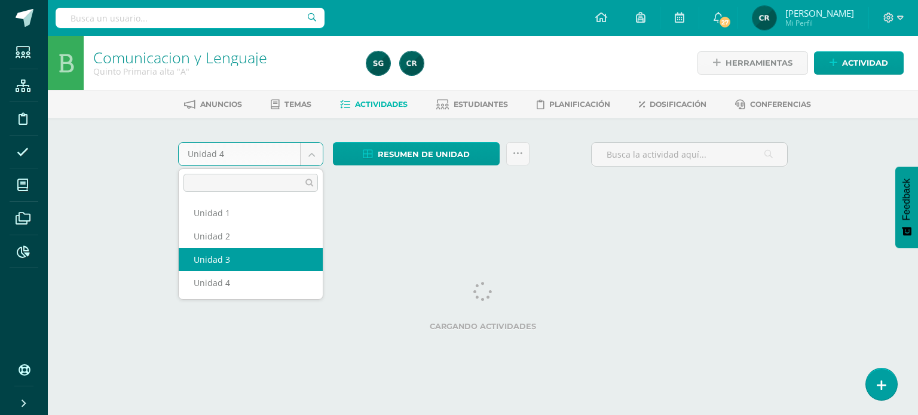
select select "Unidad 3"
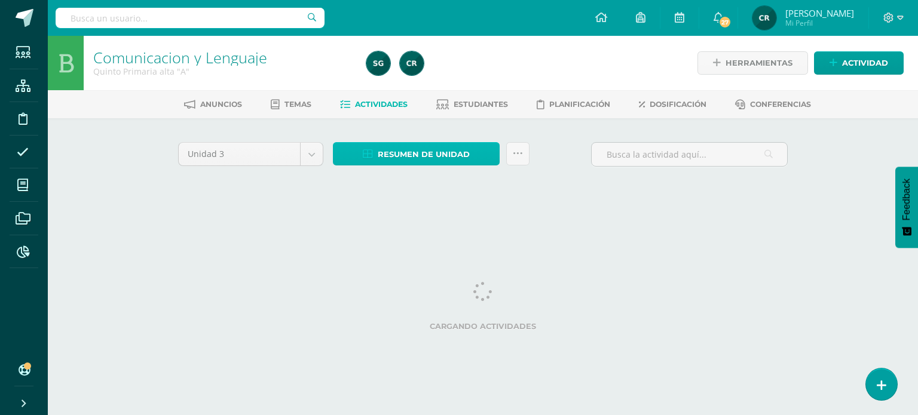
click at [445, 154] on span "Resumen de unidad" at bounding box center [424, 154] width 92 height 22
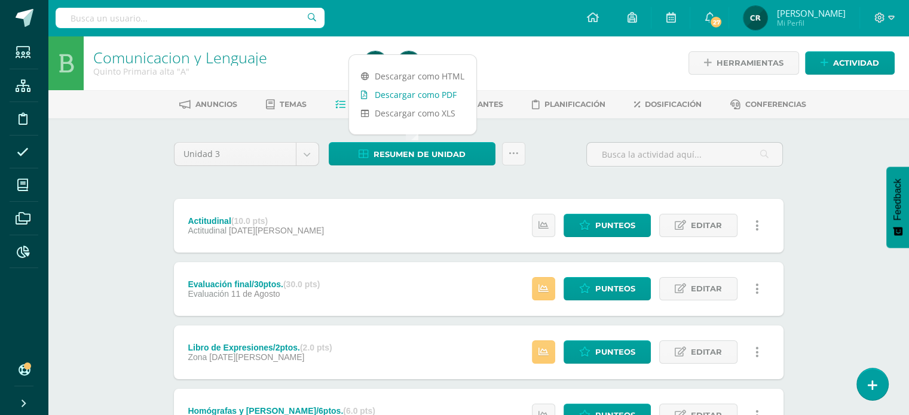
click at [440, 100] on link "Descargar como PDF" at bounding box center [412, 94] width 127 height 19
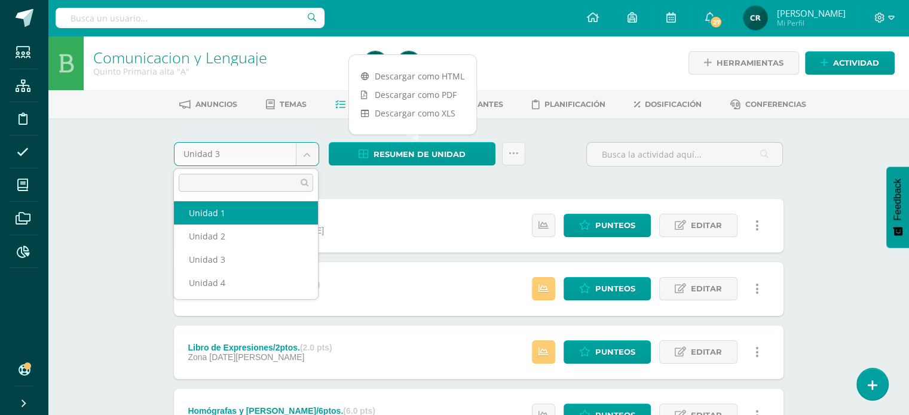
select select "Unidad 1"
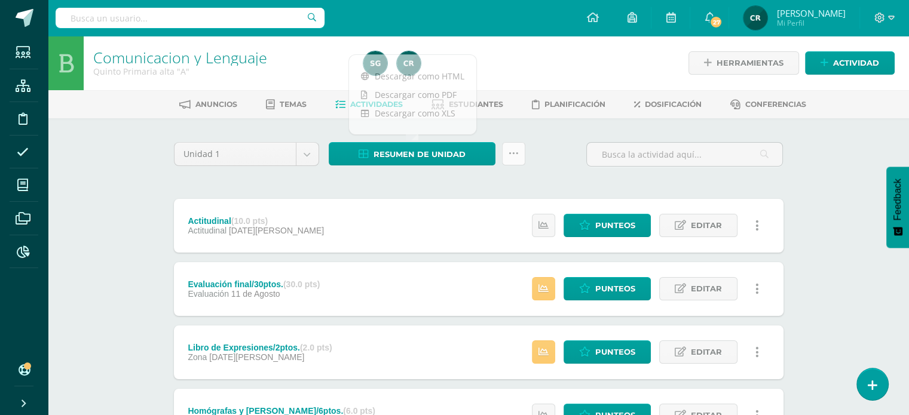
click at [517, 152] on icon at bounding box center [514, 154] width 10 height 10
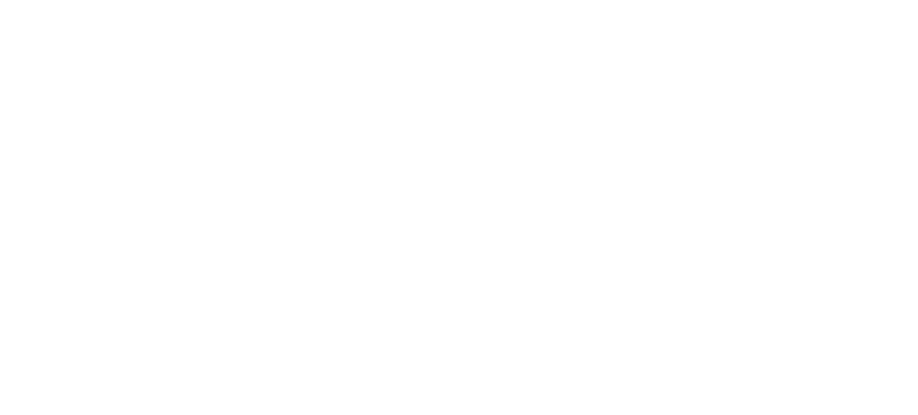
click at [517, 0] on html at bounding box center [459, 0] width 918 height 0
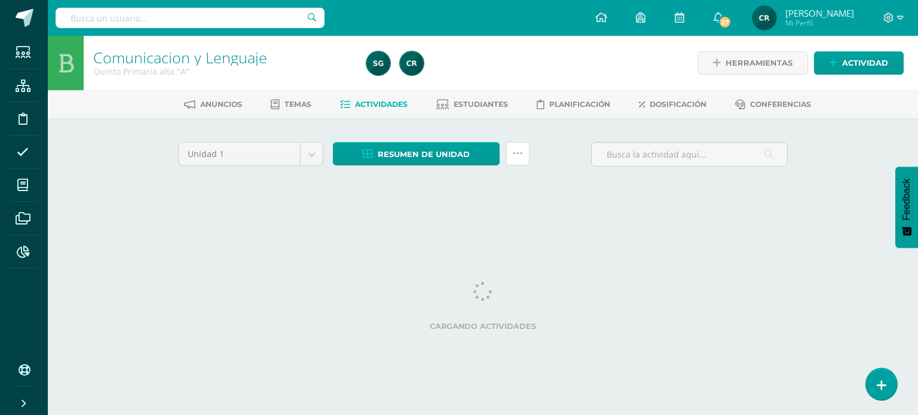
click at [517, 152] on icon at bounding box center [518, 154] width 10 height 10
click at [462, 152] on span "Resumen de unidad" at bounding box center [424, 154] width 92 height 22
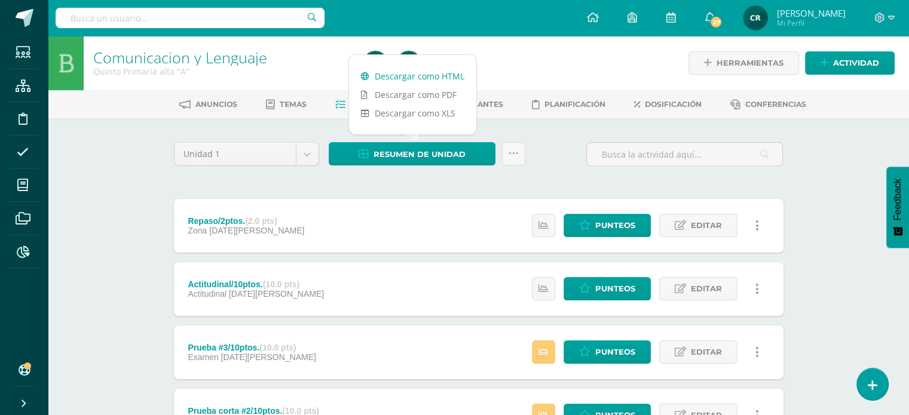
click at [417, 80] on link "Descargar como HTML" at bounding box center [412, 76] width 127 height 19
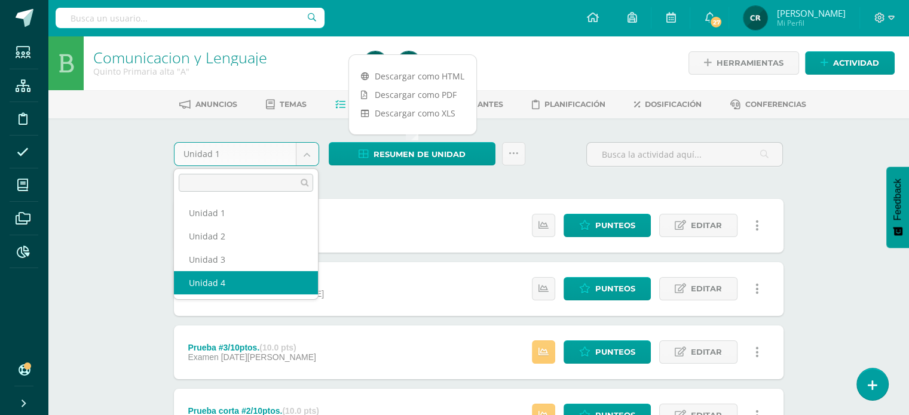
select select "Unidad 4"
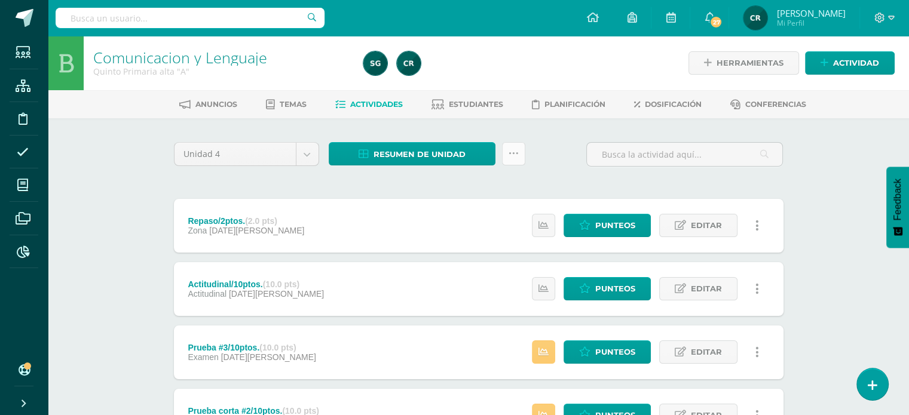
click at [512, 160] on link at bounding box center [513, 153] width 23 height 23
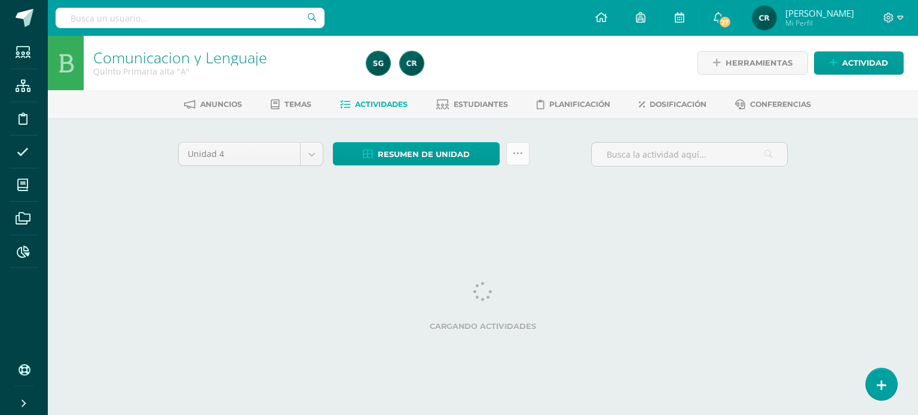
click at [522, 157] on icon at bounding box center [518, 154] width 10 height 10
click at [459, 156] on span "Resumen de unidad" at bounding box center [424, 154] width 92 height 22
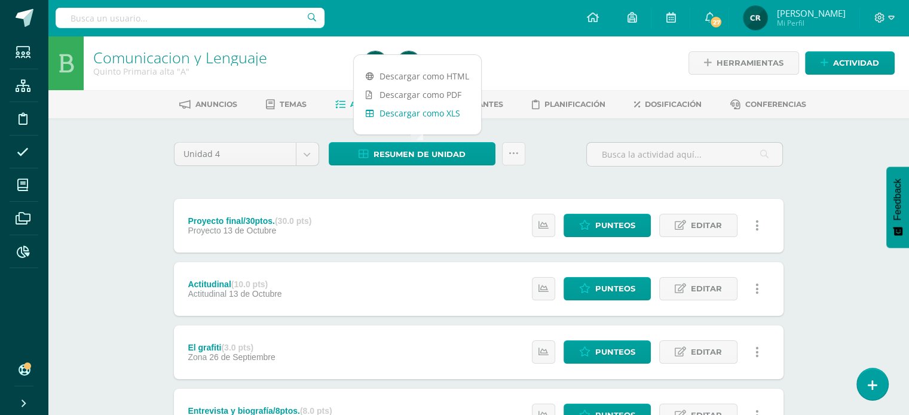
click at [422, 115] on link "Descargar como XLS" at bounding box center [417, 113] width 127 height 19
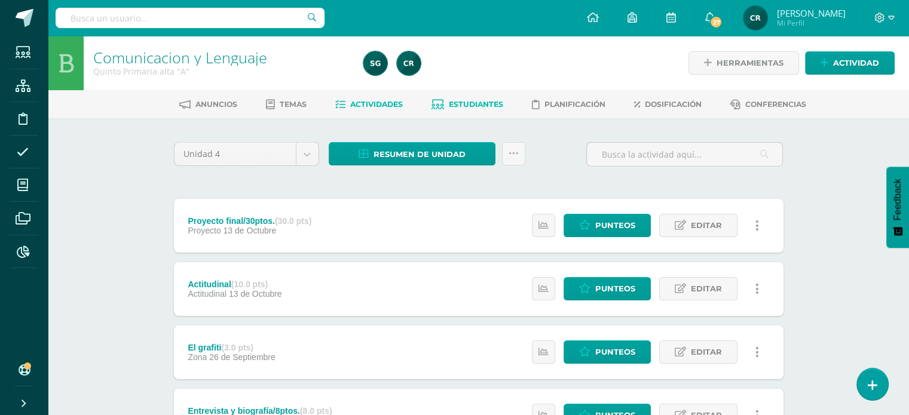
click at [460, 100] on span "Estudiantes" at bounding box center [476, 104] width 54 height 9
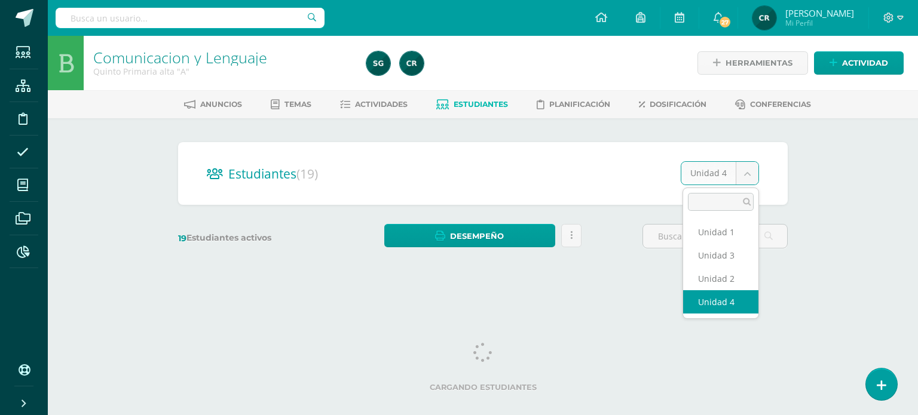
click at [757, 176] on body "Estudiantes Estructura Disciplina Asistencia Mis cursos Archivos Reportes Sopor…" at bounding box center [459, 142] width 918 height 284
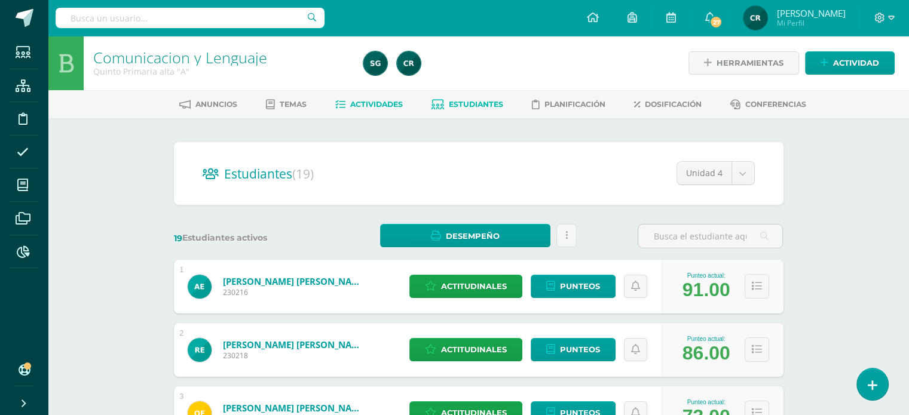
click at [390, 95] on link "Actividades" at bounding box center [369, 104] width 68 height 19
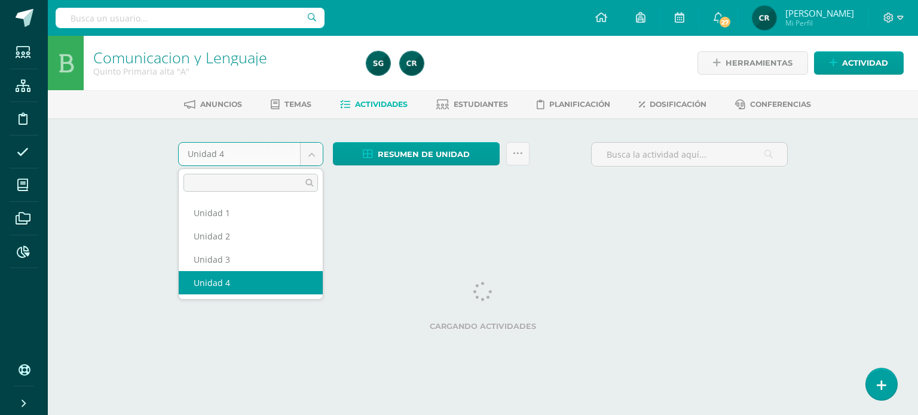
click at [280, 152] on body "Estudiantes Estructura Disciplina Asistencia Mis cursos Archivos Reportes Sopor…" at bounding box center [459, 111] width 918 height 223
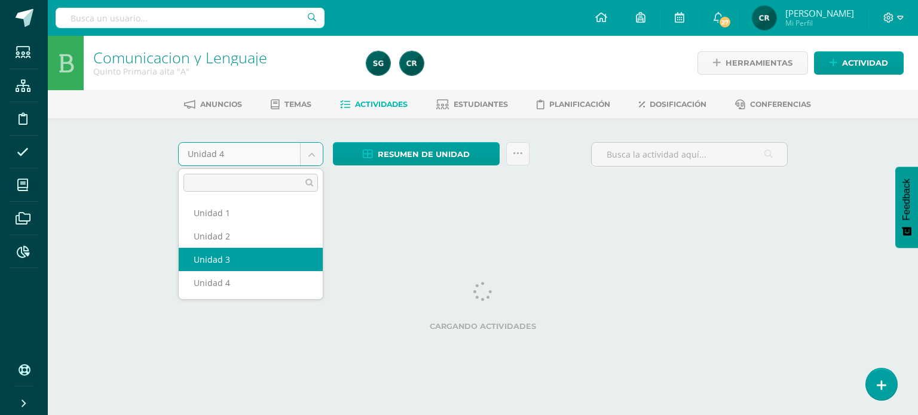
select select "Unidad 3"
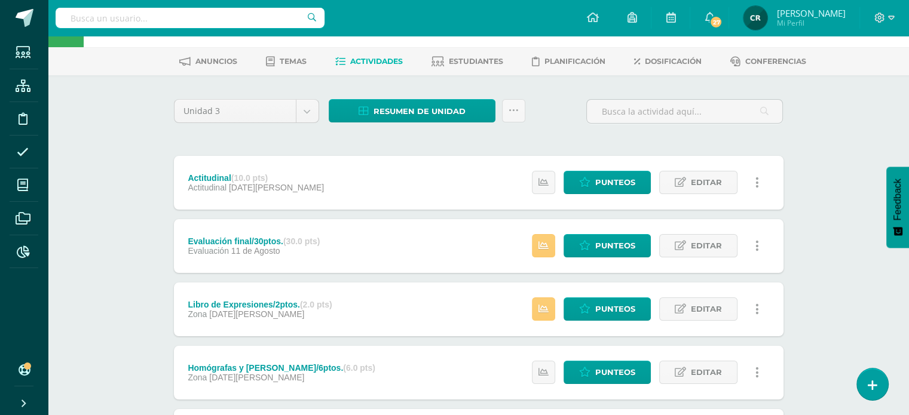
scroll to position [43, 0]
click at [461, 62] on span "Estudiantes" at bounding box center [476, 61] width 54 height 9
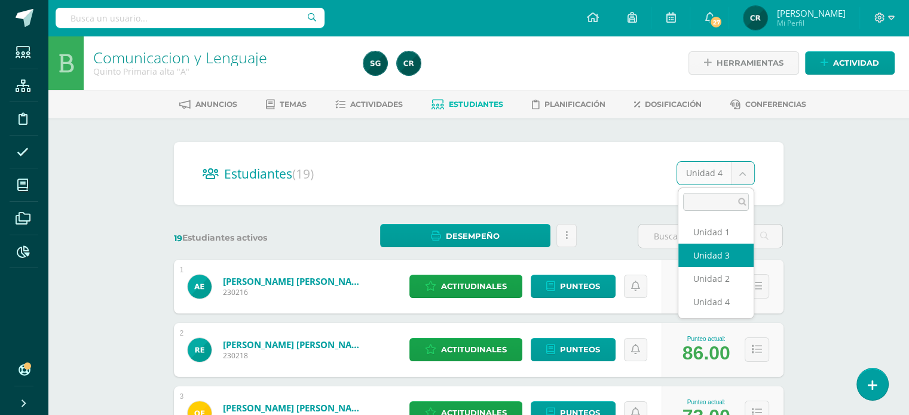
select select "/dashboard/teacher/section/2198/students/?unit=92916"
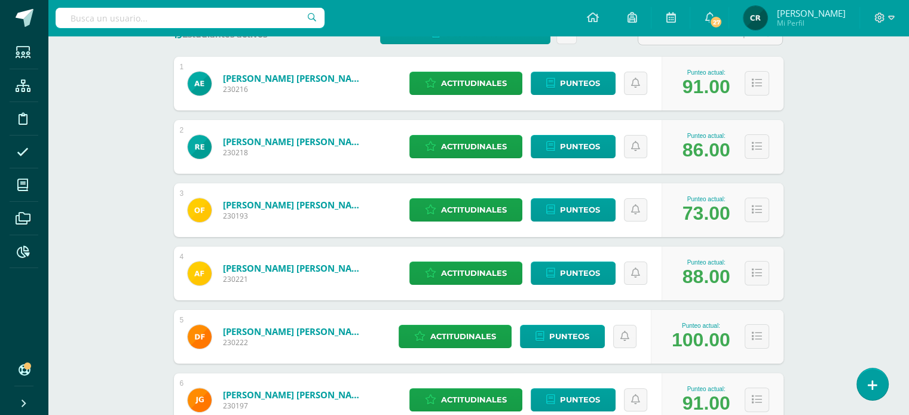
scroll to position [204, 0]
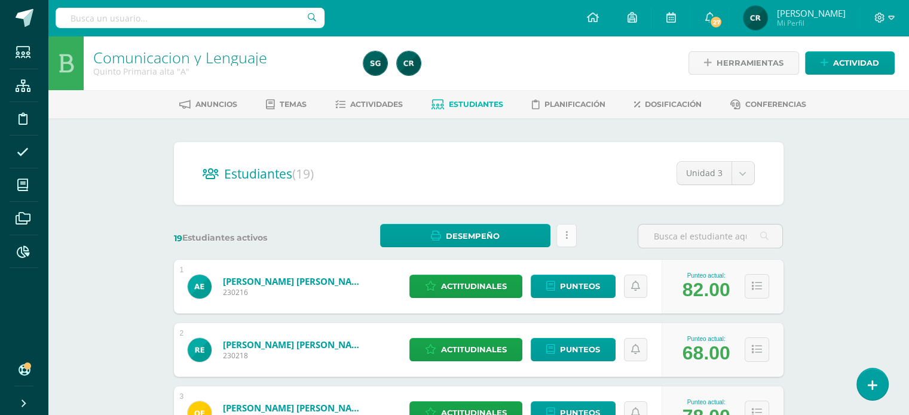
click at [561, 237] on link at bounding box center [566, 235] width 20 height 23
click at [367, 103] on span "Actividades" at bounding box center [376, 104] width 53 height 9
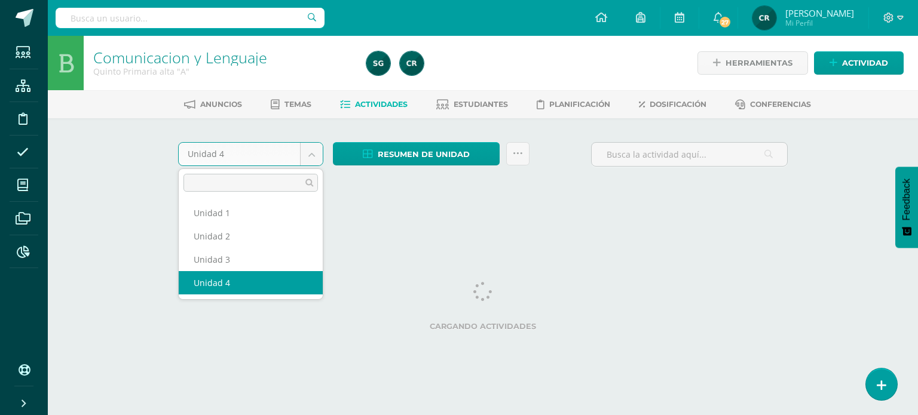
click at [274, 157] on body "Estudiantes Estructura Disciplina Asistencia Mis cursos Archivos Reportes Sopor…" at bounding box center [459, 111] width 918 height 223
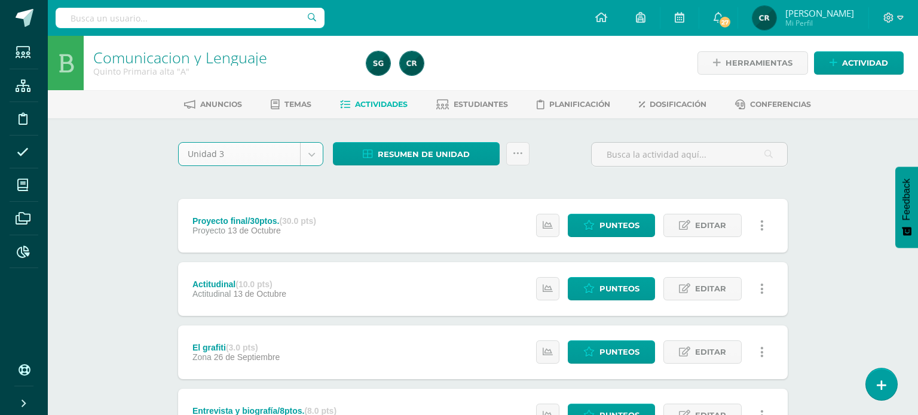
select select "Unidad 3"
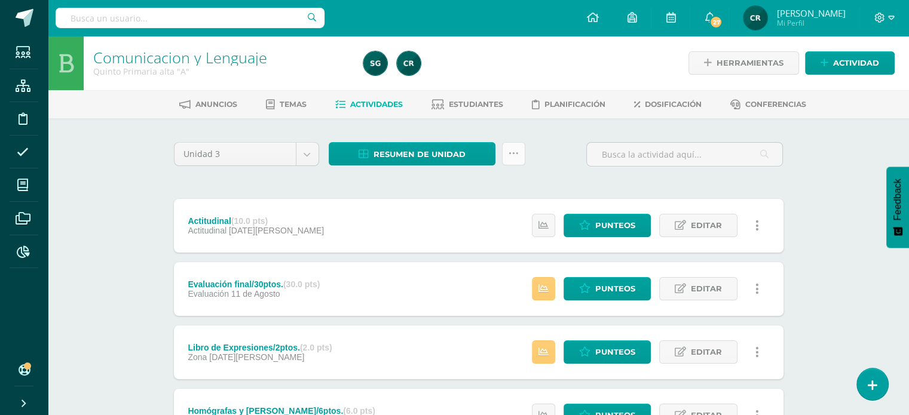
click at [511, 151] on icon at bounding box center [514, 154] width 10 height 10
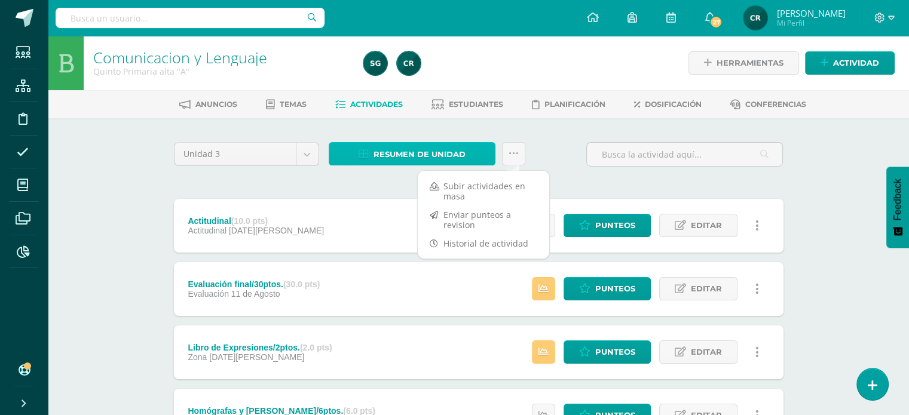
click at [464, 148] on span "Resumen de unidad" at bounding box center [420, 154] width 92 height 22
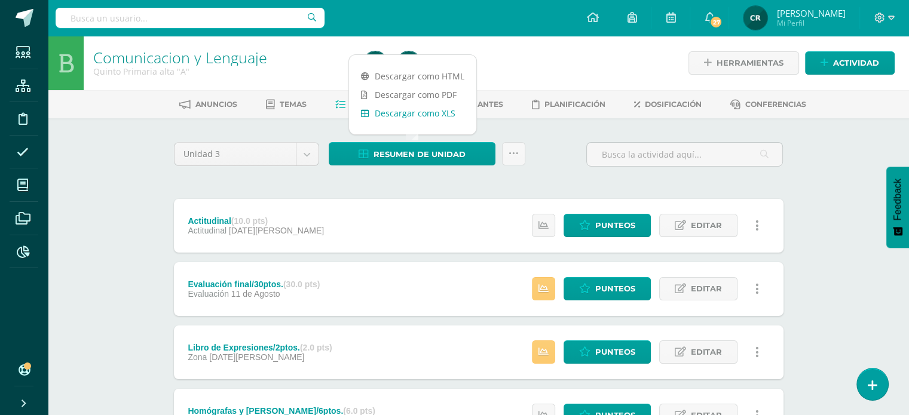
click at [438, 112] on link "Descargar como XLS" at bounding box center [412, 113] width 127 height 19
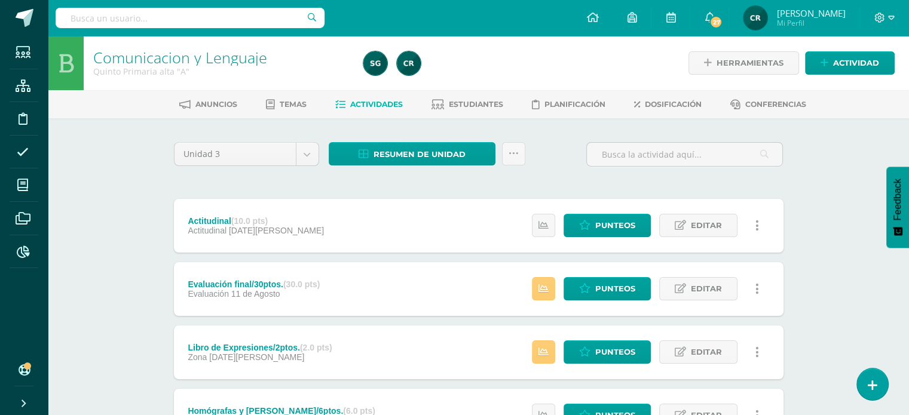
click at [473, 105] on span "Estudiantes" at bounding box center [476, 104] width 54 height 9
click at [478, 104] on span "Estudiantes" at bounding box center [476, 104] width 54 height 9
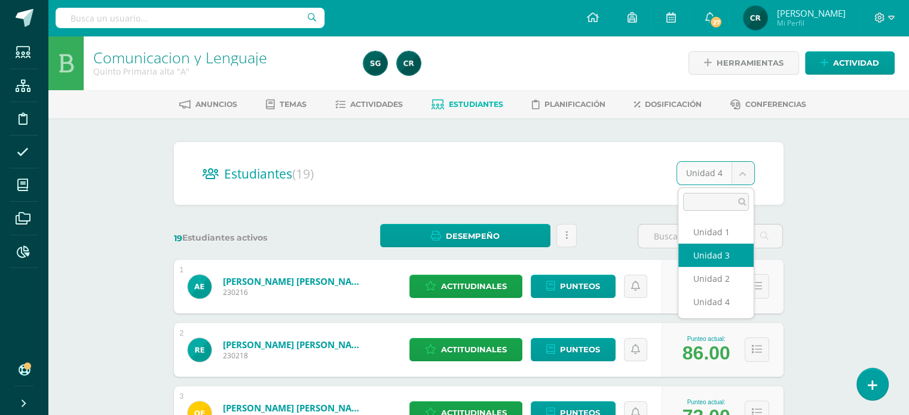
select select "/dashboard/teacher/section/2198/students/?unit=92916"
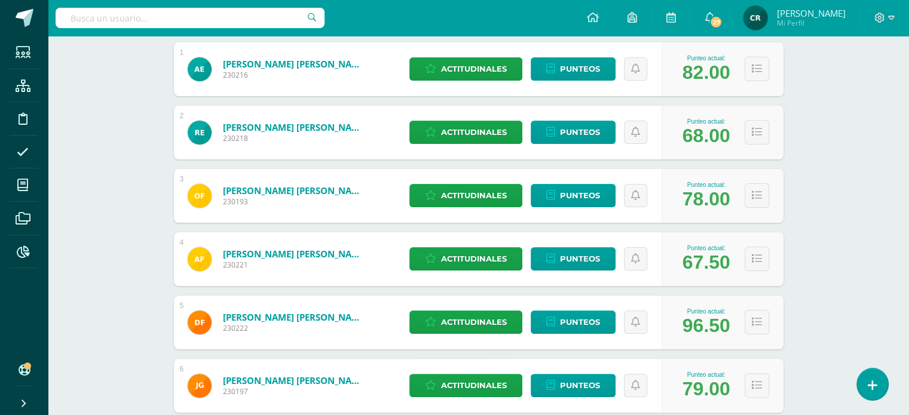
scroll to position [239, 0]
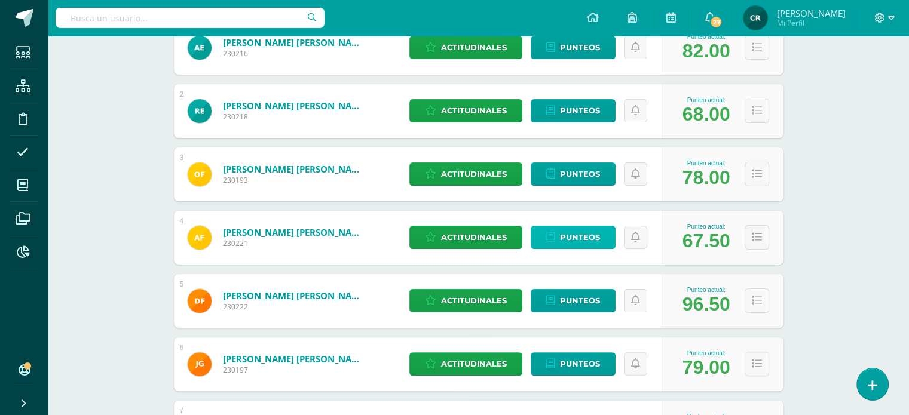
click at [587, 234] on span "Punteos" at bounding box center [580, 237] width 40 height 22
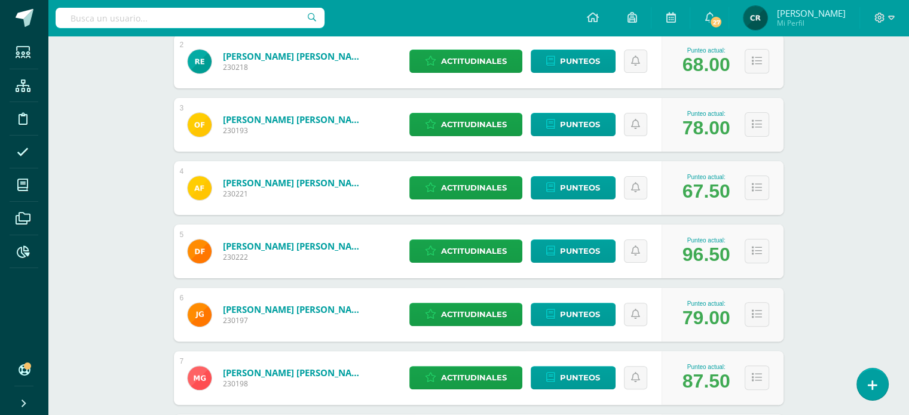
scroll to position [299, 0]
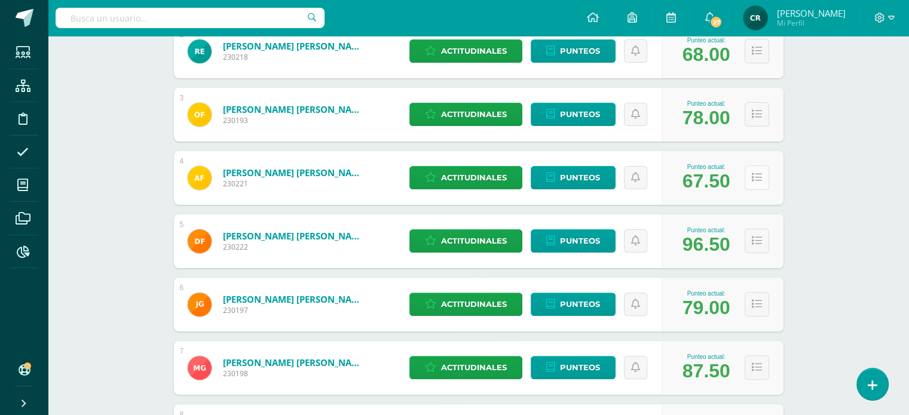
click at [757, 182] on icon at bounding box center [757, 178] width 10 height 10
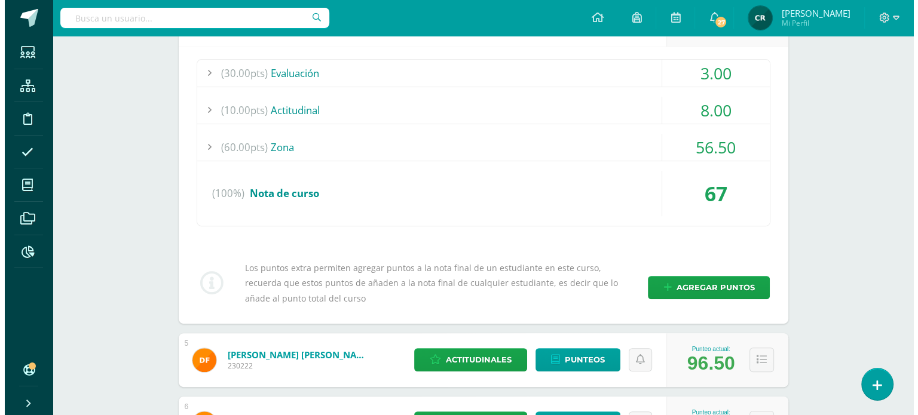
scroll to position [478, 0]
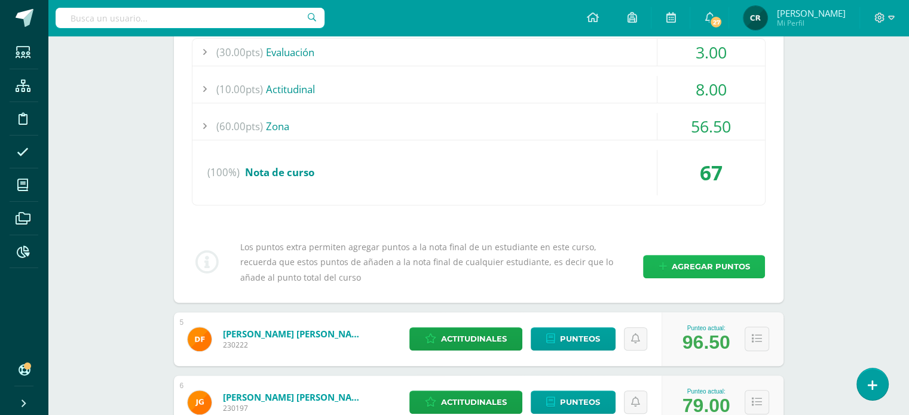
click at [711, 264] on span "Agregar puntos" at bounding box center [710, 267] width 78 height 22
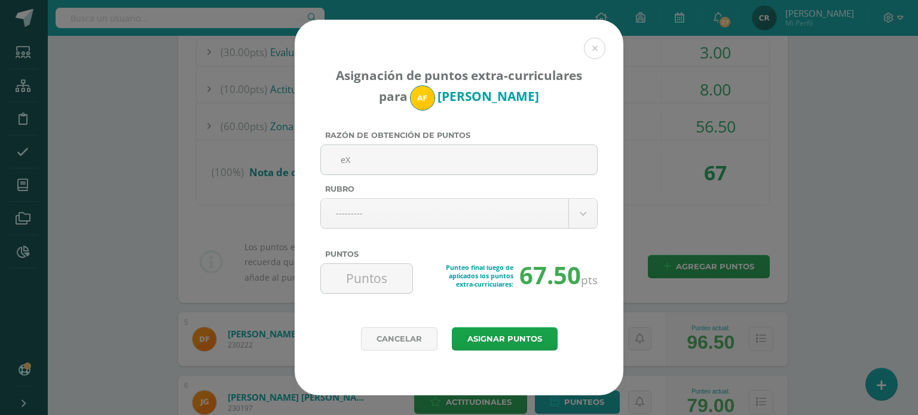
type input "e"
type input "Extras"
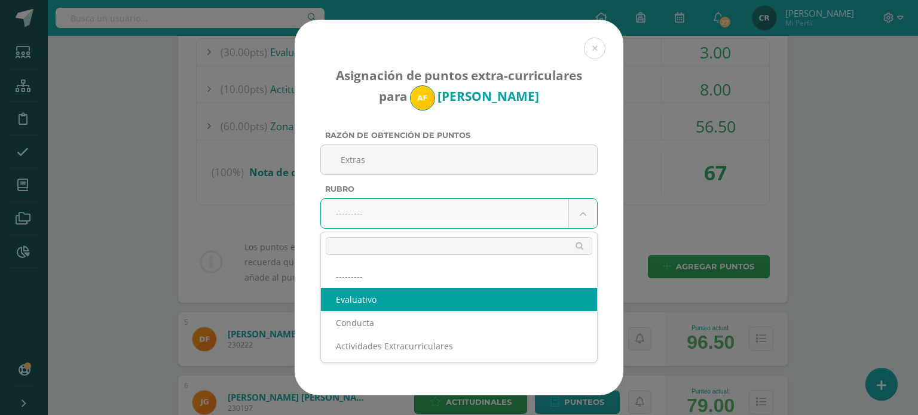
select select "1"
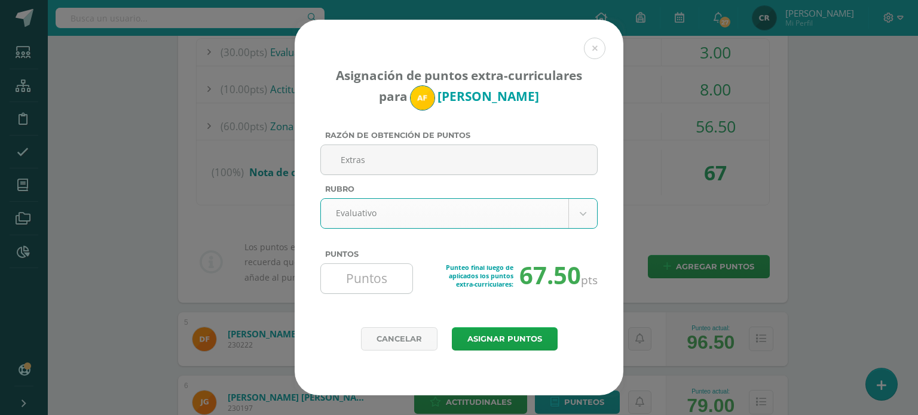
click at [368, 273] on input "Puntos" at bounding box center [367, 278] width 82 height 29
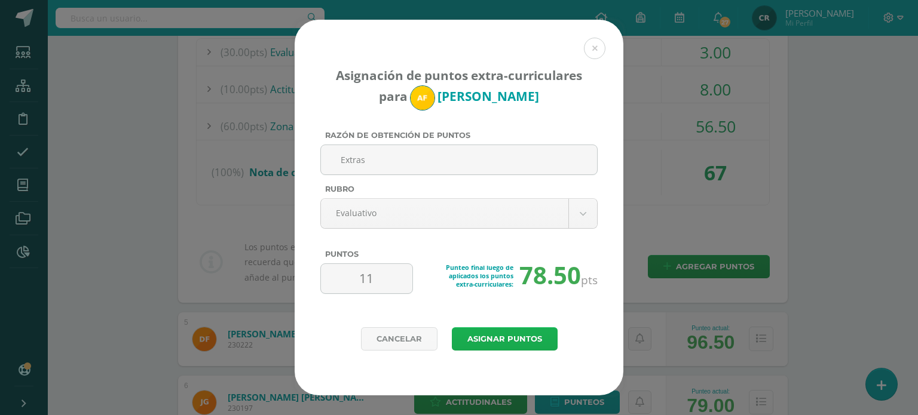
type input "11"
click at [492, 337] on button "Asignar puntos" at bounding box center [505, 338] width 106 height 23
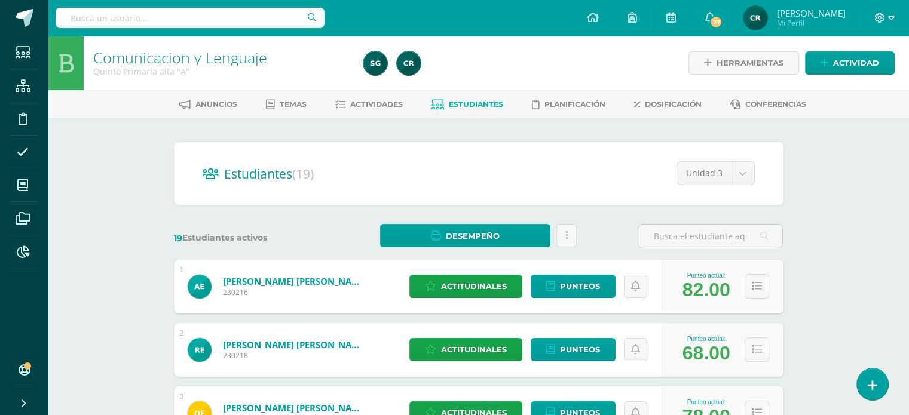
click at [224, 26] on input "text" at bounding box center [190, 18] width 269 height 20
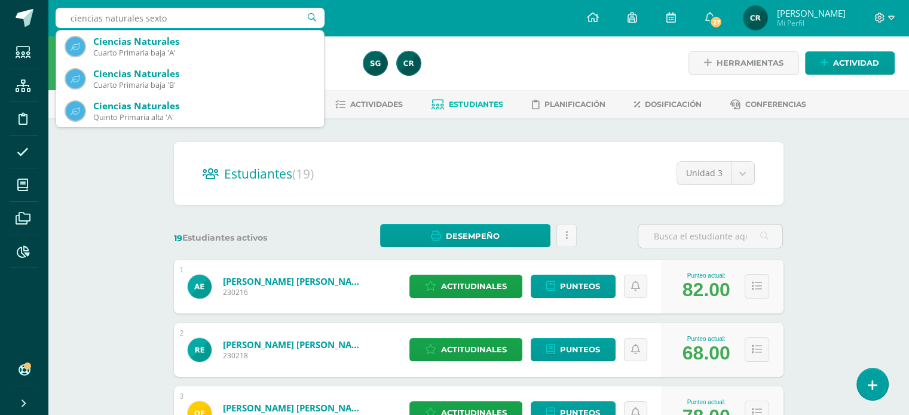
type input "ciencias naturales sexto a"
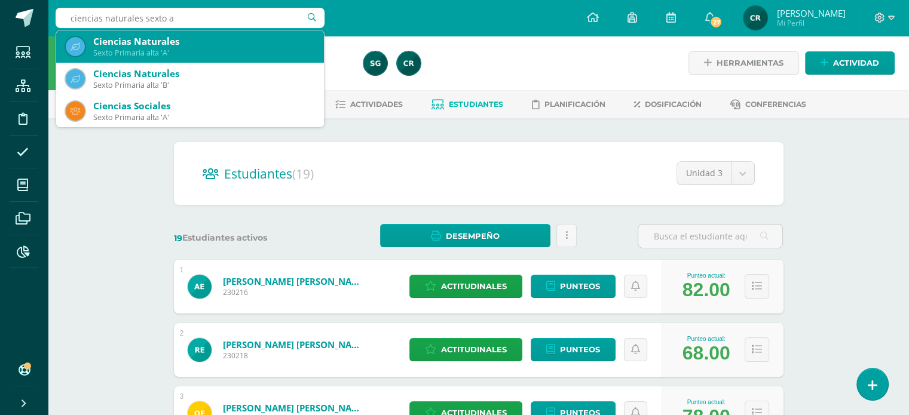
click at [194, 45] on div "Ciencias Naturales" at bounding box center [203, 41] width 221 height 13
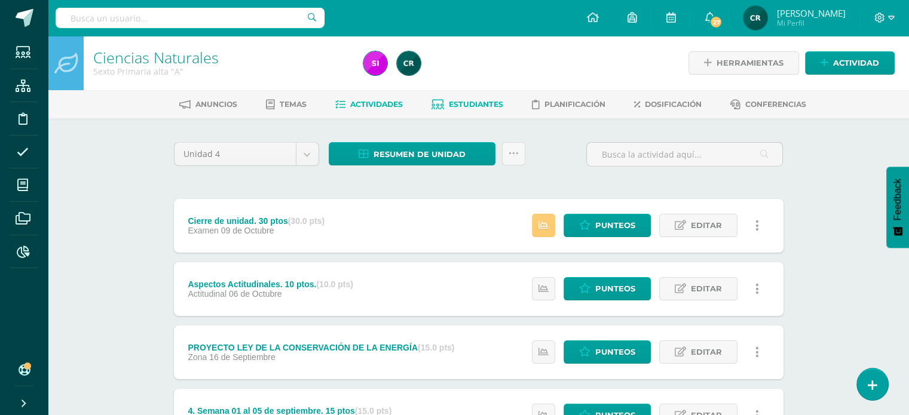
click at [473, 105] on span "Estudiantes" at bounding box center [476, 104] width 54 height 9
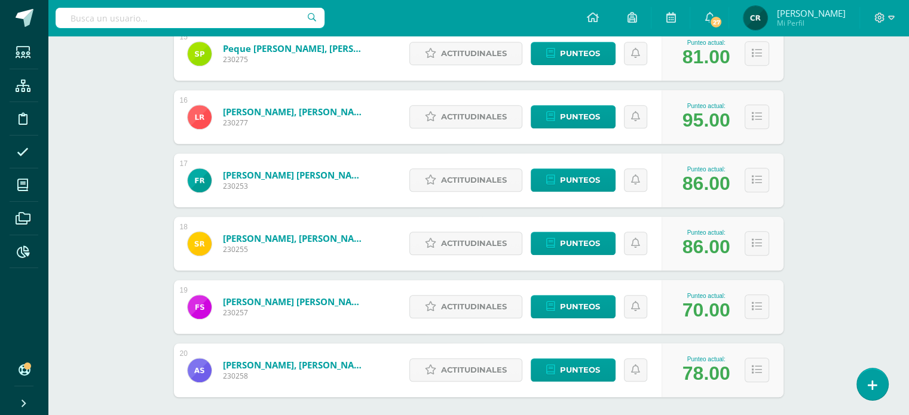
scroll to position [1141, 0]
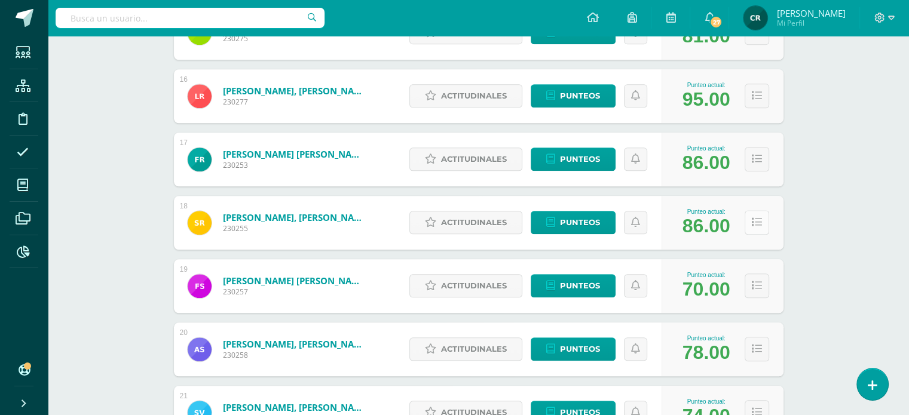
click at [759, 225] on icon at bounding box center [757, 223] width 10 height 10
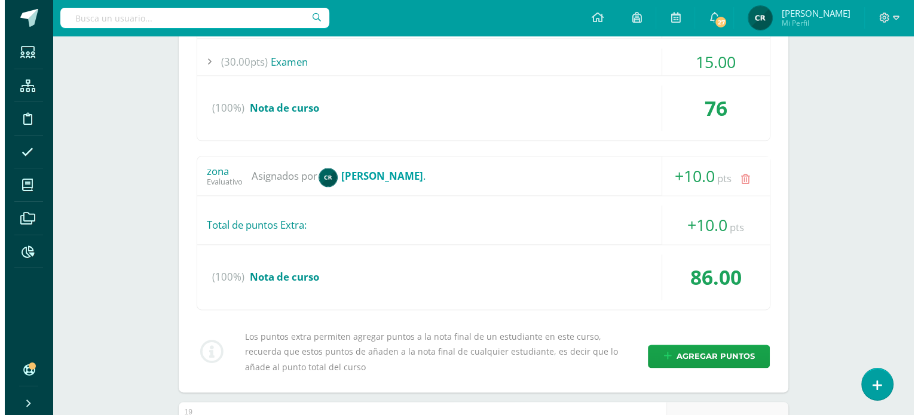
scroll to position [1440, 0]
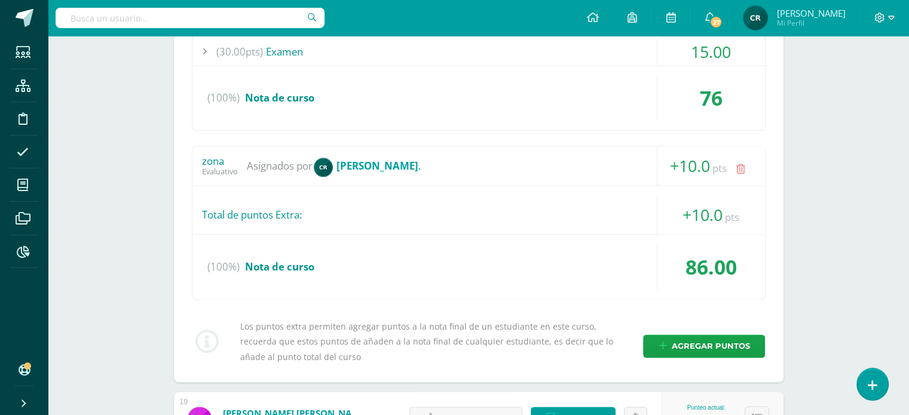
click at [740, 167] on icon at bounding box center [740, 169] width 9 height 10
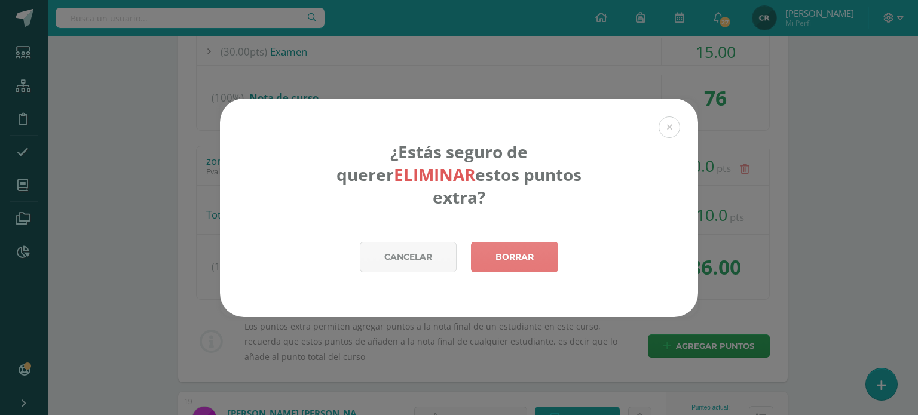
click at [509, 244] on link "Borrar" at bounding box center [514, 257] width 87 height 30
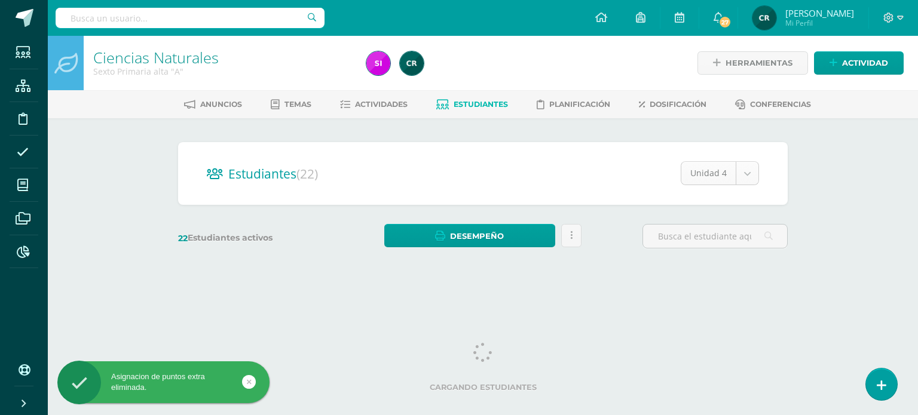
click at [743, 175] on body "Asignacion de puntos extra eliminada. Estudiantes Estructura Disciplina Asisten…" at bounding box center [459, 142] width 918 height 284
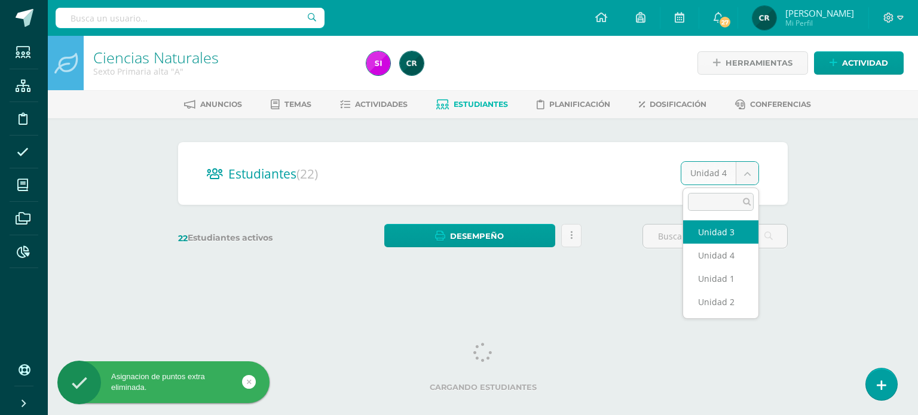
select select "/dashboard/teacher/section/2221/students/?unit=93077"
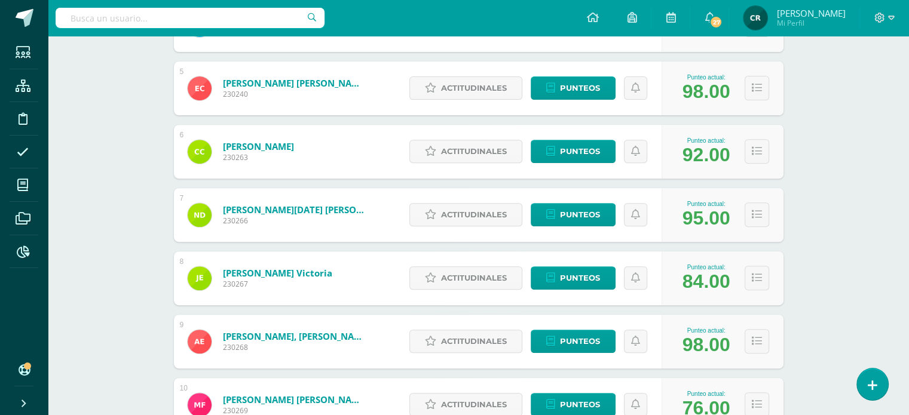
scroll to position [478, 0]
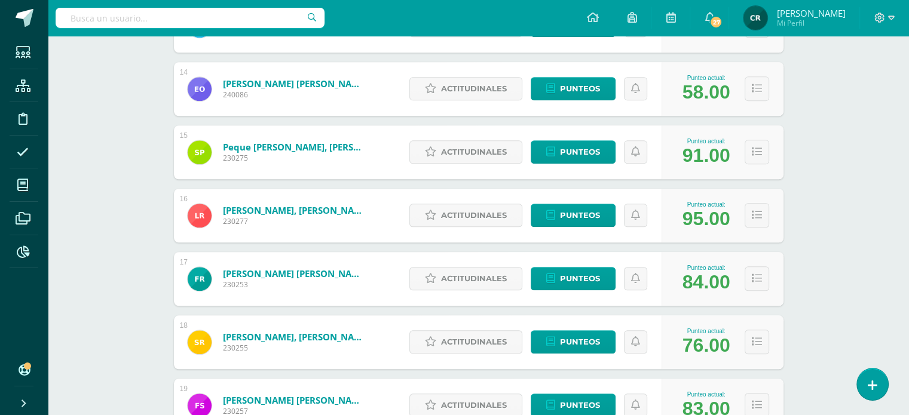
scroll to position [1081, 0]
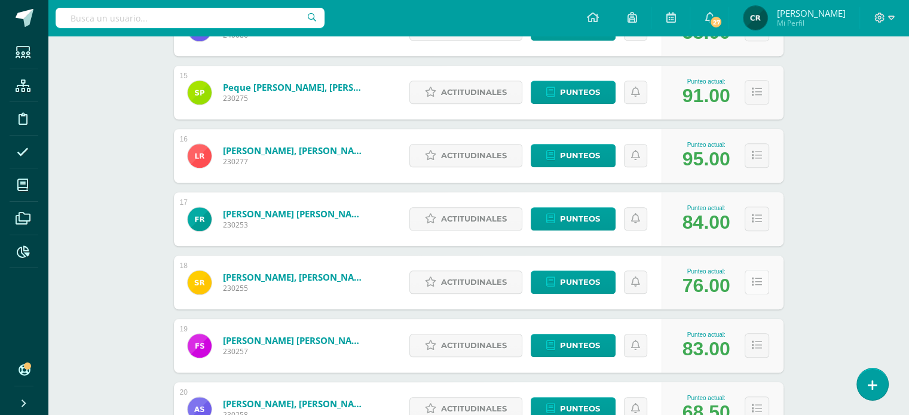
click at [753, 278] on icon at bounding box center [757, 282] width 10 height 10
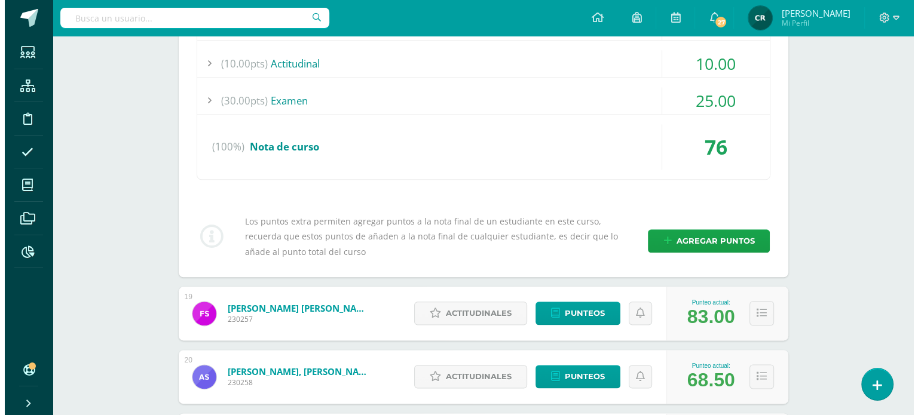
scroll to position [1440, 0]
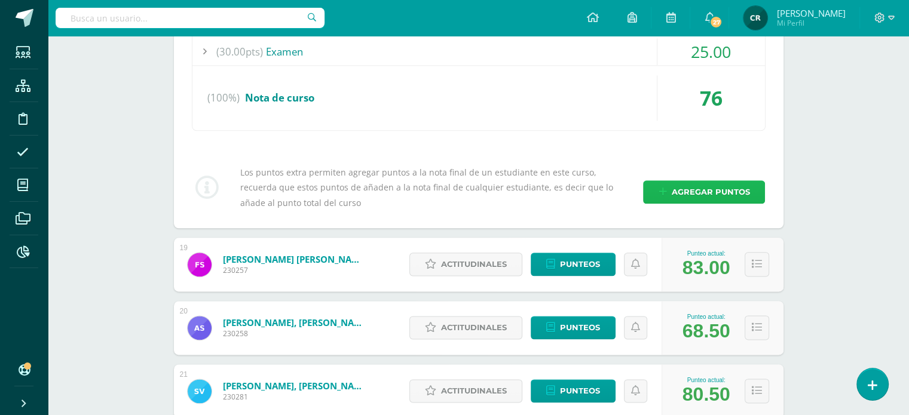
click at [731, 192] on span "Agregar puntos" at bounding box center [710, 192] width 78 height 22
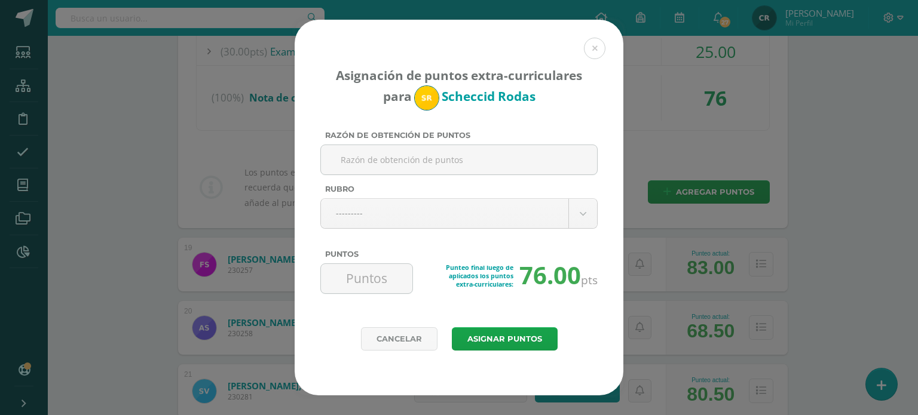
type input "e"
type input "Extras"
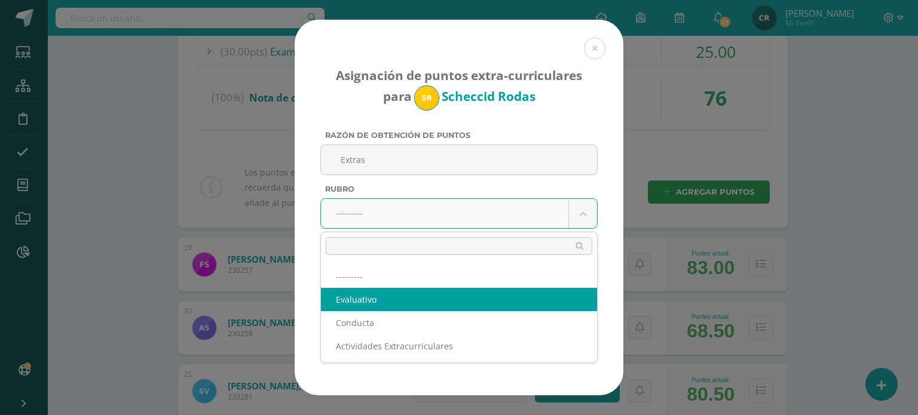
select select "1"
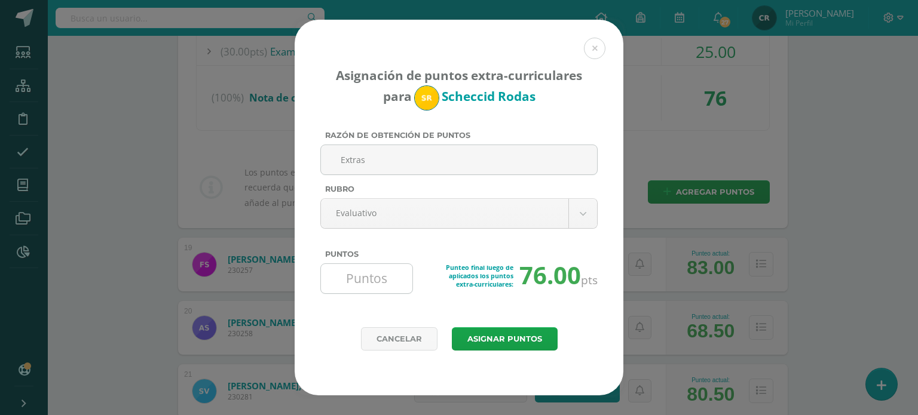
click at [387, 278] on input "Puntos" at bounding box center [367, 278] width 82 height 29
type input "10"
click at [504, 340] on button "Asignar puntos" at bounding box center [505, 338] width 106 height 23
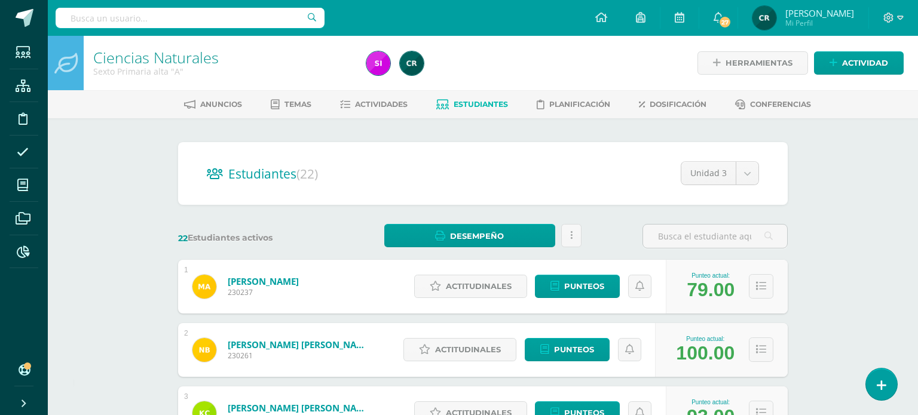
click at [179, 17] on input "text" at bounding box center [190, 18] width 269 height 20
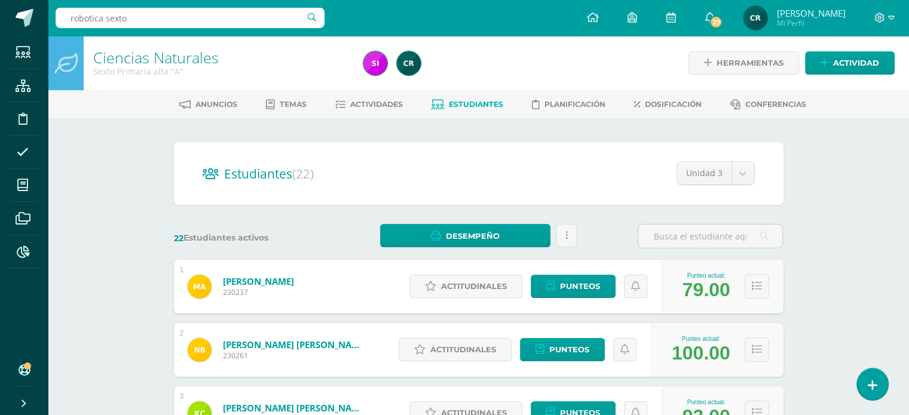
type input "robotica sexto a"
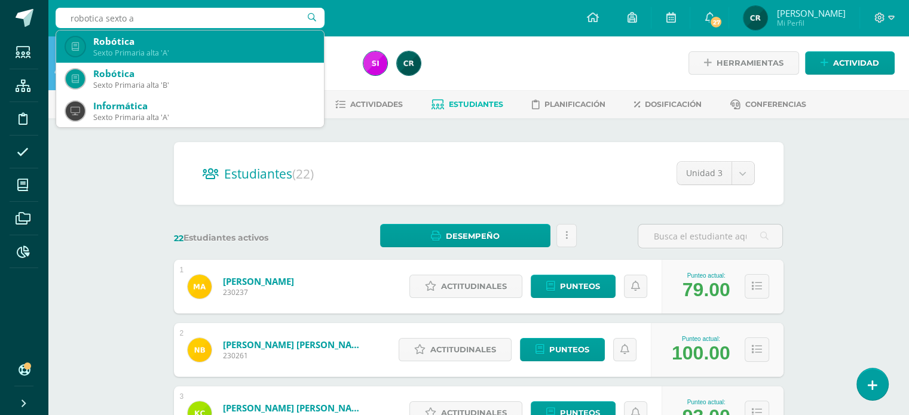
click at [229, 50] on div "Sexto Primaria alta 'A'" at bounding box center [203, 53] width 221 height 10
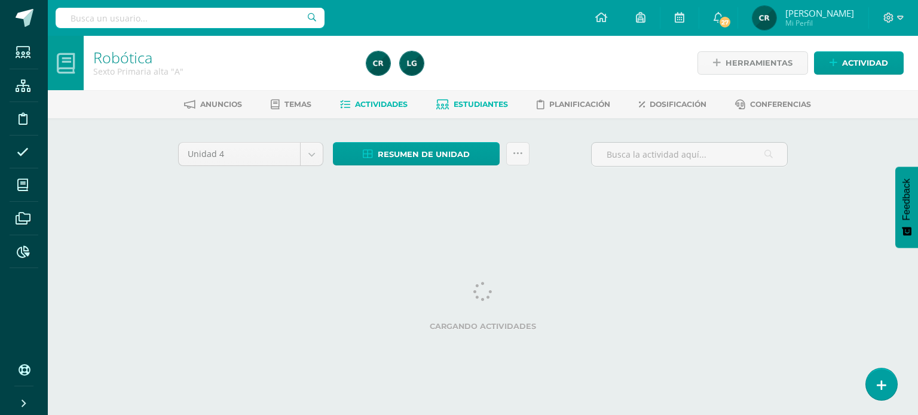
click at [492, 103] on span "Estudiantes" at bounding box center [481, 104] width 54 height 9
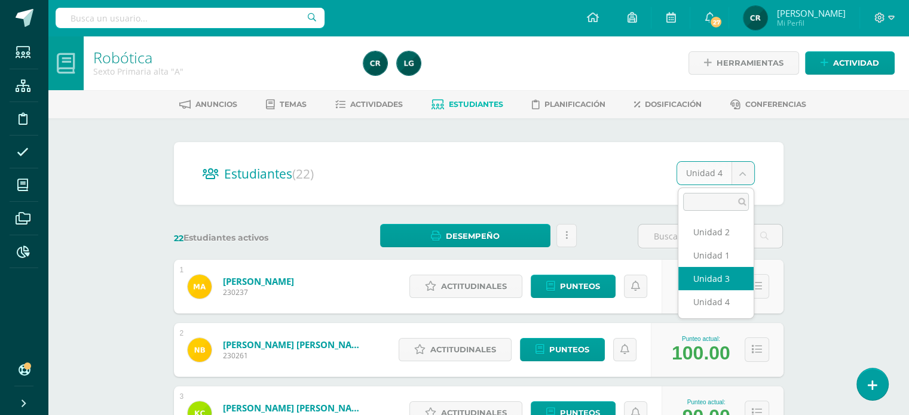
select select "/dashboard/teacher/section/2222/students/?unit=93084"
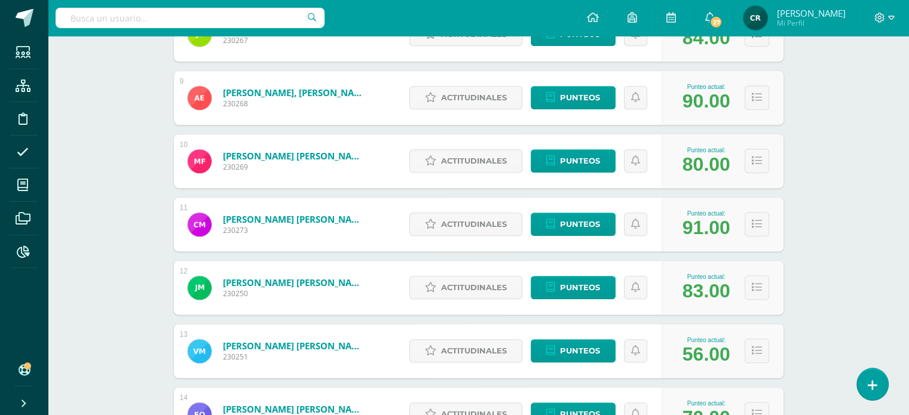
scroll to position [717, 0]
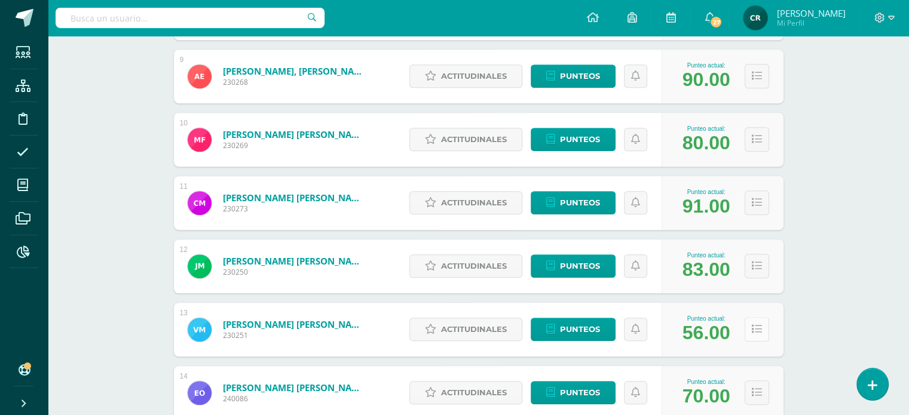
click at [757, 324] on icon at bounding box center [757, 329] width 10 height 10
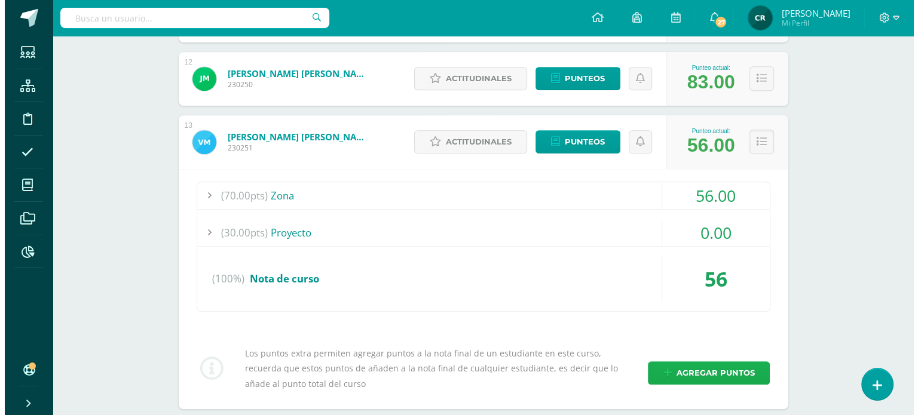
scroll to position [956, 0]
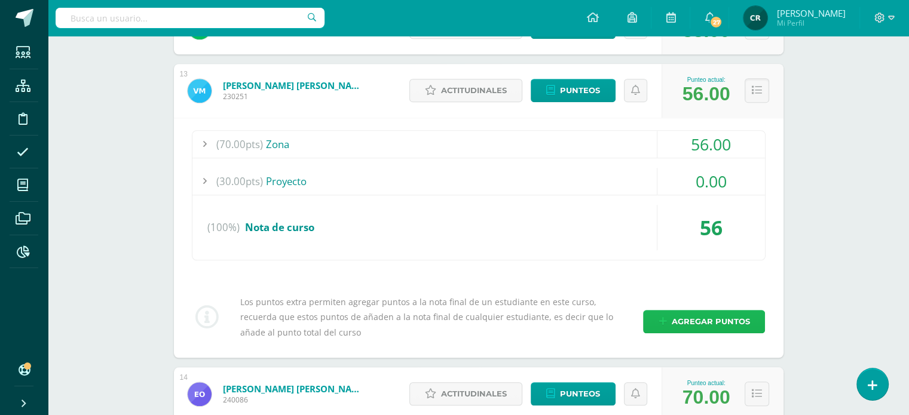
click at [685, 317] on span "Agregar puntos" at bounding box center [710, 322] width 78 height 22
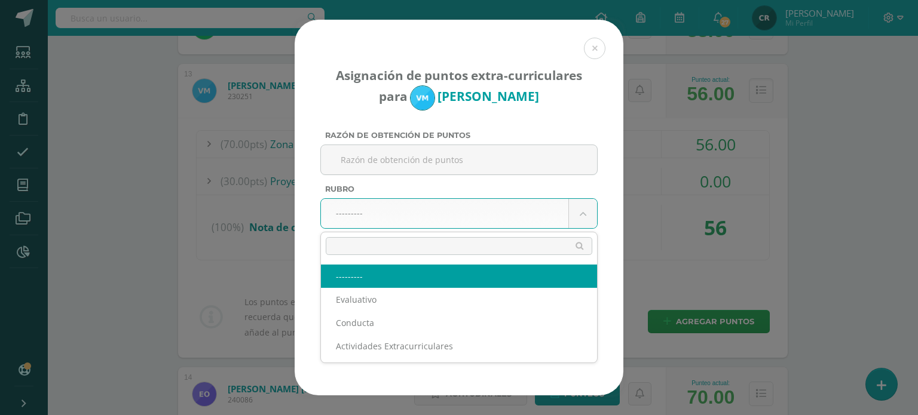
click at [418, 213] on body "Asignación de puntos extra-curriculares para Victor Morales Razón de obtención …" at bounding box center [459, 26] width 918 height 1964
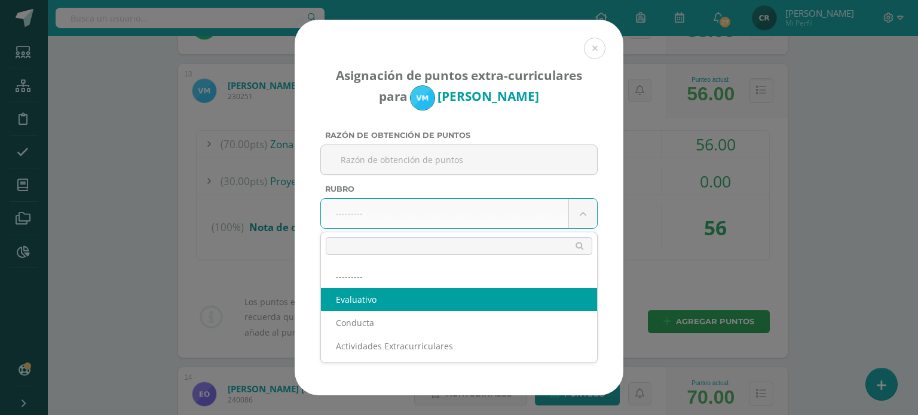
select select "1"
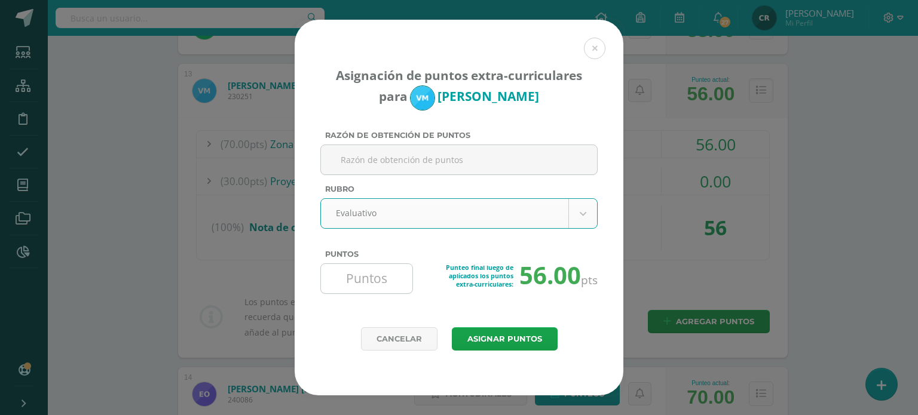
click at [371, 281] on input "Puntos" at bounding box center [367, 278] width 82 height 29
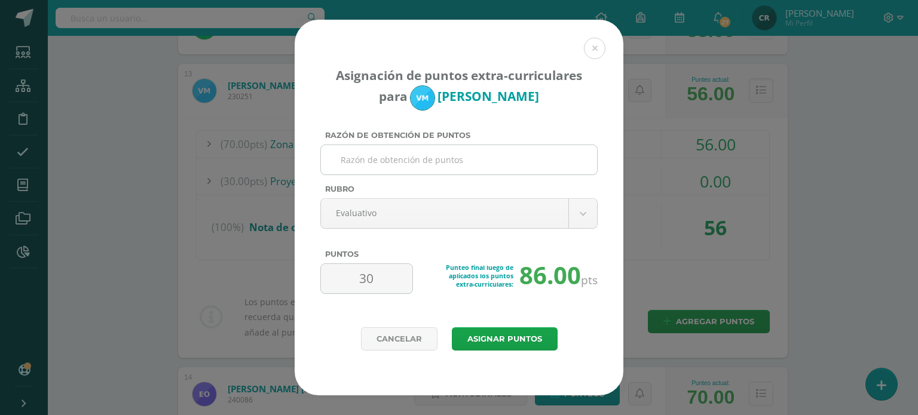
type input "30"
click at [445, 154] on input "Razón de obtención de puntos" at bounding box center [459, 159] width 267 height 29
type input "Proyecto"
click at [526, 333] on button "Asignar puntos" at bounding box center [505, 338] width 106 height 23
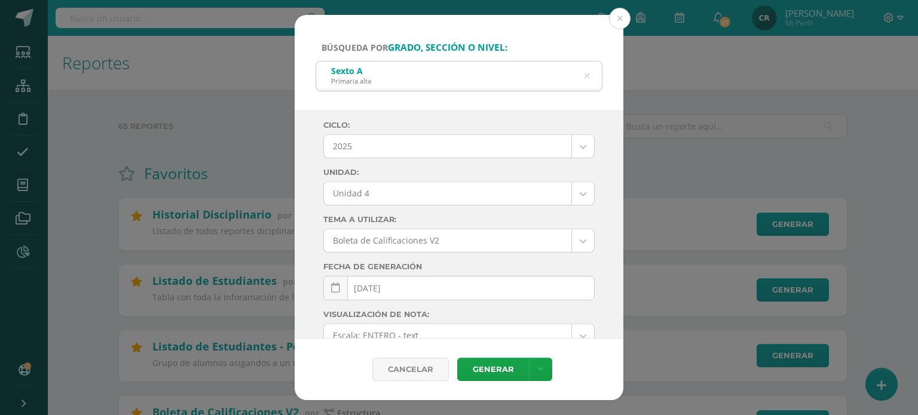
select select "Unidad 4"
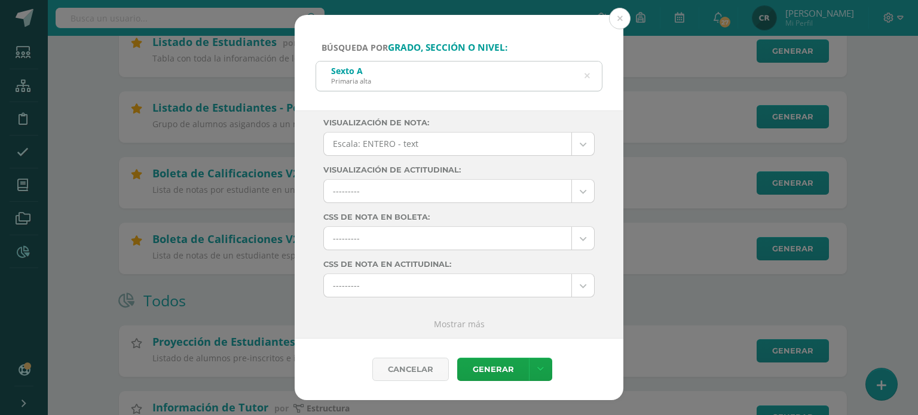
click at [585, 76] on icon at bounding box center [586, 76] width 5 height 30
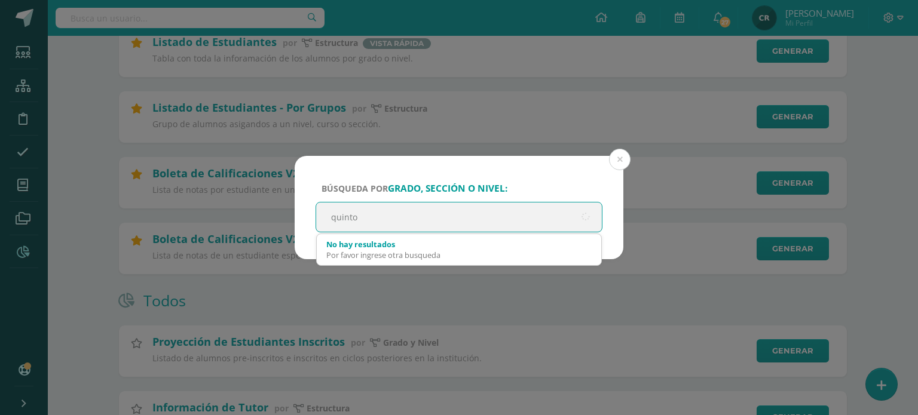
type input "quinto a"
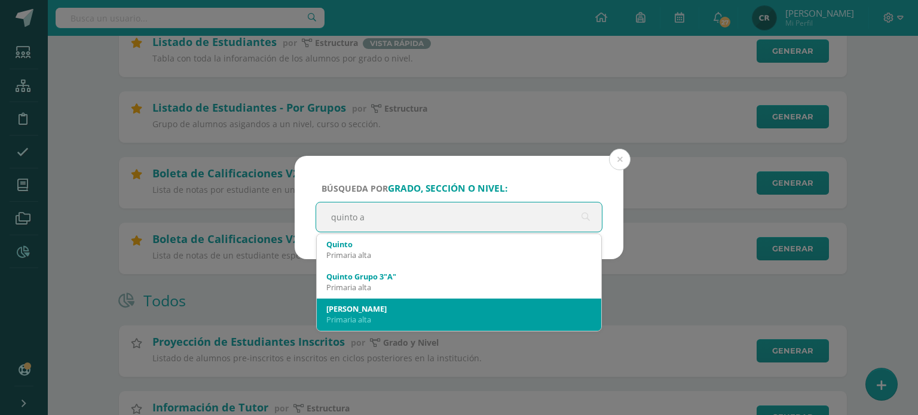
click at [443, 314] on div "Primaria alta" at bounding box center [458, 319] width 265 height 11
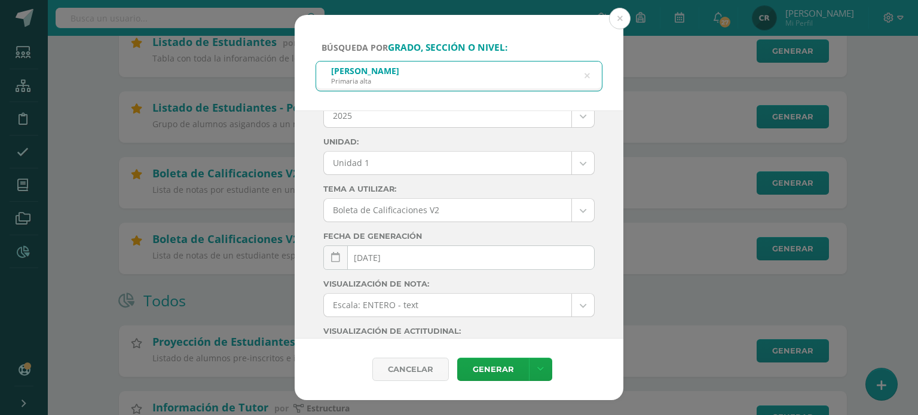
scroll to position [13, 0]
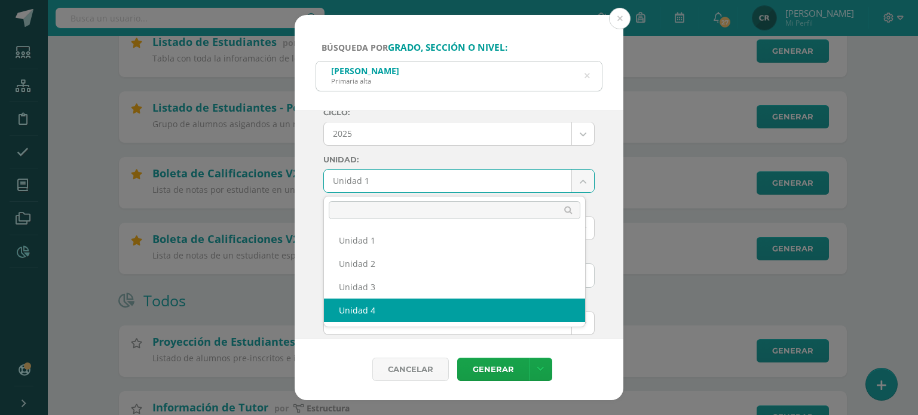
select select "Unidad 4"
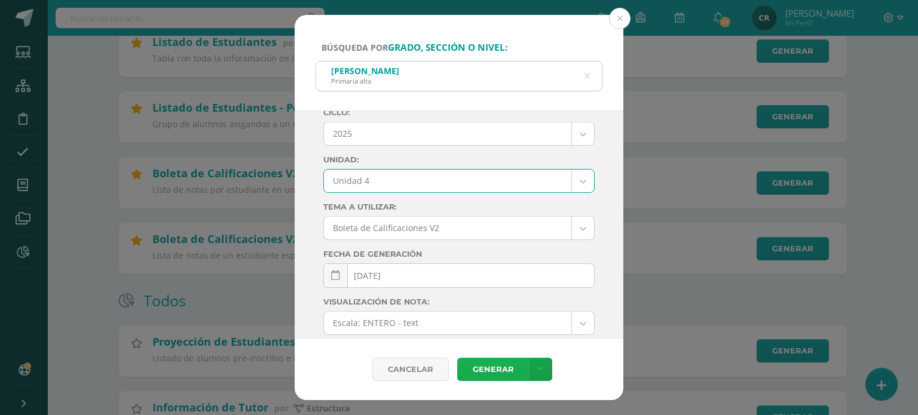
click at [504, 368] on link "Generar" at bounding box center [493, 369] width 72 height 23
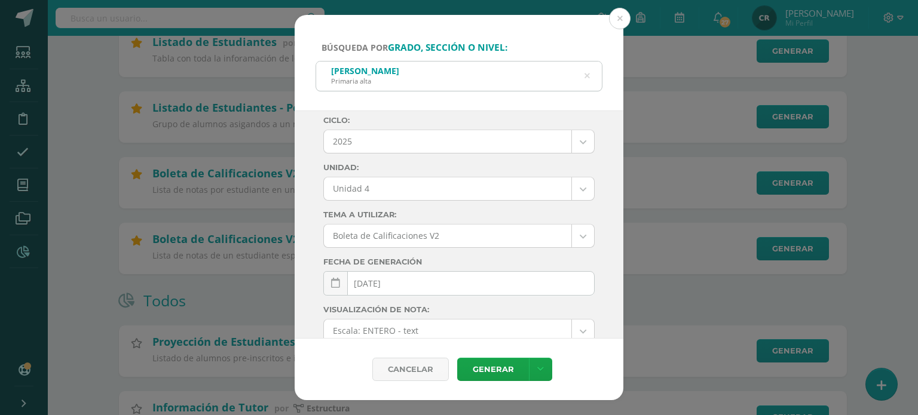
scroll to position [0, 0]
click at [592, 77] on div "Quinto A Primaria alta" at bounding box center [459, 75] width 286 height 27
click at [587, 76] on icon at bounding box center [586, 76] width 5 height 30
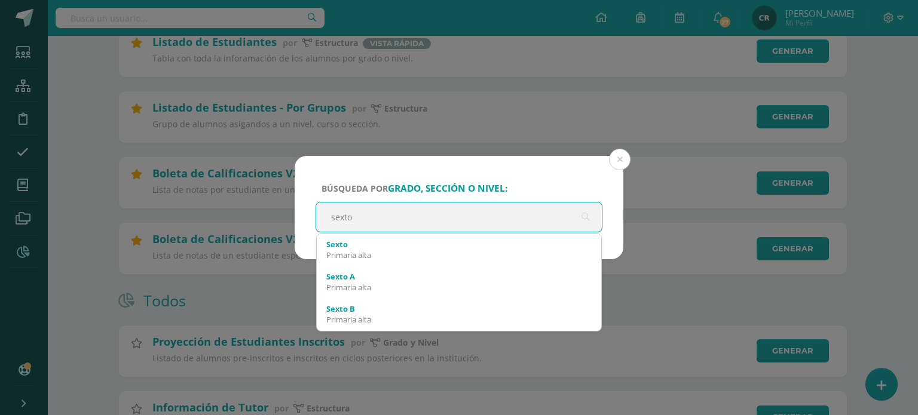
type input "sexto a"
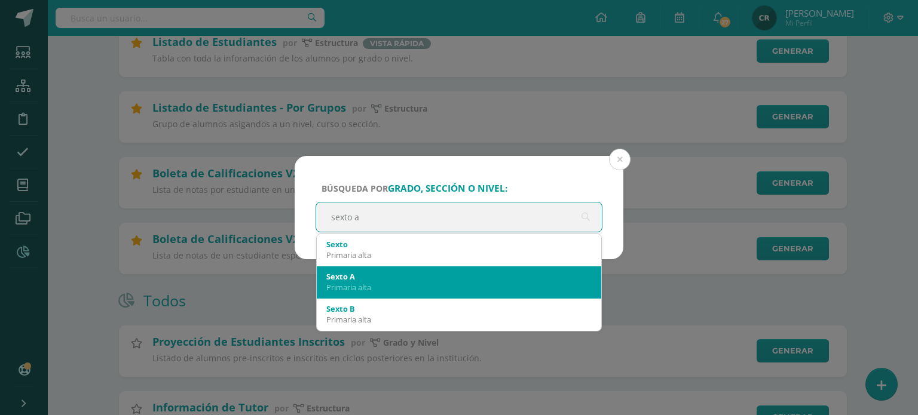
click at [483, 274] on div "Sexto A" at bounding box center [458, 276] width 265 height 11
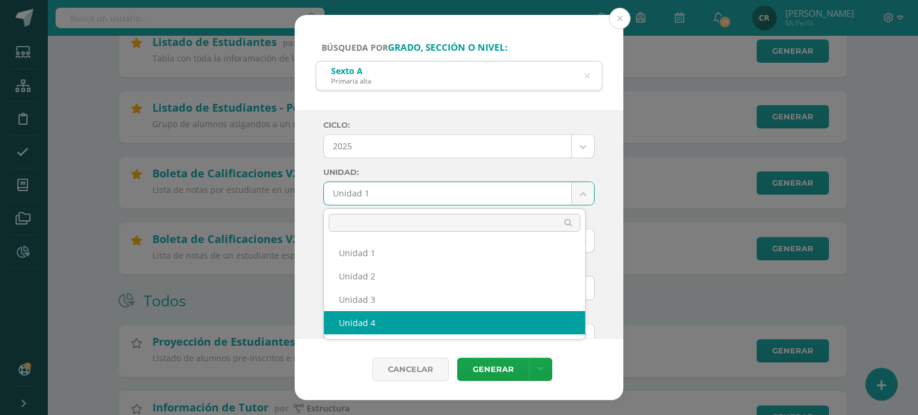
select select "Unidad 4"
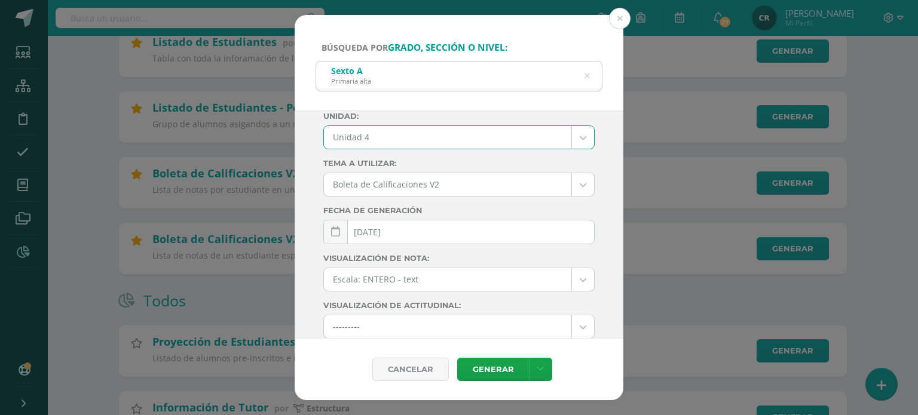
scroll to position [192, 0]
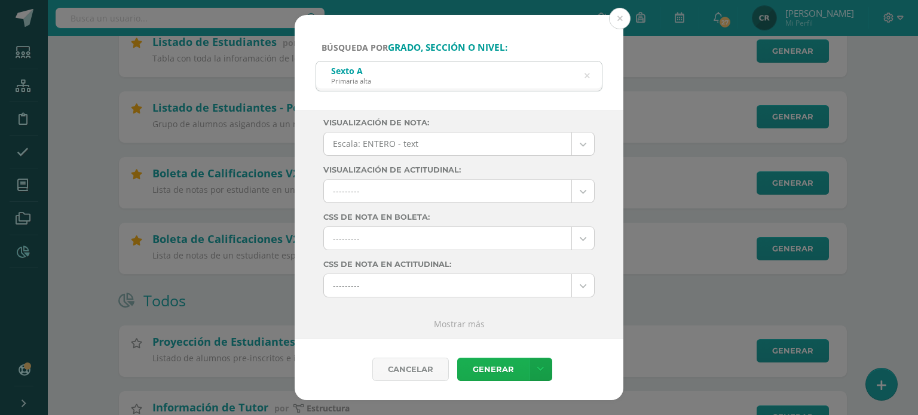
click at [507, 369] on link "Generar" at bounding box center [493, 369] width 72 height 23
drag, startPoint x: 624, startPoint y: 23, endPoint x: 629, endPoint y: 0, distance: 23.8
click at [624, 21] on button at bounding box center [620, 19] width 22 height 22
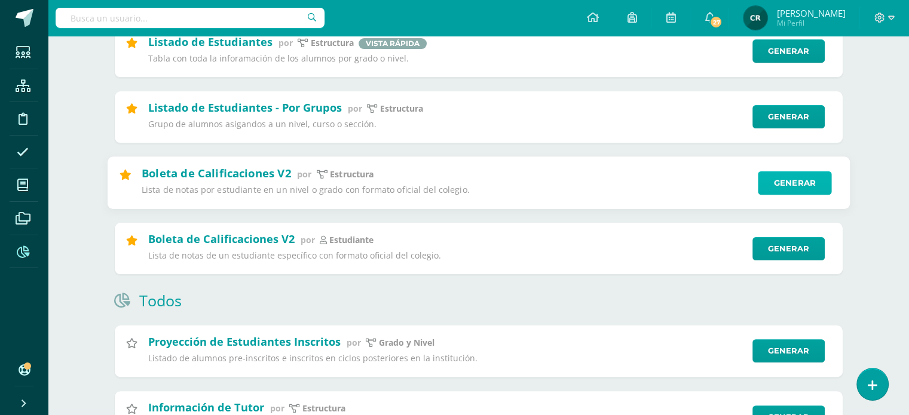
click at [794, 183] on link "Generar" at bounding box center [795, 183] width 74 height 24
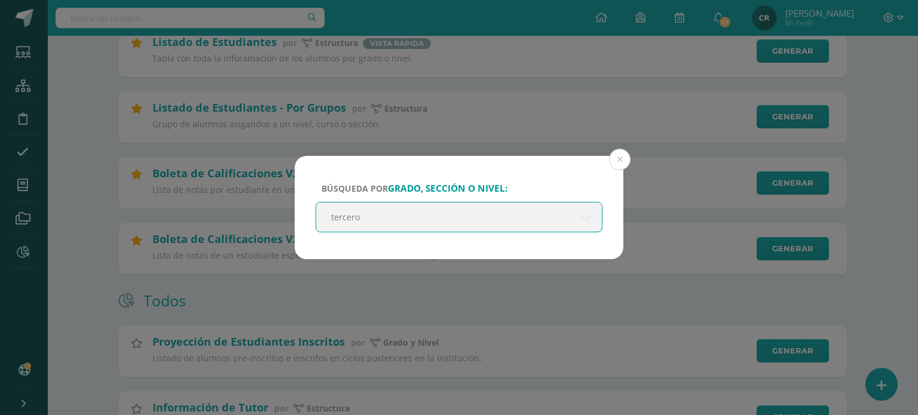
type input "tercero b"
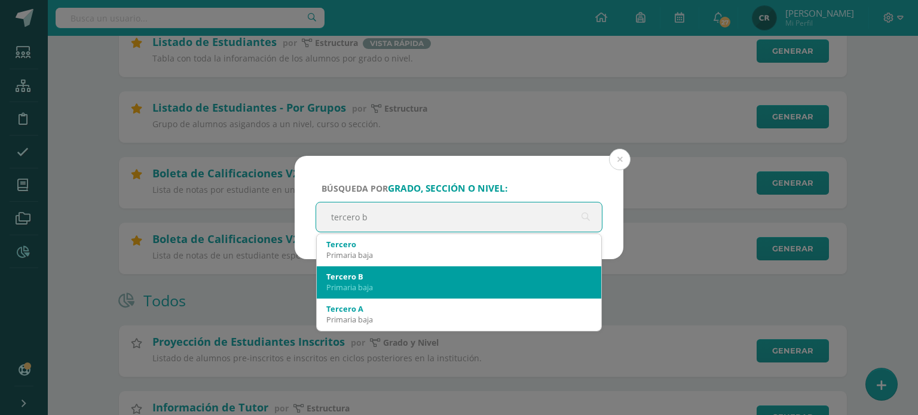
click at [409, 286] on div "Primaria baja" at bounding box center [458, 287] width 265 height 11
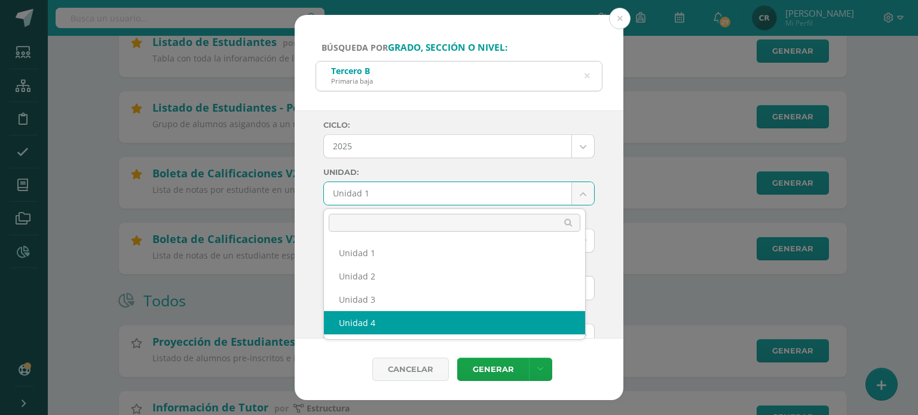
select select "Unidad 4"
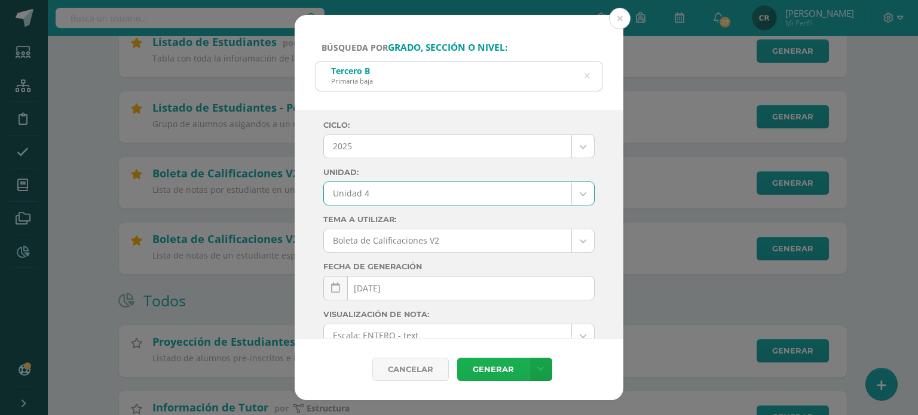
click at [488, 369] on link "Generar" at bounding box center [493, 369] width 72 height 23
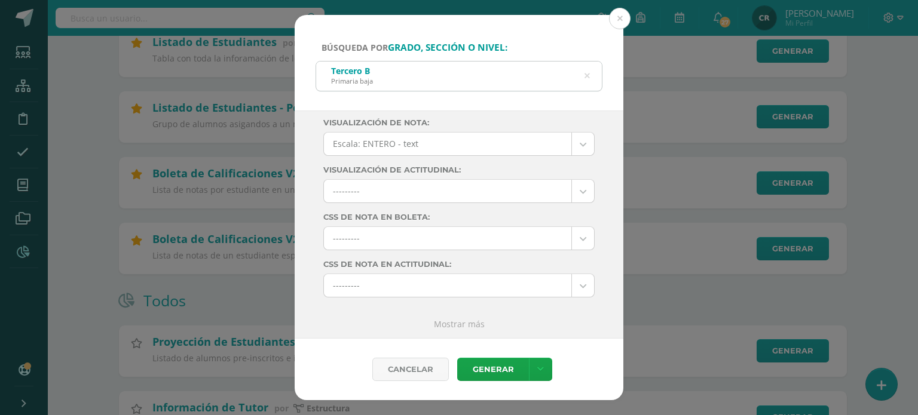
click at [463, 320] on link "Mostrar más" at bounding box center [459, 324] width 51 height 11
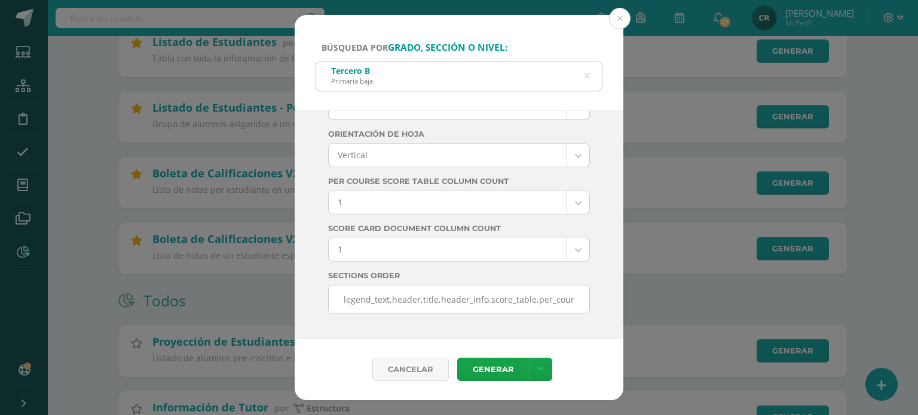
scroll to position [3434, 0]
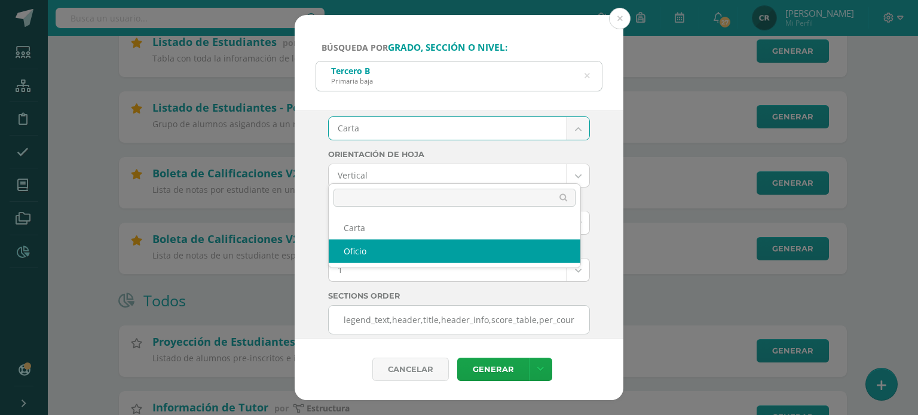
select select "US-Folio"
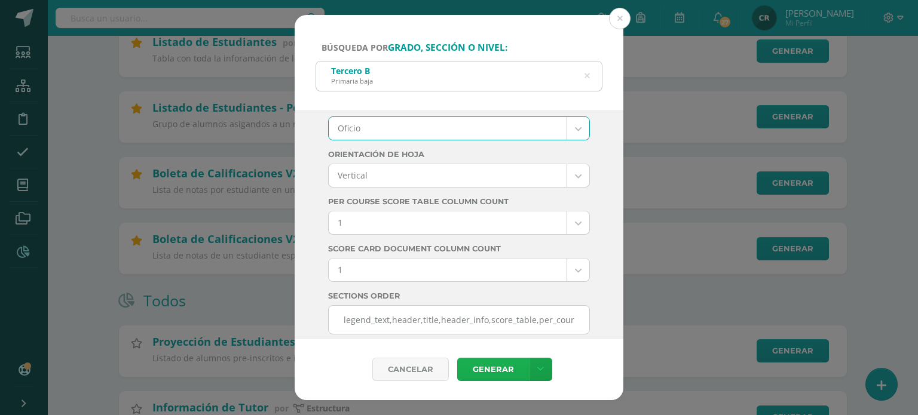
click at [501, 370] on link "Generar" at bounding box center [493, 369] width 72 height 23
click at [584, 77] on icon at bounding box center [586, 76] width 25 height 25
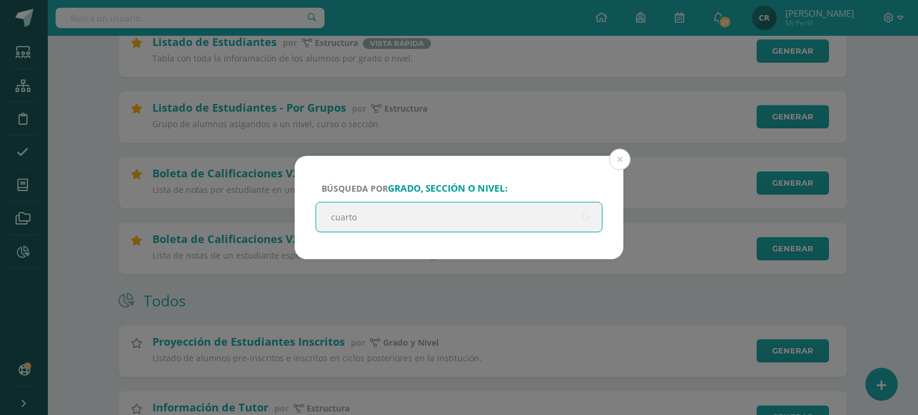
type input "cuarto b"
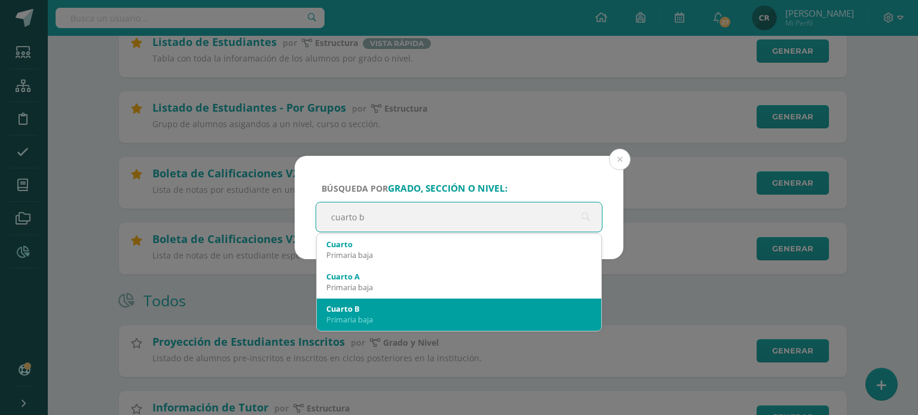
click at [435, 308] on div "Cuarto B" at bounding box center [458, 309] width 265 height 11
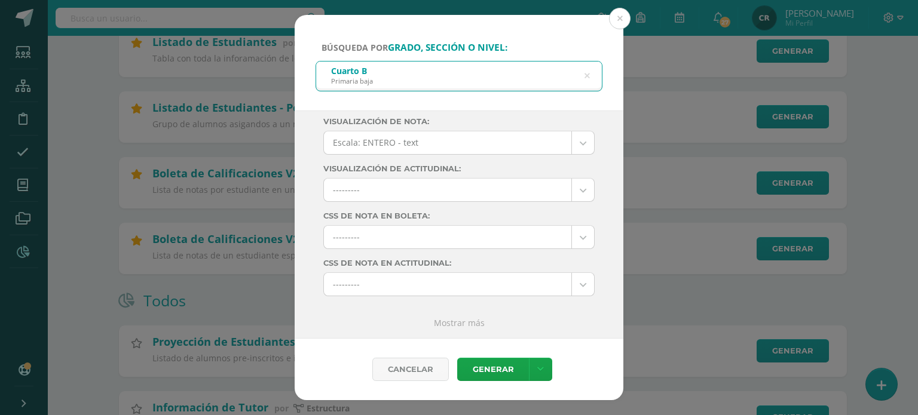
scroll to position [192, 0]
click at [489, 369] on link "Generar" at bounding box center [493, 369] width 72 height 23
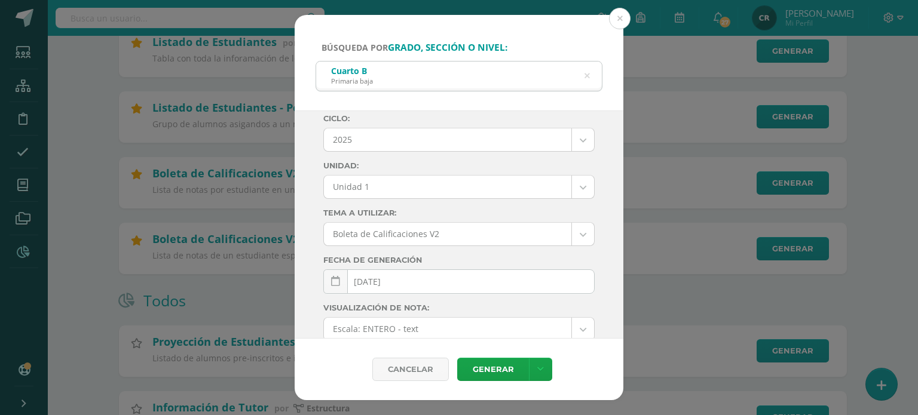
scroll to position [0, 0]
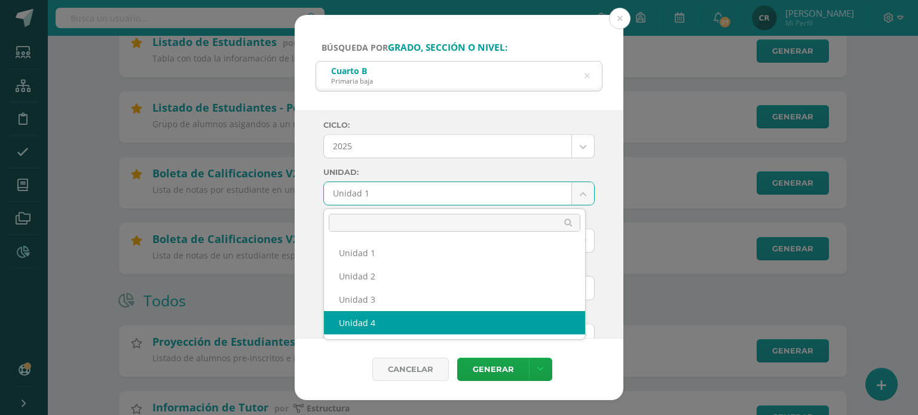
select select "Unidad 4"
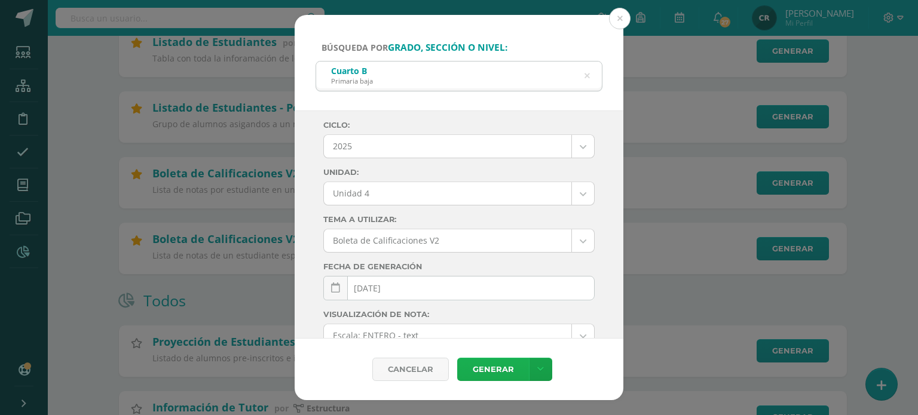
click at [504, 370] on link "Generar" at bounding box center [493, 369] width 72 height 23
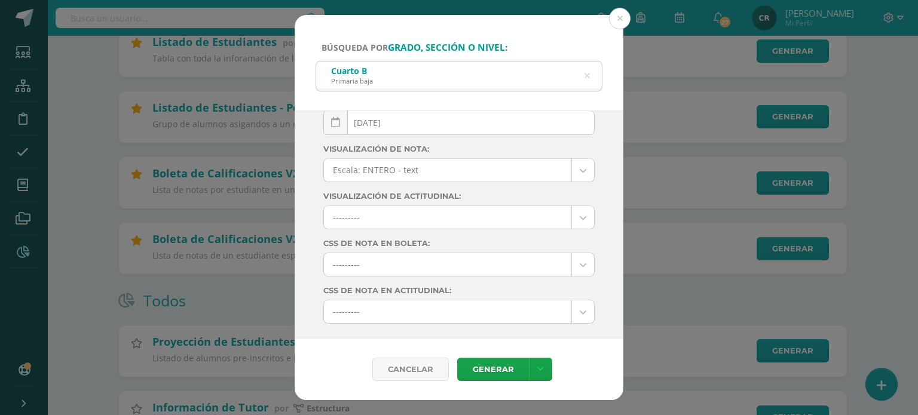
scroll to position [192, 0]
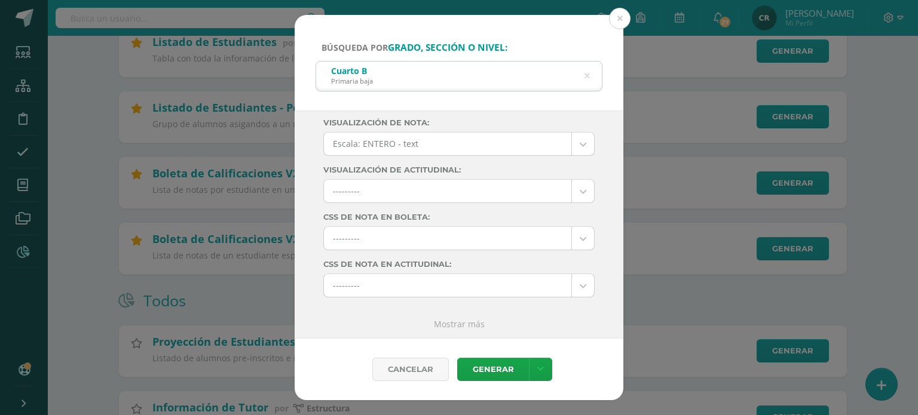
click at [455, 324] on link "Mostrar más" at bounding box center [459, 324] width 51 height 11
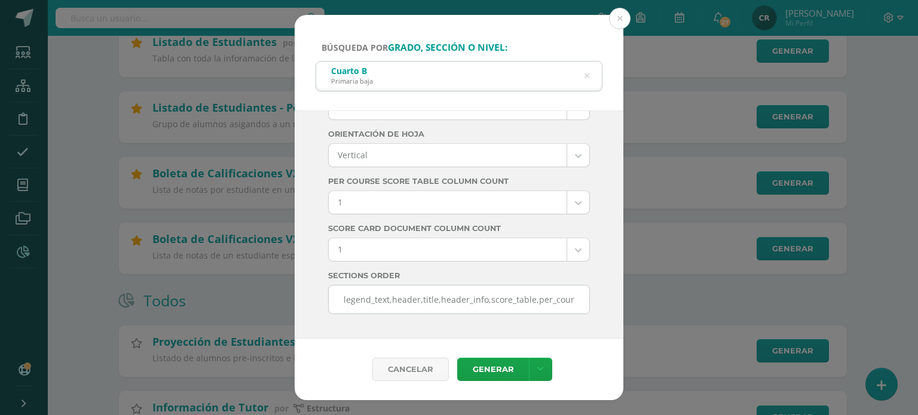
scroll to position [3434, 0]
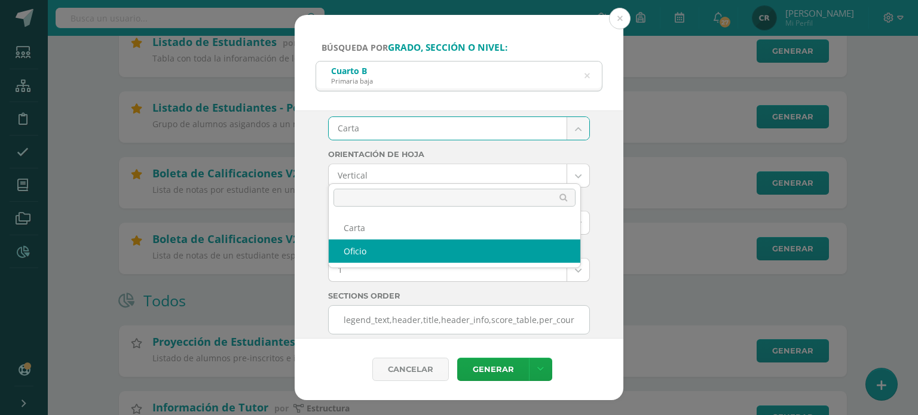
select select "US-Folio"
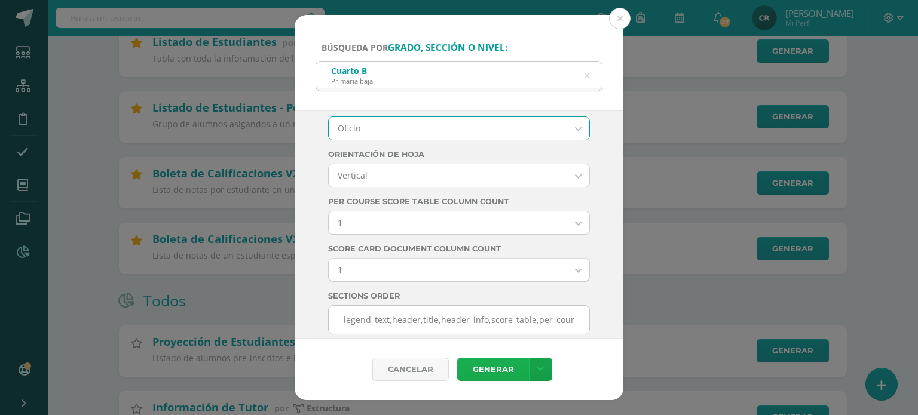
click at [502, 369] on link "Generar" at bounding box center [493, 369] width 72 height 23
